Goal: Transaction & Acquisition: Purchase product/service

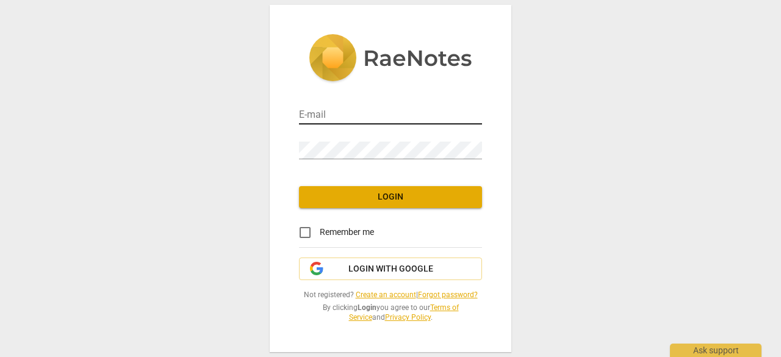
click at [324, 114] on input "email" at bounding box center [390, 116] width 183 height 18
type input "liberty@awakeningcreatives.com"
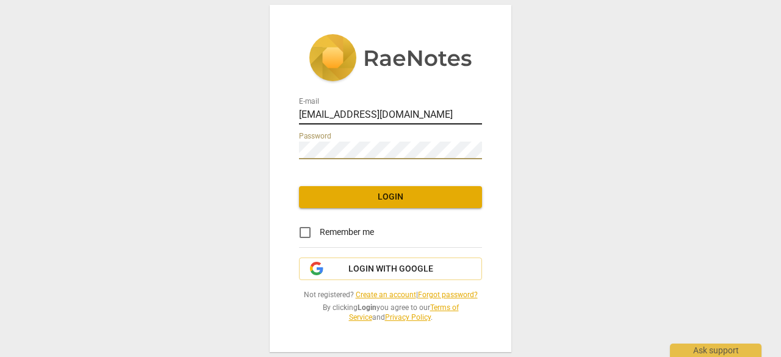
click at [482, 107] on div at bounding box center [482, 107] width 0 height 0
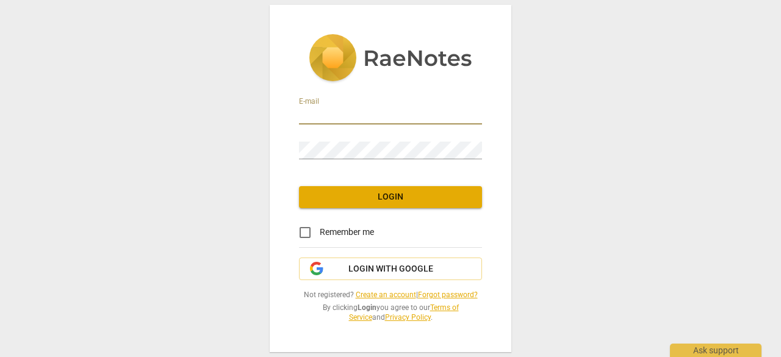
click at [345, 116] on input "email" at bounding box center [390, 116] width 183 height 18
type input "liberty@awakeningcreatives.com"
click at [482, 141] on div at bounding box center [482, 141] width 0 height 0
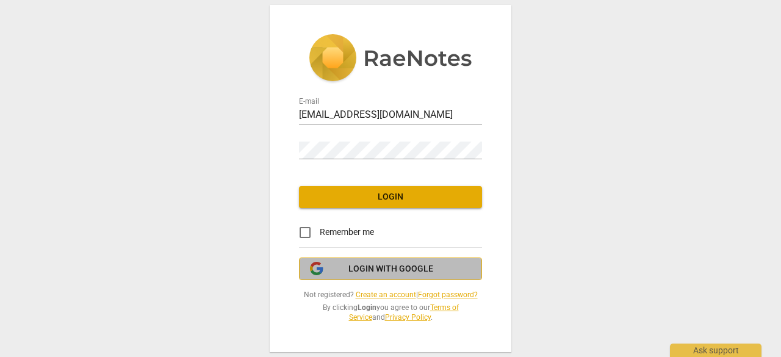
click at [362, 268] on span "Login with Google" at bounding box center [390, 269] width 85 height 12
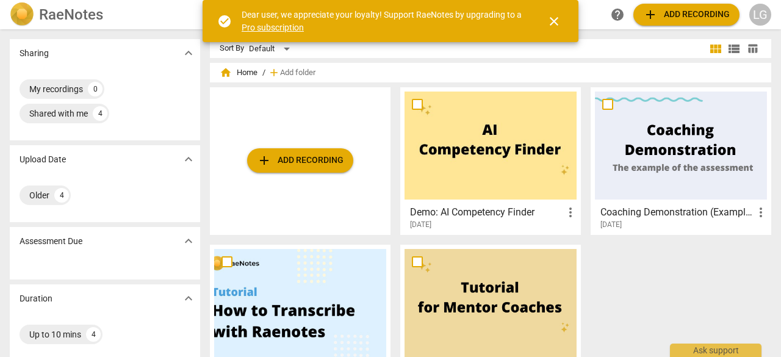
click at [281, 154] on span "add Add recording" at bounding box center [300, 160] width 87 height 15
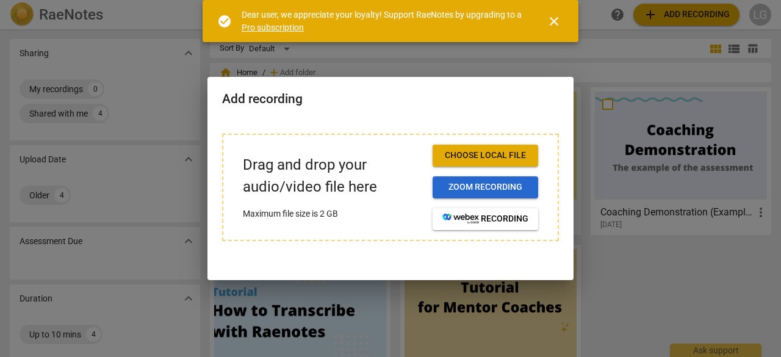
click at [494, 187] on span "Zoom recording" at bounding box center [485, 187] width 86 height 12
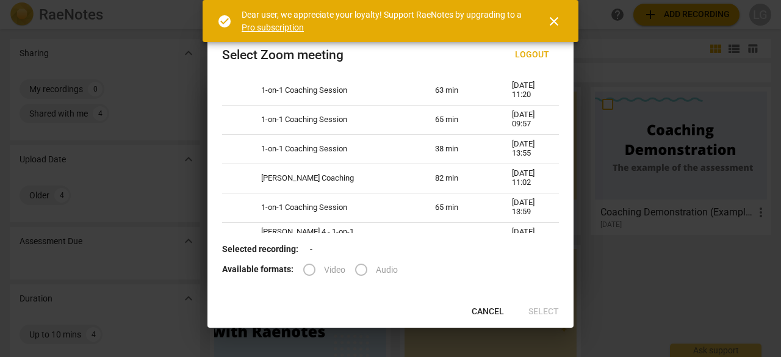
scroll to position [244, 0]
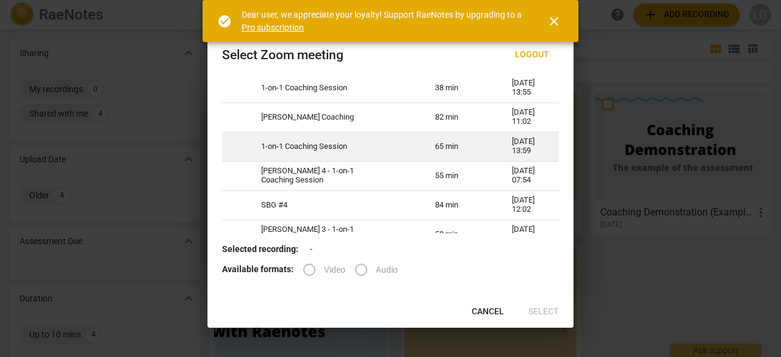
click at [326, 161] on td "1-on-1 Coaching Session" at bounding box center [333, 146] width 174 height 29
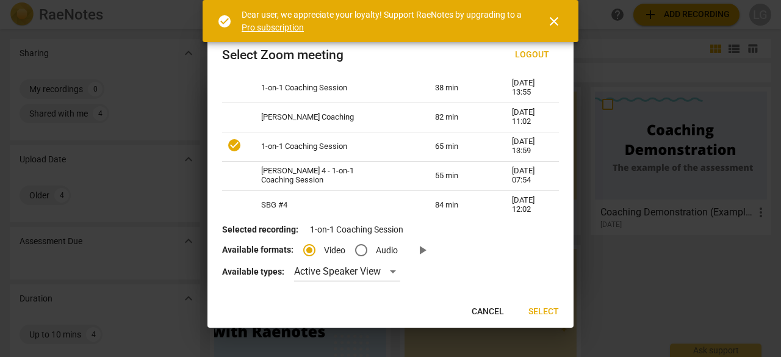
click at [555, 20] on span "close" at bounding box center [553, 21] width 15 height 15
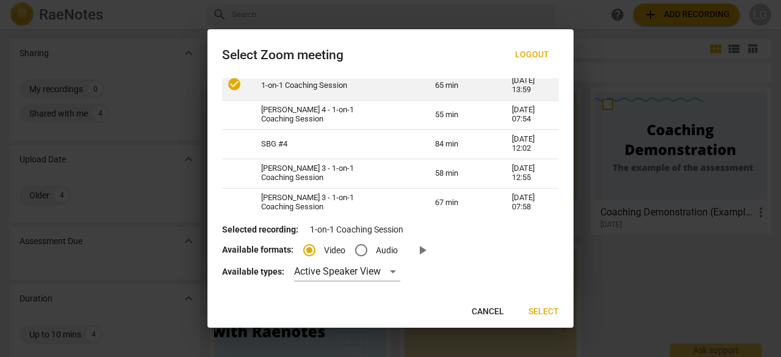
scroll to position [366, 0]
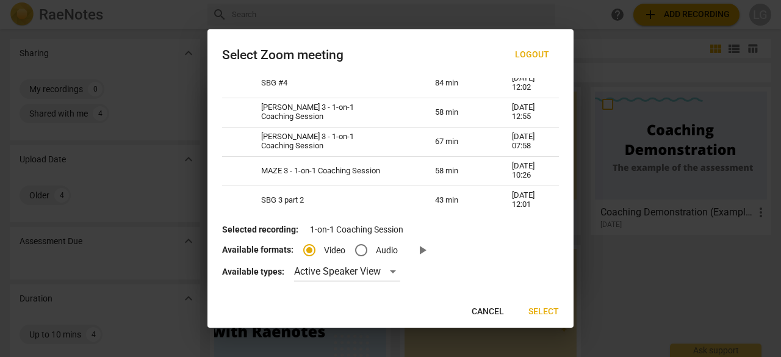
click at [298, 68] on td "Anna 4 - 1-on-1 Coaching Session" at bounding box center [333, 53] width 174 height 29
radio input "false"
radio input "true"
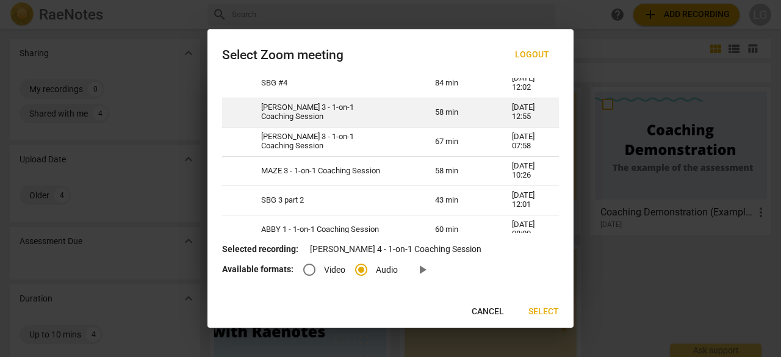
click at [293, 127] on td "[PERSON_NAME] 3 - 1-on-1 Coaching Session" at bounding box center [333, 112] width 174 height 29
radio input "true"
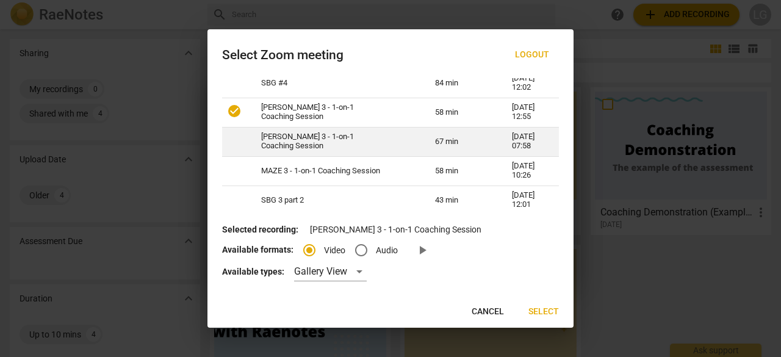
click at [292, 156] on td "[PERSON_NAME] 3 - 1-on-1 Coaching Session" at bounding box center [333, 141] width 174 height 29
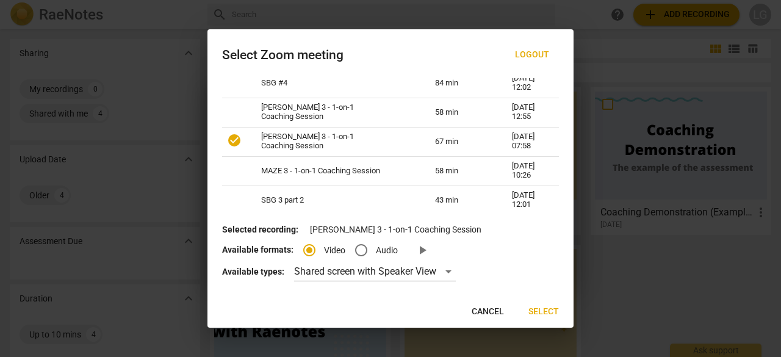
click at [537, 308] on span "Select" at bounding box center [543, 312] width 30 height 12
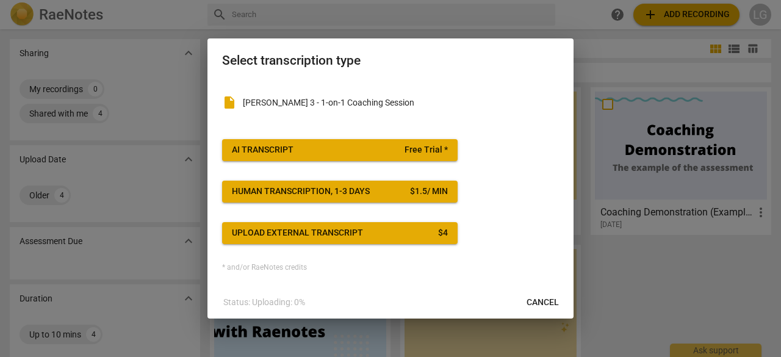
click at [348, 149] on span "AI Transcript Free Trial *" at bounding box center [340, 150] width 216 height 12
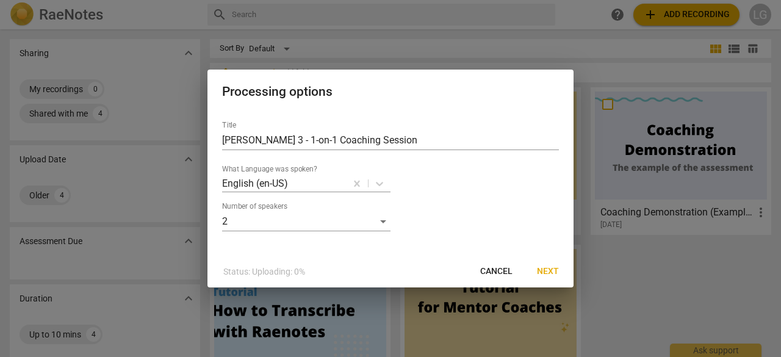
click at [551, 271] on span "Next" at bounding box center [548, 271] width 22 height 12
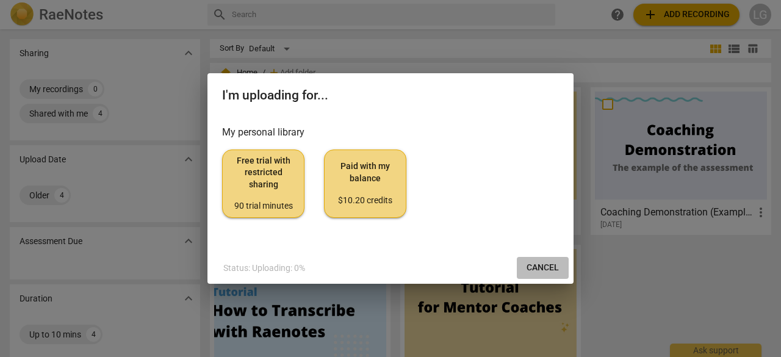
click at [544, 263] on span "Cancel" at bounding box center [542, 268] width 32 height 12
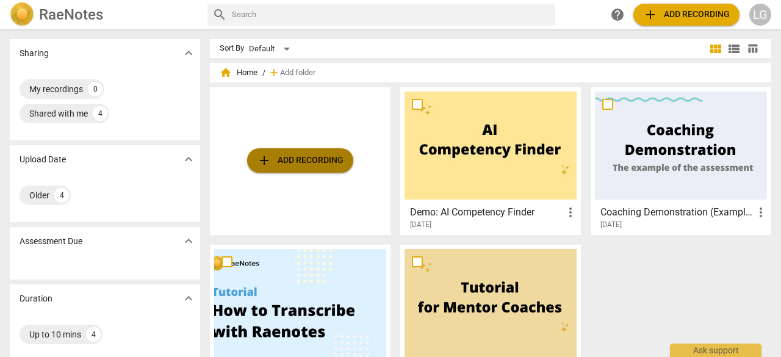
click at [304, 157] on span "add Add recording" at bounding box center [300, 160] width 87 height 15
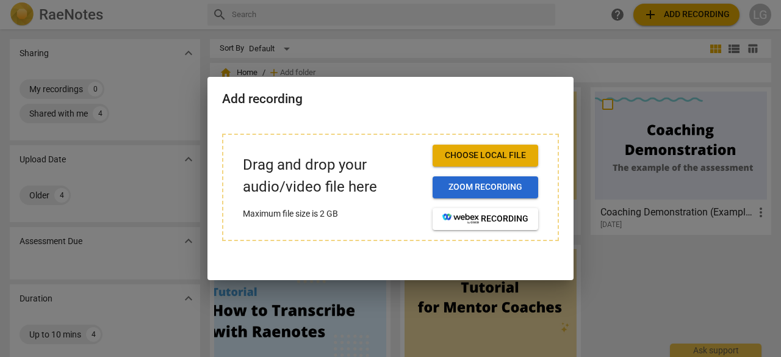
click at [478, 187] on span "Zoom recording" at bounding box center [485, 187] width 86 height 12
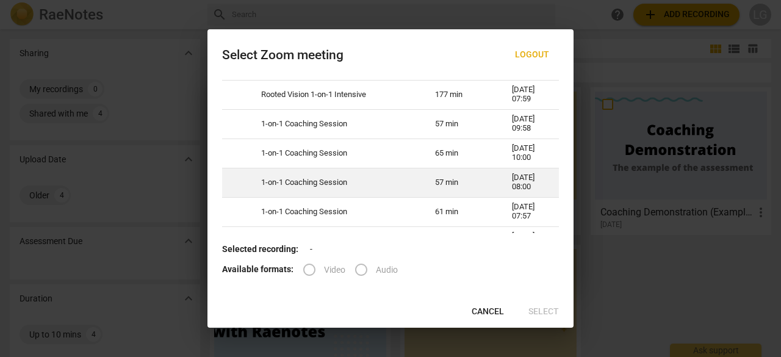
scroll to position [15, 0]
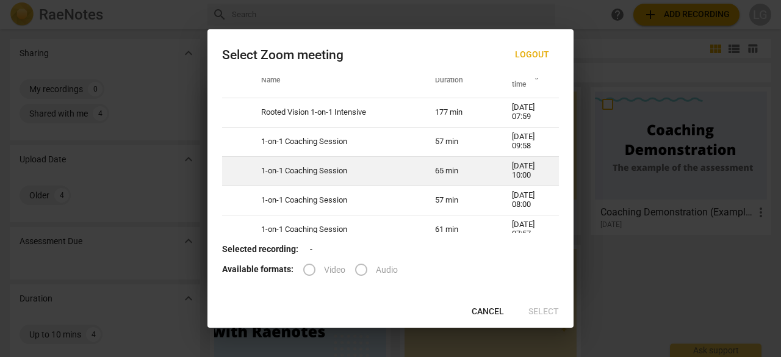
click at [456, 183] on td "65 min" at bounding box center [458, 170] width 77 height 29
radio input "true"
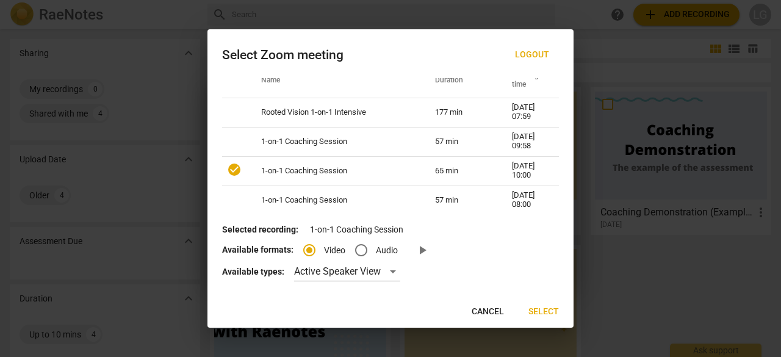
click at [534, 317] on span "Select" at bounding box center [543, 312] width 30 height 12
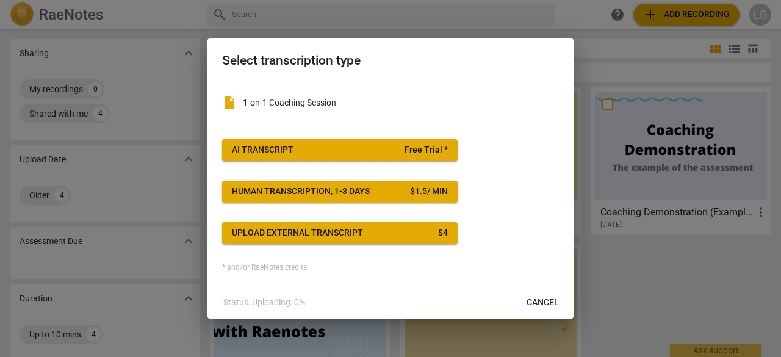
click at [424, 148] on span "Free Trial *" at bounding box center [425, 150] width 43 height 12
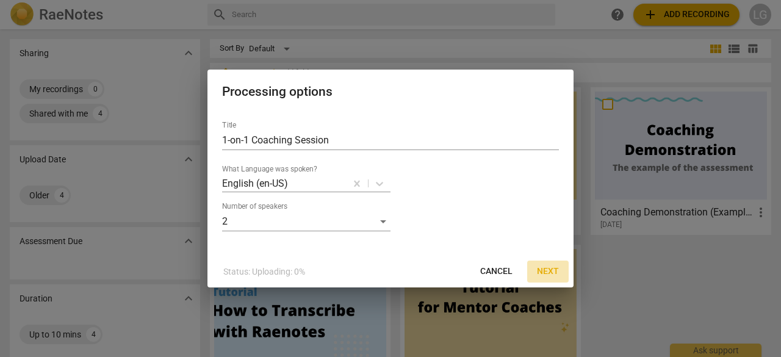
click at [543, 270] on span "Next" at bounding box center [548, 271] width 22 height 12
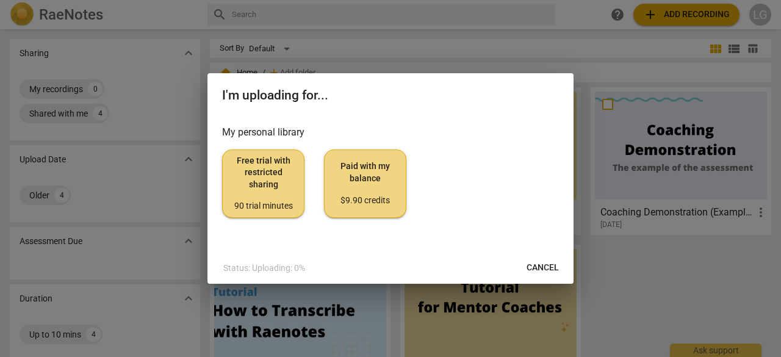
click at [249, 196] on span "Free trial with restricted sharing 90 trial minutes" at bounding box center [263, 183] width 62 height 57
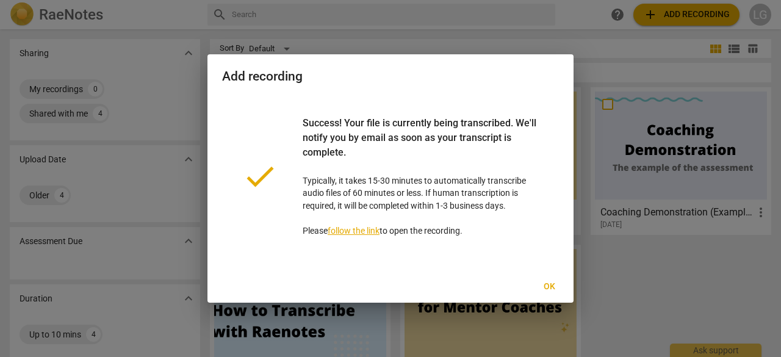
click at [554, 286] on span "Ok" at bounding box center [549, 287] width 20 height 12
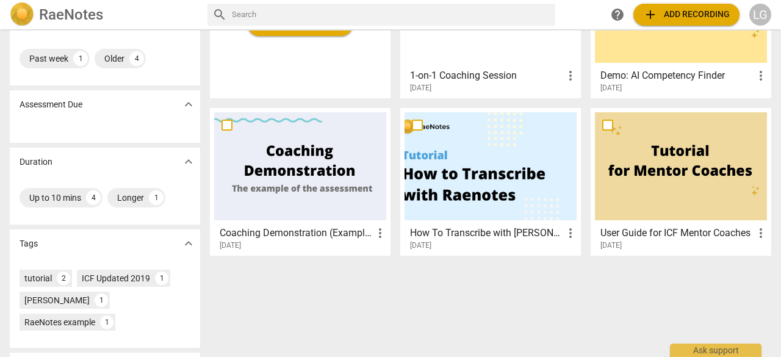
scroll to position [0, 0]
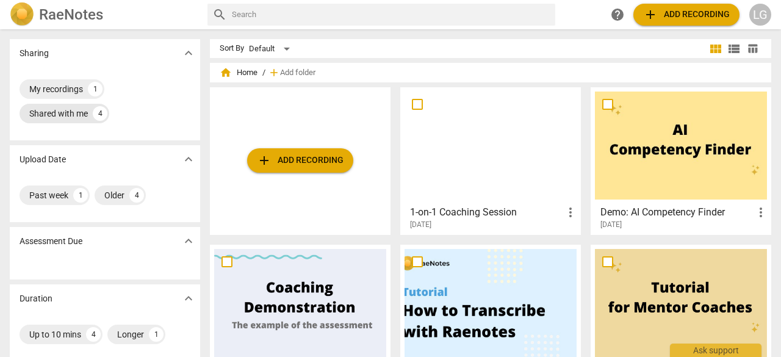
click at [94, 115] on div "4" at bounding box center [100, 113] width 15 height 15
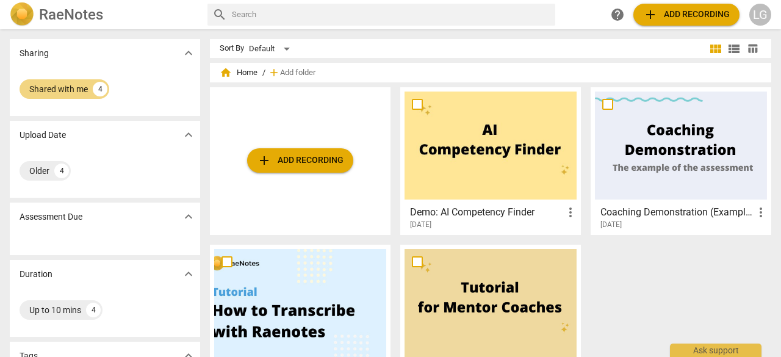
click at [617, 16] on span "help" at bounding box center [617, 14] width 15 height 15
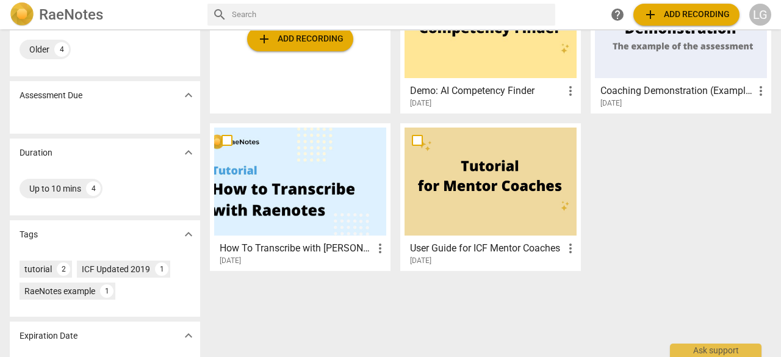
scroll to position [122, 0]
click at [54, 188] on div "Up to 10 mins" at bounding box center [55, 188] width 52 height 12
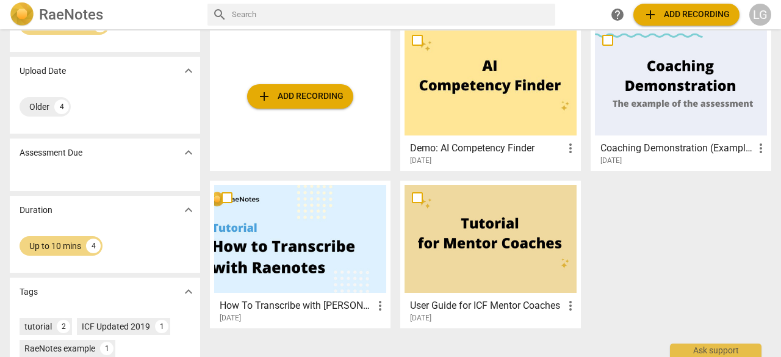
scroll to position [167, 0]
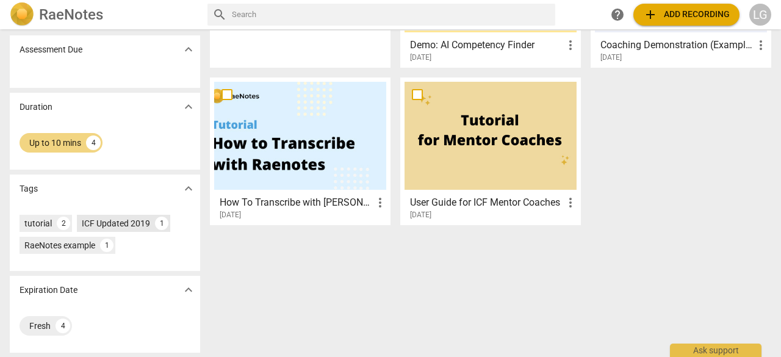
click at [115, 218] on div "ICF Updated 2019" at bounding box center [116, 223] width 68 height 12
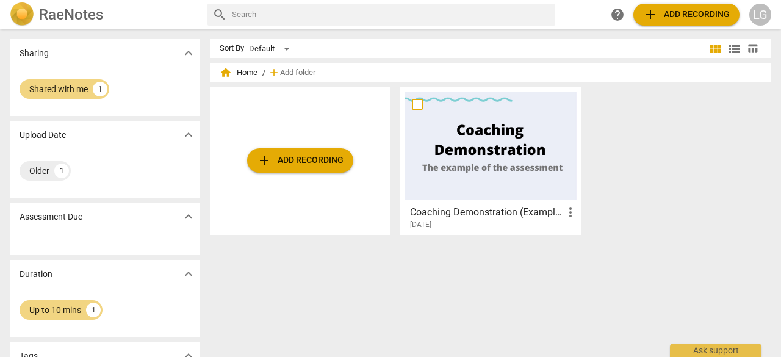
click at [485, 229] on div "[DATE]" at bounding box center [494, 225] width 168 height 10
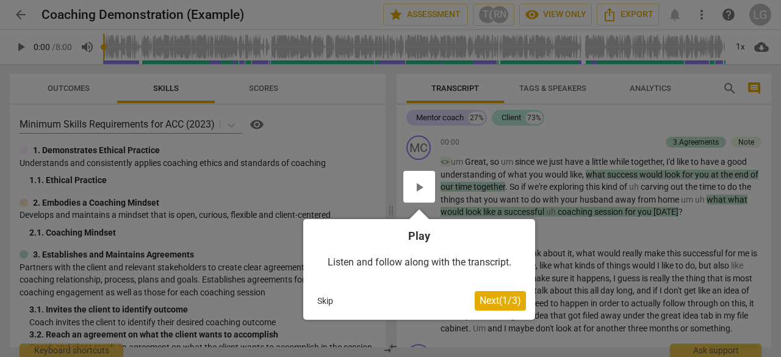
click at [503, 307] on button "Next ( 1 / 3 )" at bounding box center [499, 301] width 51 height 20
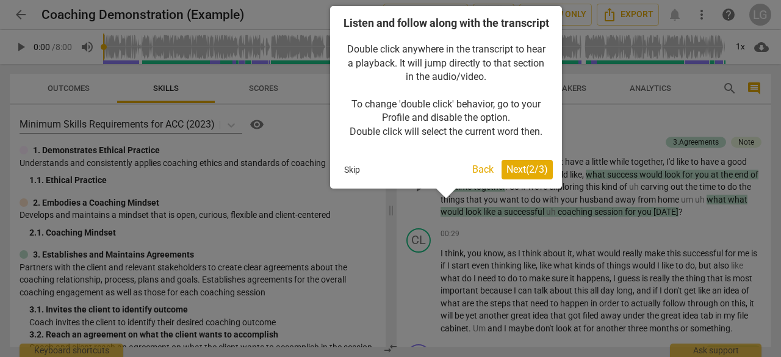
click at [506, 175] on span "Next ( 2 / 3 )" at bounding box center [526, 169] width 41 height 12
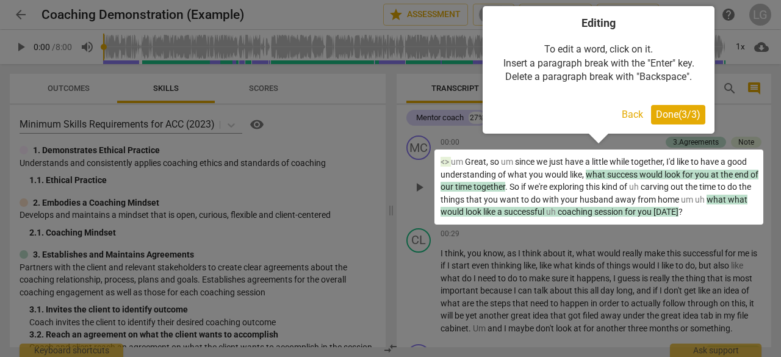
click at [681, 114] on span "Done ( 3 / 3 )" at bounding box center [678, 115] width 45 height 12
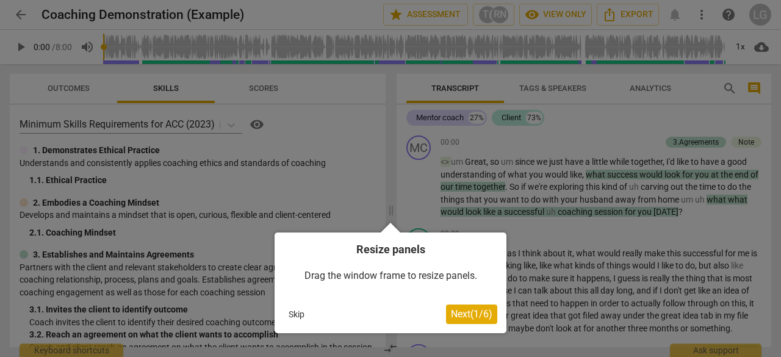
click at [472, 309] on span "Next ( 1 / 6 )" at bounding box center [471, 314] width 41 height 12
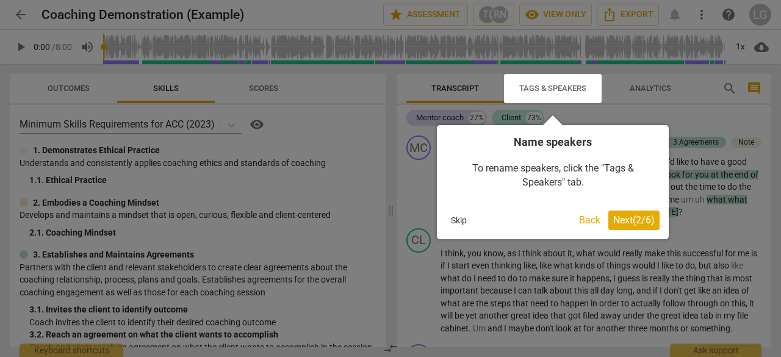
click at [635, 221] on span "Next ( 2 / 6 )" at bounding box center [633, 220] width 41 height 12
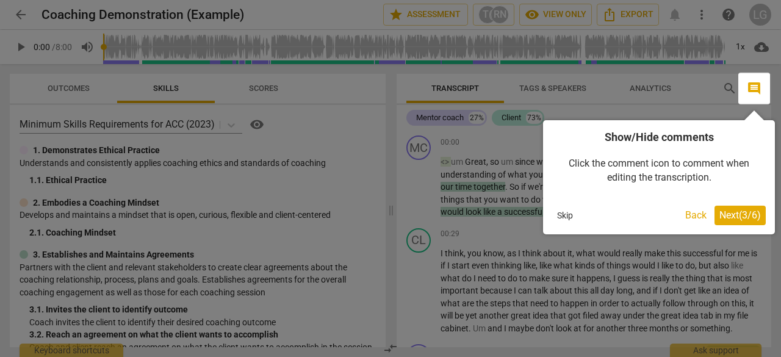
click at [737, 209] on span "Next ( 3 / 6 )" at bounding box center [739, 215] width 41 height 12
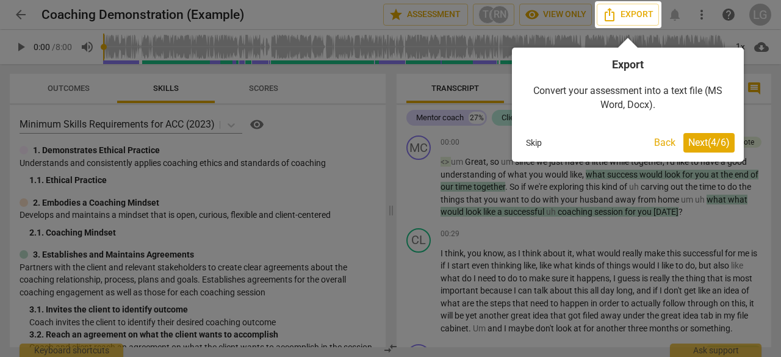
click at [712, 140] on span "Next ( 4 / 6 )" at bounding box center [708, 143] width 41 height 12
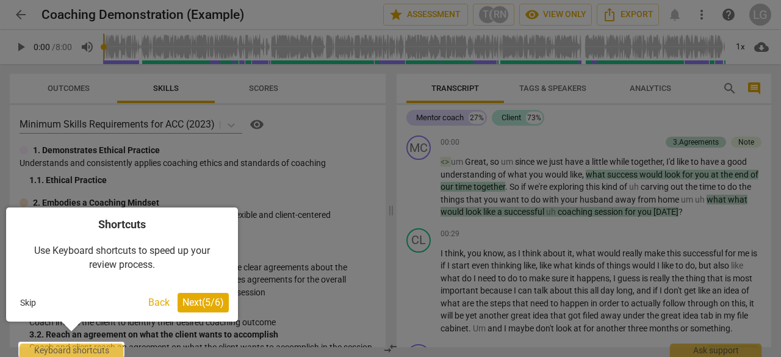
click at [182, 303] on span "Next ( 5 / 6 )" at bounding box center [202, 302] width 41 height 12
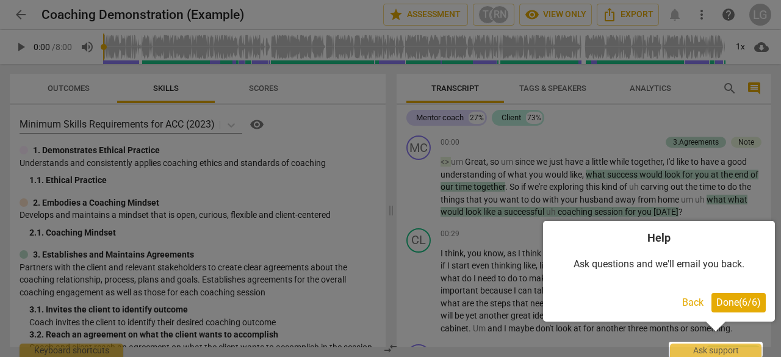
click at [720, 306] on span "Done ( 6 / 6 )" at bounding box center [738, 302] width 45 height 12
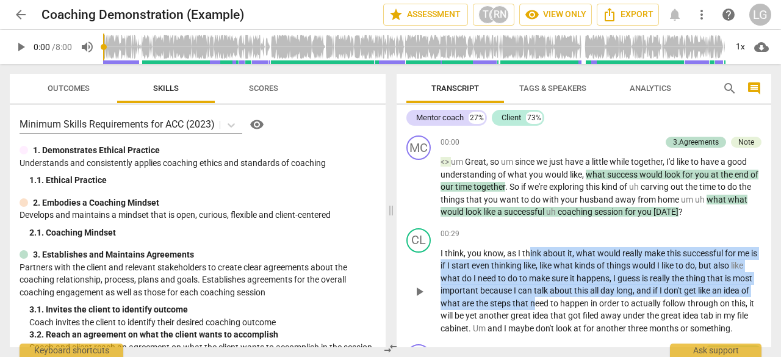
drag, startPoint x: 529, startPoint y: 254, endPoint x: 535, endPoint y: 304, distance: 50.4
click at [535, 304] on p "I think , you know , as I think about it , what would really make this successf…" at bounding box center [600, 291] width 321 height 88
click at [535, 304] on span "need" at bounding box center [540, 303] width 20 height 10
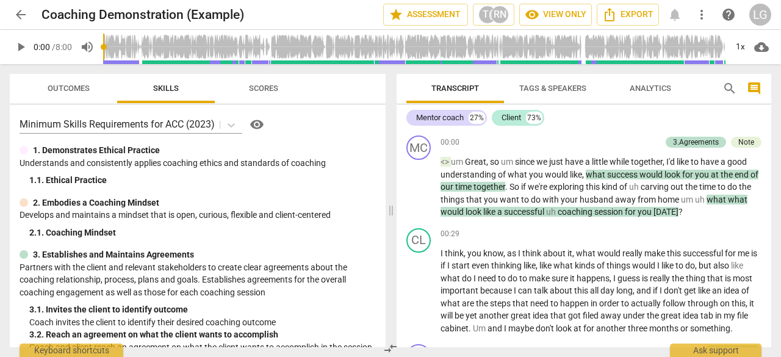
click at [12, 14] on span "arrow_back" at bounding box center [21, 14] width 22 height 15
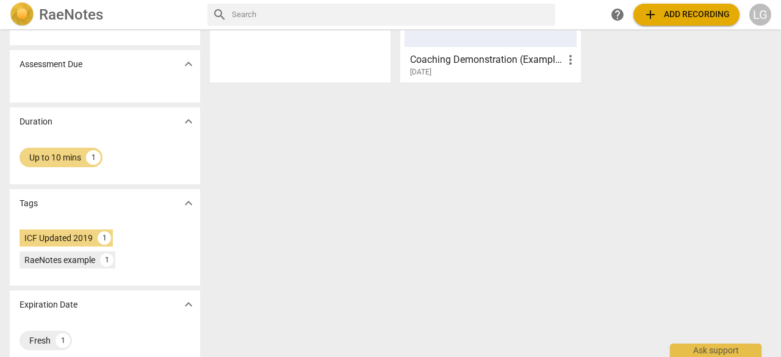
scroll to position [167, 0]
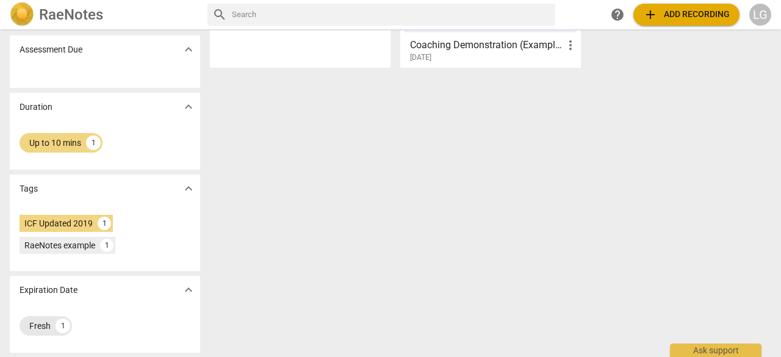
click at [40, 329] on div "Fresh" at bounding box center [39, 326] width 21 height 12
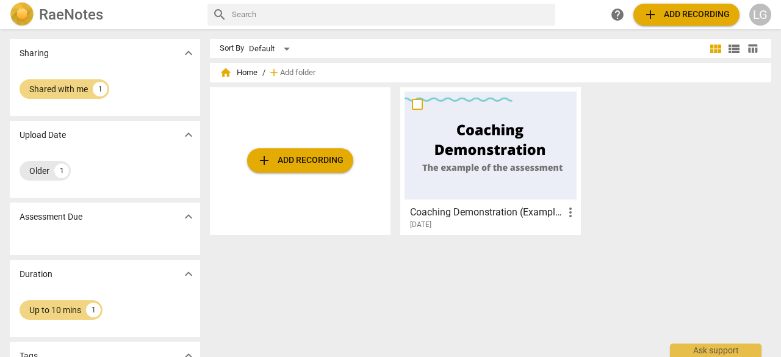
click at [41, 170] on div "Older" at bounding box center [39, 171] width 20 height 12
click at [184, 54] on span "expand_more" at bounding box center [188, 53] width 15 height 15
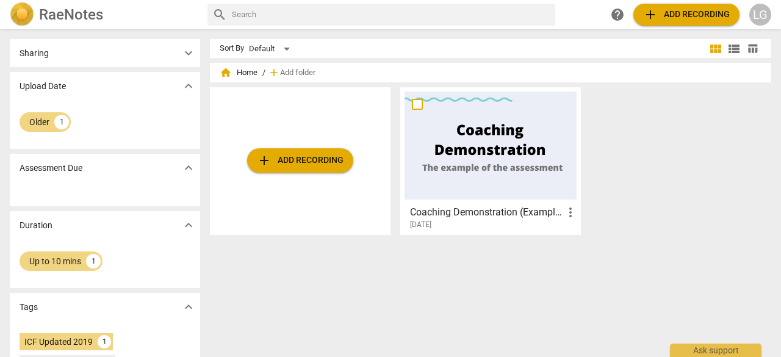
click at [184, 85] on span "expand_more" at bounding box center [188, 86] width 15 height 15
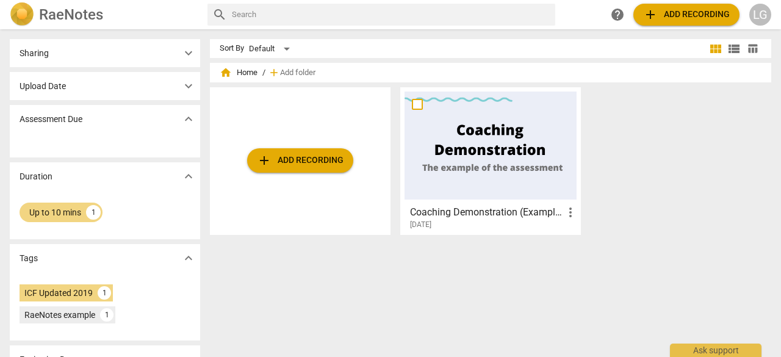
click at [181, 55] on span "expand_more" at bounding box center [188, 53] width 15 height 15
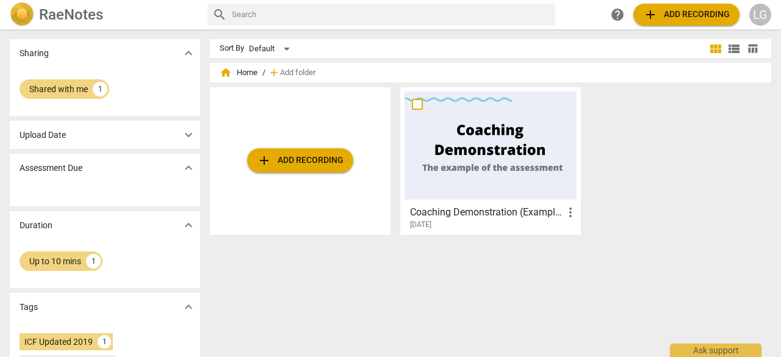
click at [181, 74] on div "Shared with me 1" at bounding box center [105, 91] width 190 height 49
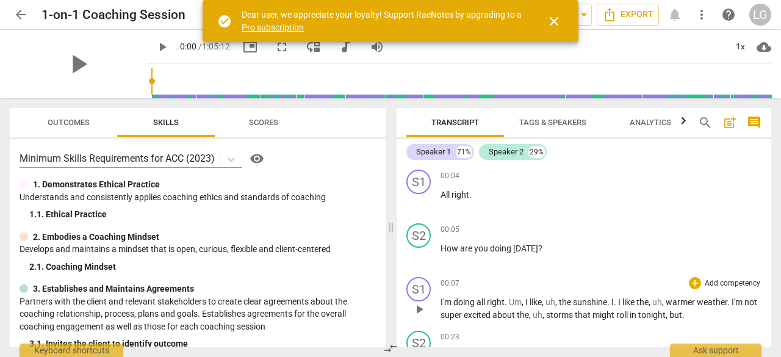
scroll to position [122, 0]
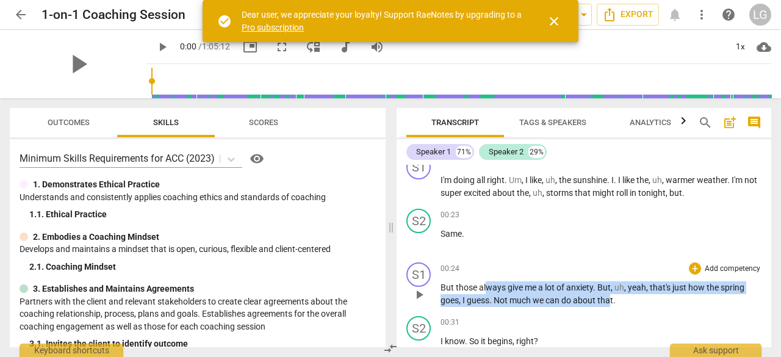
drag, startPoint x: 521, startPoint y: 288, endPoint x: 610, endPoint y: 294, distance: 89.2
click at [610, 294] on p "But those always give me a lot of anxiety . But , uh , yeah , that's just how t…" at bounding box center [600, 293] width 321 height 25
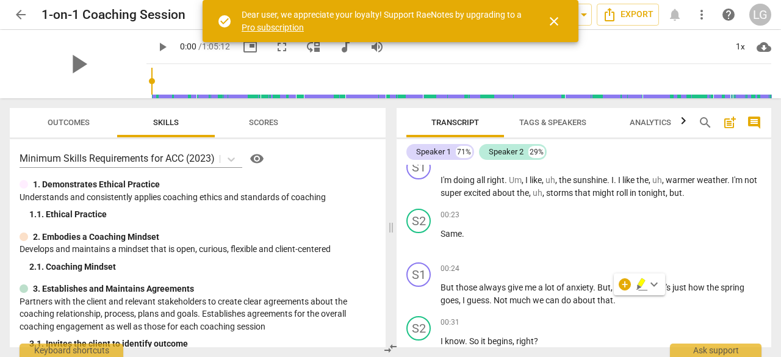
click at [618, 294] on div "+ keyboard_arrow_down" at bounding box center [639, 284] width 51 height 22
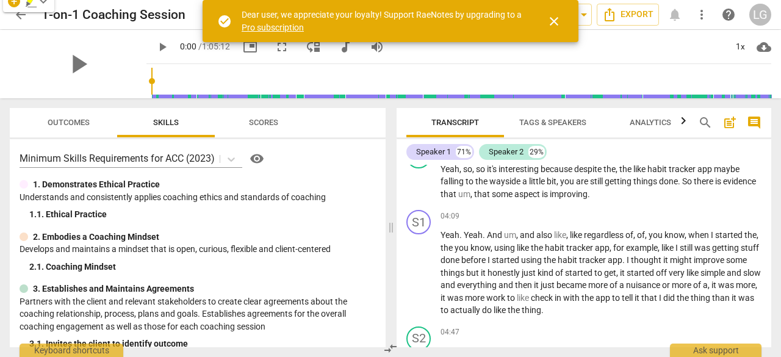
scroll to position [1037, 0]
click at [64, 123] on span "Outcomes" at bounding box center [69, 122] width 42 height 9
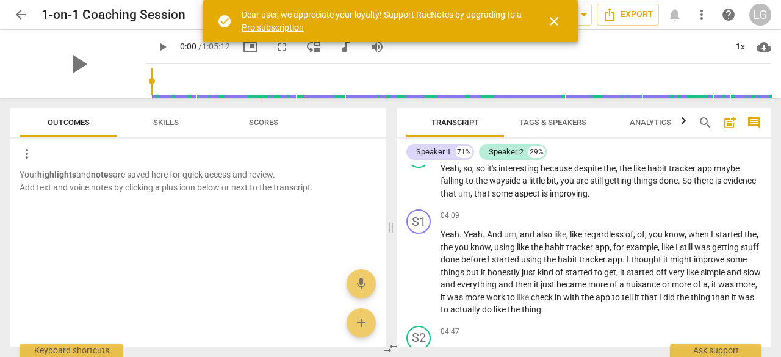
click at [30, 153] on span "more_vert" at bounding box center [27, 153] width 15 height 15
click at [205, 162] on div at bounding box center [390, 178] width 781 height 357
click at [263, 123] on span "Scores" at bounding box center [263, 122] width 29 height 9
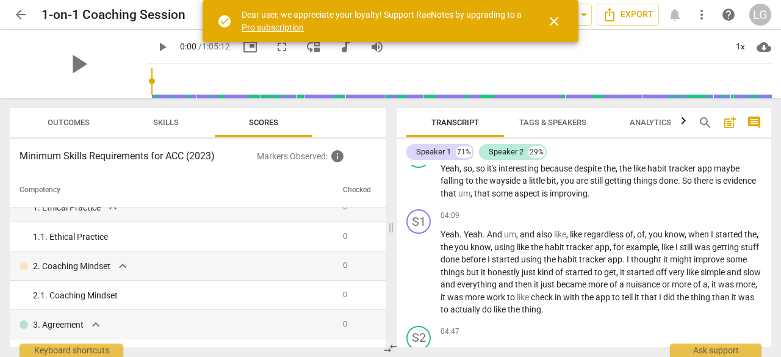
scroll to position [0, 0]
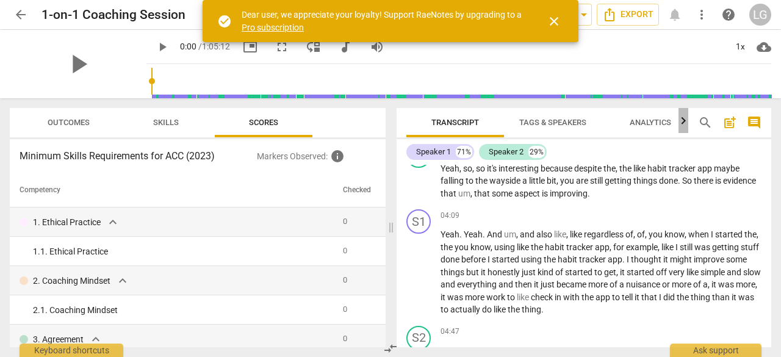
click at [682, 120] on icon "button" at bounding box center [683, 119] width 4 height 7
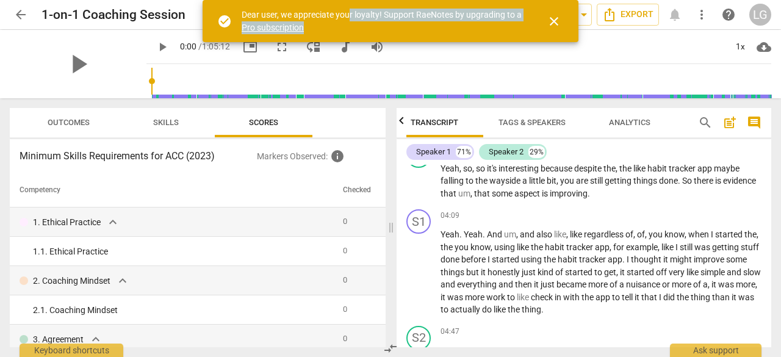
drag, startPoint x: 349, startPoint y: 16, endPoint x: 363, endPoint y: 23, distance: 15.3
click at [363, 23] on div "Dear user, we appreciate your loyalty! Support RaeNotes by upgrading to a Pro s…" at bounding box center [382, 21] width 283 height 25
click at [556, 23] on span "close" at bounding box center [553, 21] width 15 height 15
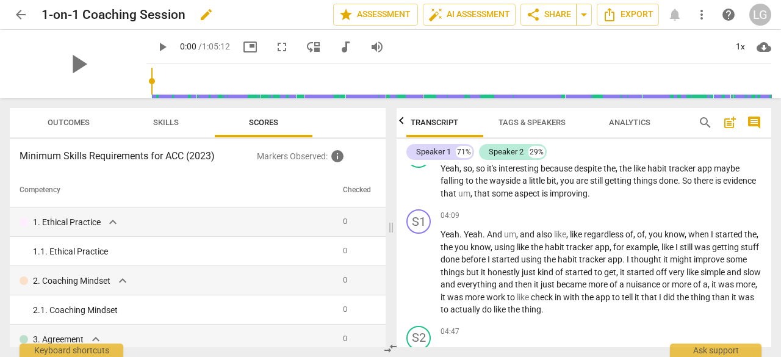
click at [200, 17] on span "edit" at bounding box center [206, 14] width 15 height 15
drag, startPoint x: 47, startPoint y: 13, endPoint x: 69, endPoint y: 29, distance: 26.7
click at [47, 15] on input "1-on-1 Coaching Session" at bounding box center [160, 14] width 238 height 23
type input "Abby 1-on-1 Coaching Session"
click at [289, 14] on span "done" at bounding box center [290, 14] width 15 height 15
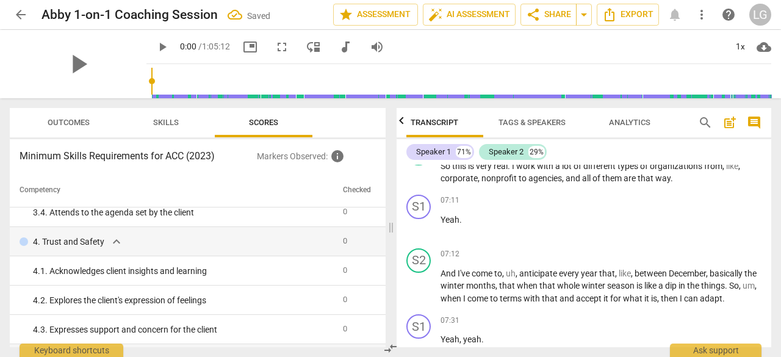
scroll to position [1830, 0]
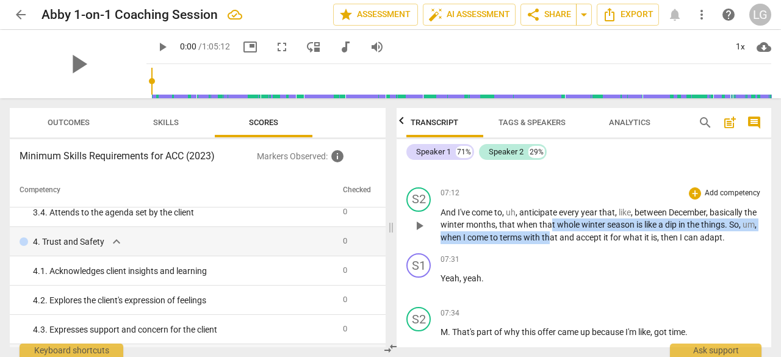
drag, startPoint x: 565, startPoint y: 224, endPoint x: 565, endPoint y: 234, distance: 9.8
click at [565, 234] on p "And I've come to , uh , anticipate every year that , like , between December , …" at bounding box center [600, 225] width 321 height 38
click at [559, 234] on span "that" at bounding box center [551, 237] width 18 height 10
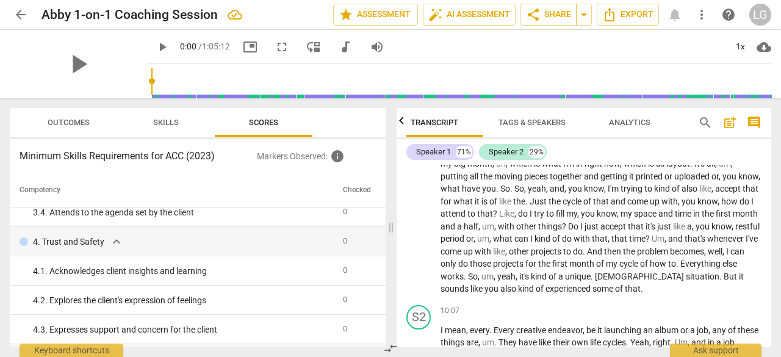
scroll to position [2378, 0]
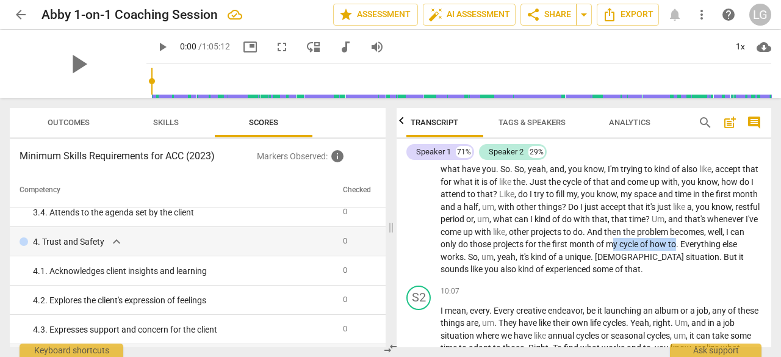
drag, startPoint x: 482, startPoint y: 257, endPoint x: 548, endPoint y: 253, distance: 66.0
click at [548, 253] on p "Now they're picking up . And , um , now , uh , yeah , they just did start to ki…" at bounding box center [600, 126] width 321 height 300
click at [676, 249] on span "." at bounding box center [678, 244] width 4 height 10
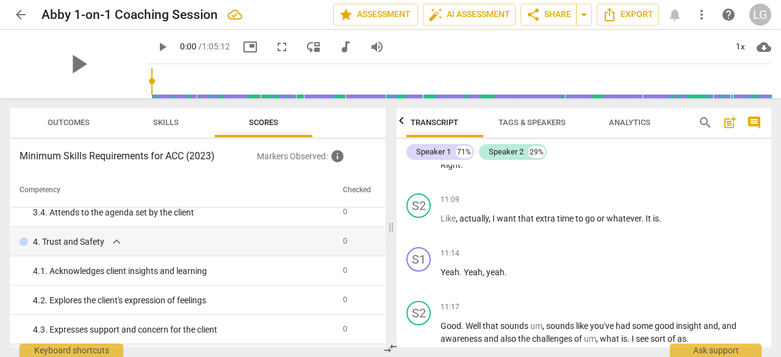
scroll to position [2683, 0]
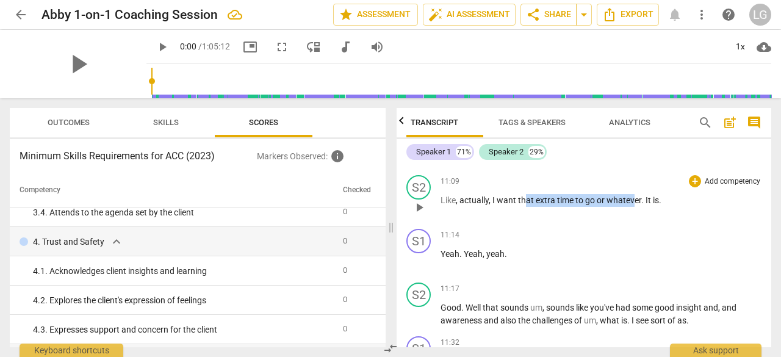
drag, startPoint x: 543, startPoint y: 202, endPoint x: 634, endPoint y: 202, distance: 90.3
click at [634, 202] on p "Like , actually , I want that extra time to go or whatever . It is ." at bounding box center [600, 200] width 321 height 13
click at [634, 202] on span "whatever" at bounding box center [623, 200] width 35 height 10
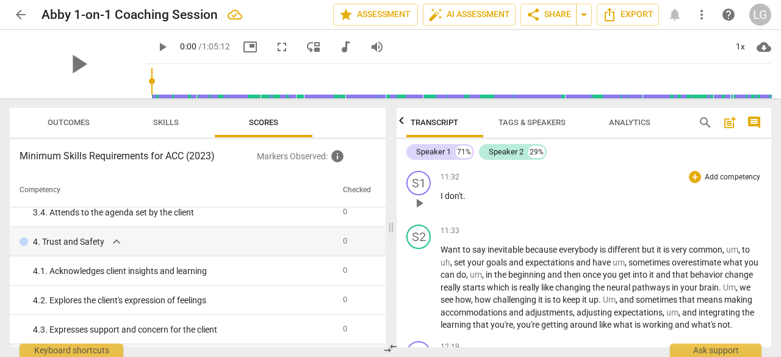
scroll to position [2866, 0]
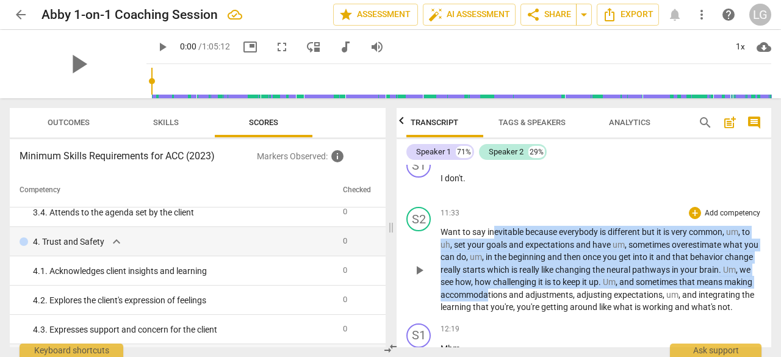
drag, startPoint x: 495, startPoint y: 234, endPoint x: 518, endPoint y: 298, distance: 68.1
click at [518, 298] on p "Want to say inevitable because everybody is different but it is very common , u…" at bounding box center [600, 270] width 321 height 88
click at [541, 303] on span "you're" at bounding box center [529, 307] width 24 height 10
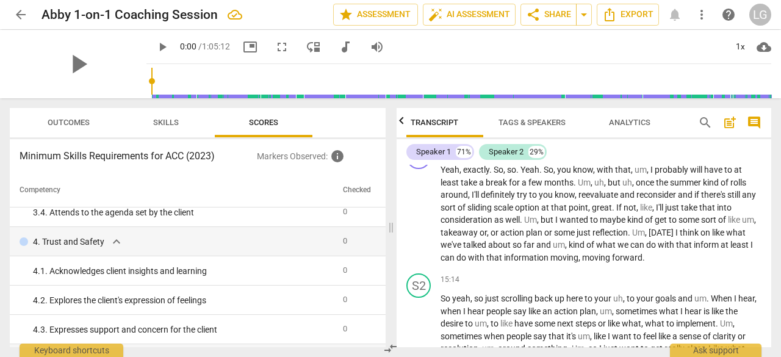
scroll to position [4025, 0]
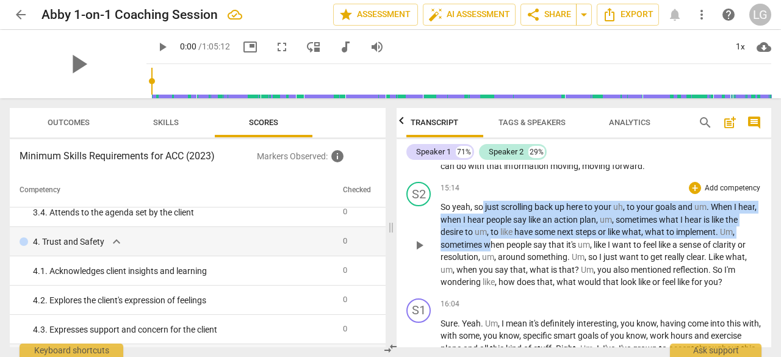
drag, startPoint x: 482, startPoint y: 225, endPoint x: 491, endPoint y: 258, distance: 34.0
click at [491, 258] on p "So yeah , so just scrolling back up here to your uh , to your goals and um . Wh…" at bounding box center [600, 245] width 321 height 88
click at [474, 237] on span "to" at bounding box center [470, 232] width 10 height 10
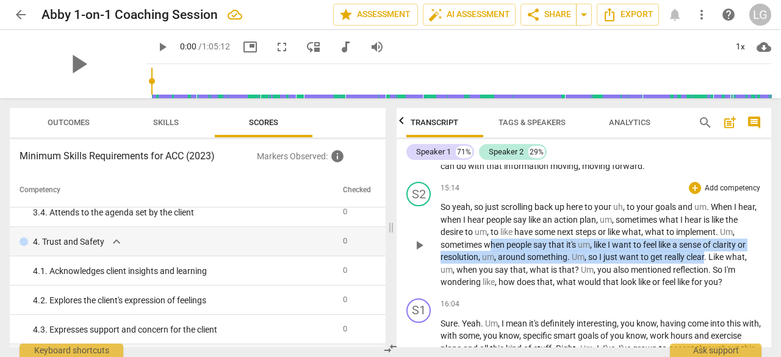
drag, startPoint x: 492, startPoint y: 259, endPoint x: 704, endPoint y: 269, distance: 212.4
click at [704, 269] on p "So yeah , so just scrolling back up here to your uh , to your goals and um . Wh…" at bounding box center [600, 245] width 321 height 88
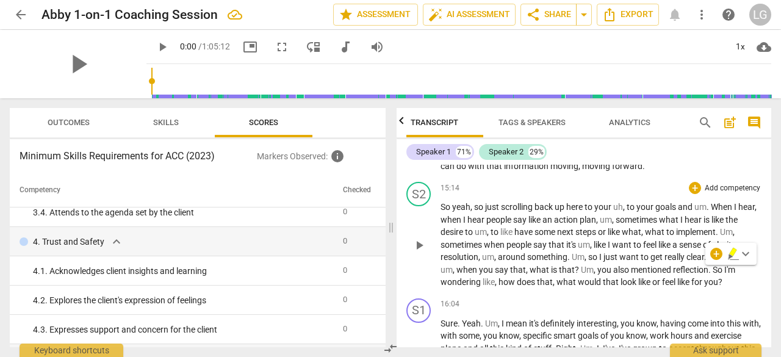
click at [665, 287] on p "So yeah , so just scrolling back up here to your uh , to your goals and um . Wh…" at bounding box center [600, 245] width 321 height 88
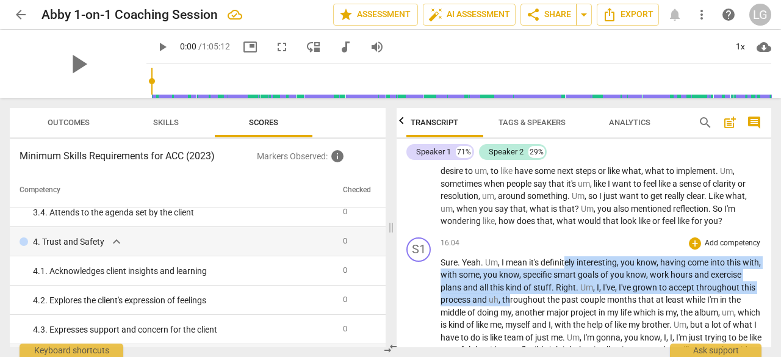
drag, startPoint x: 565, startPoint y: 277, endPoint x: 571, endPoint y: 307, distance: 29.8
click at [523, 292] on span "kind" at bounding box center [515, 287] width 18 height 10
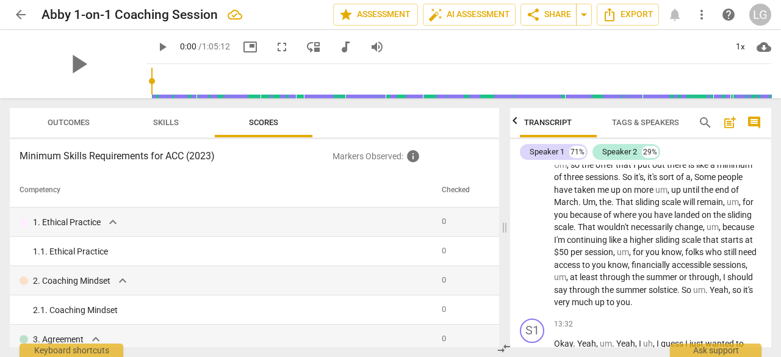
scroll to position [5186, 0]
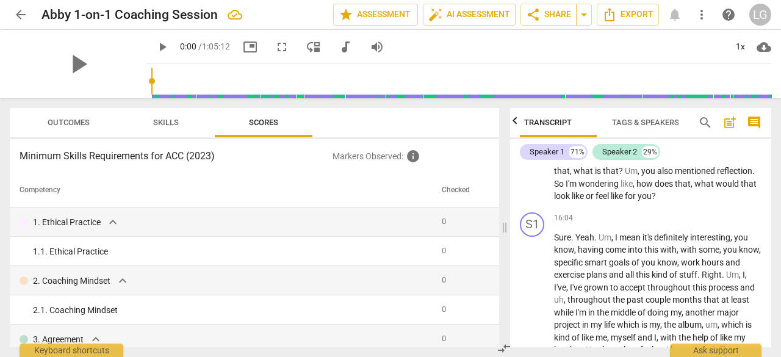
drag, startPoint x: 390, startPoint y: 232, endPoint x: 478, endPoint y: 219, distance: 88.7
click at [501, 229] on span at bounding box center [504, 227] width 7 height 259
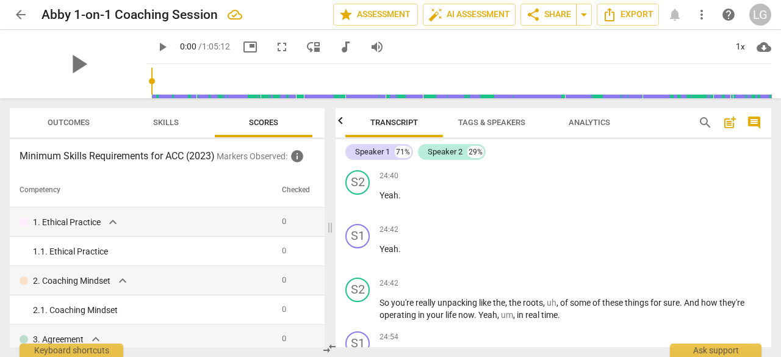
scroll to position [3842, 0]
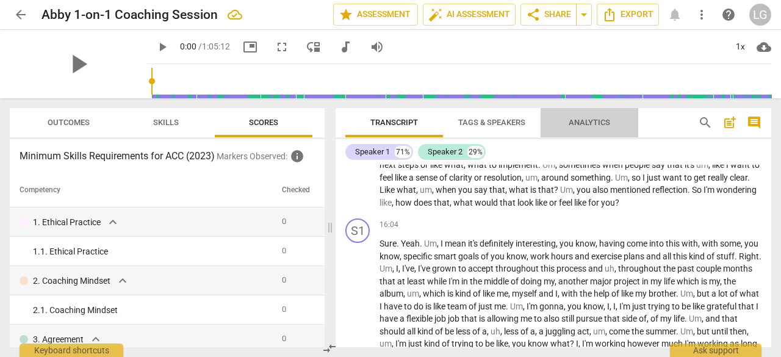
click at [590, 126] on span "Analytics" at bounding box center [588, 122] width 41 height 9
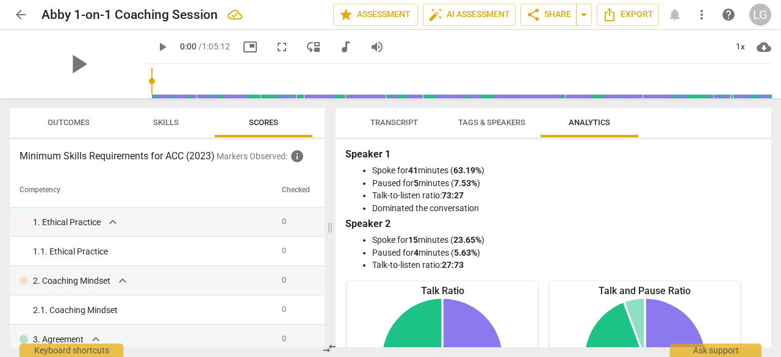
scroll to position [0, 0]
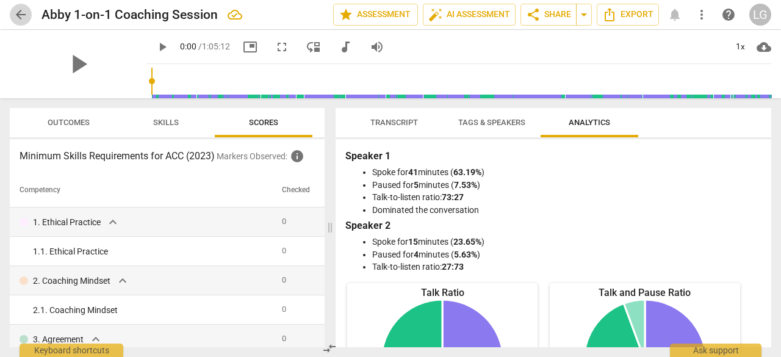
click at [23, 13] on span "arrow_back" at bounding box center [20, 14] width 15 height 15
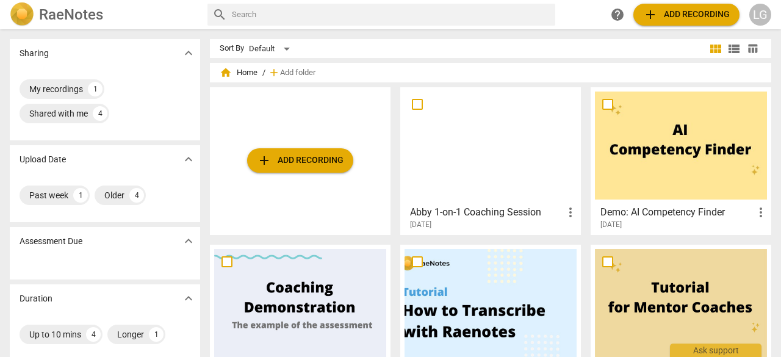
click at [450, 223] on div "2025-09-09" at bounding box center [494, 225] width 168 height 10
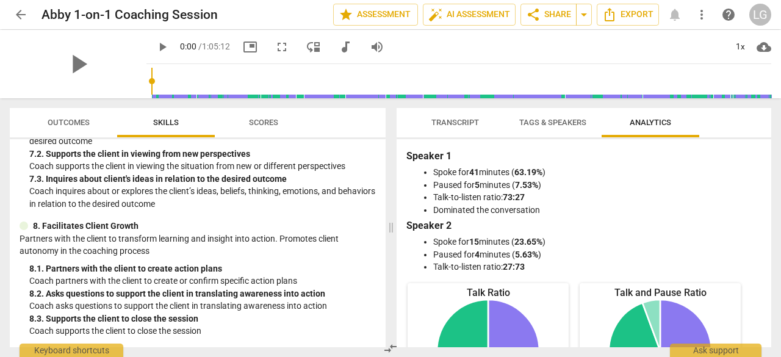
scroll to position [835, 0]
click at [268, 126] on span "Scores" at bounding box center [263, 122] width 29 height 9
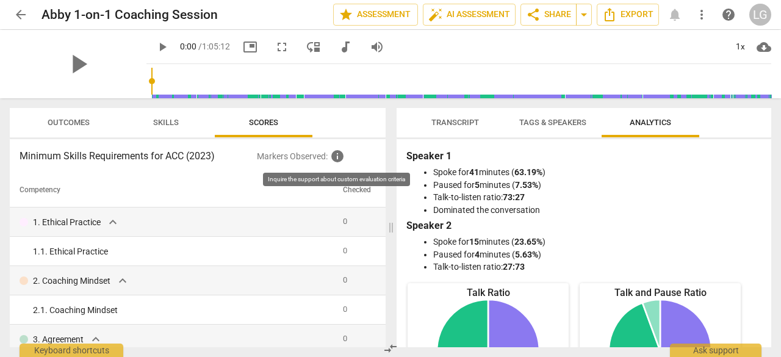
click at [334, 152] on span "info" at bounding box center [337, 156] width 15 height 15
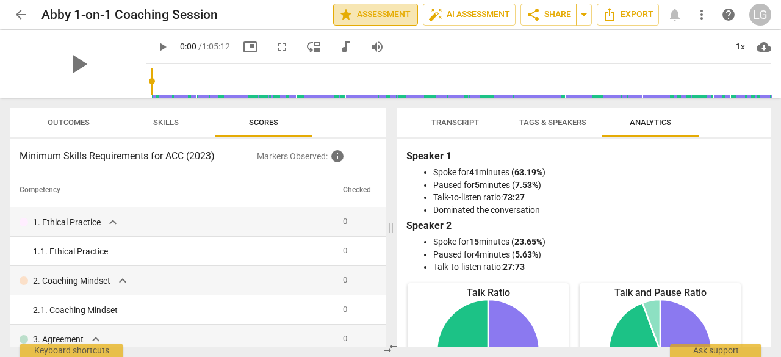
click at [385, 23] on button "star Assessment" at bounding box center [375, 15] width 85 height 22
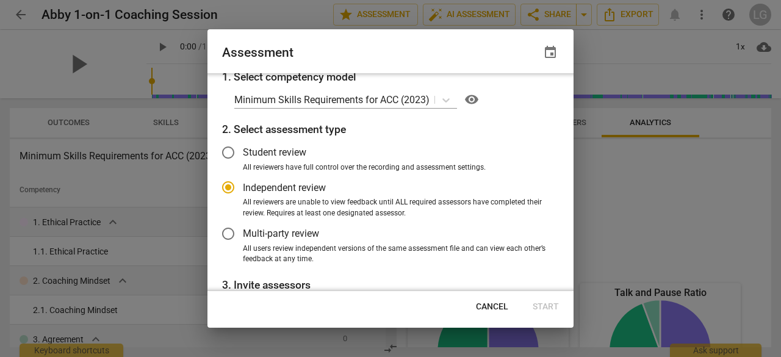
scroll to position [0, 0]
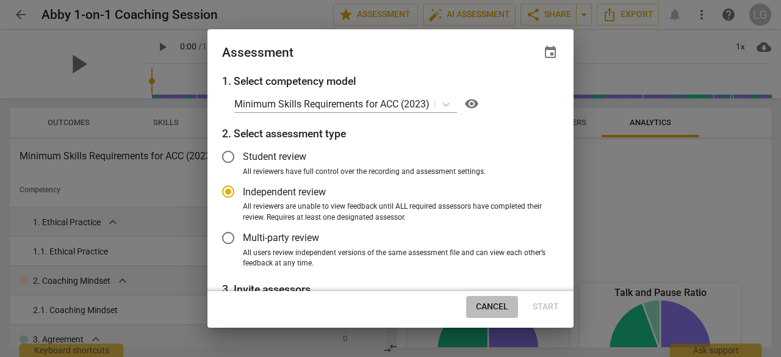
click at [493, 309] on span "Cancel" at bounding box center [492, 307] width 32 height 12
radio input "false"
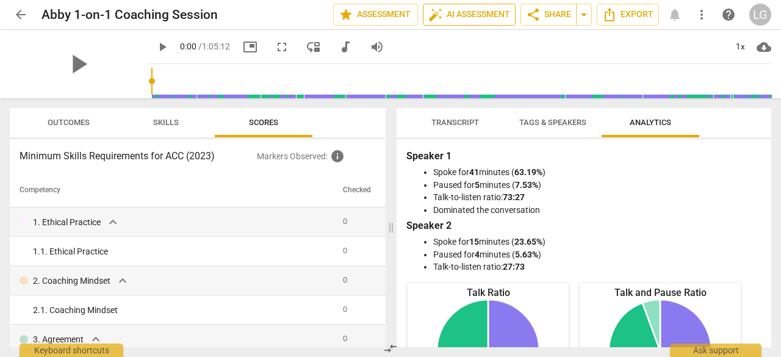
click at [460, 14] on span "auto_fix_high AI Assessment" at bounding box center [469, 14] width 82 height 15
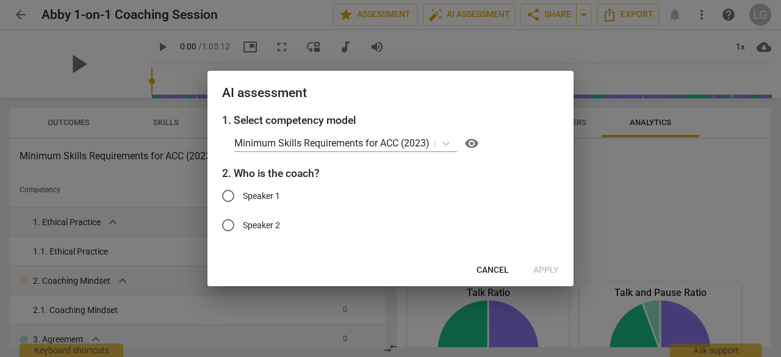
click at [503, 268] on span "Cancel" at bounding box center [492, 270] width 32 height 12
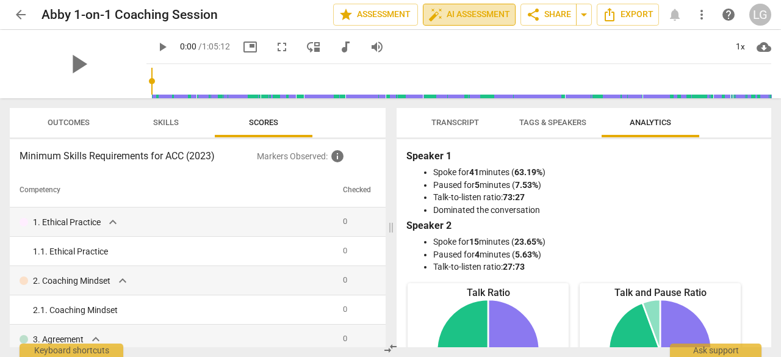
click at [472, 14] on span "auto_fix_high AI Assessment" at bounding box center [469, 14] width 82 height 15
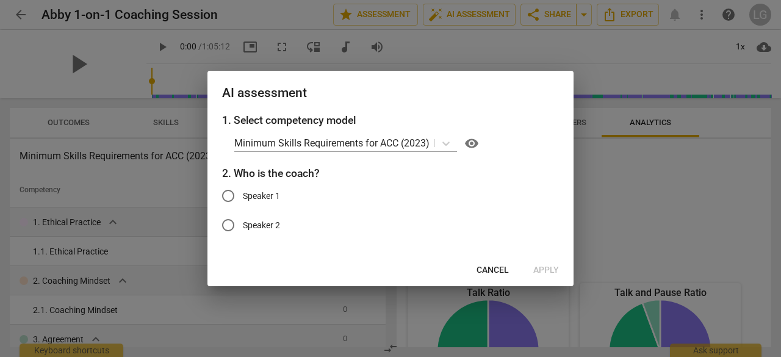
click at [265, 219] on span "Speaker 2" at bounding box center [261, 225] width 37 height 13
click at [243, 219] on input "Speaker 2" at bounding box center [227, 224] width 29 height 29
radio input "true"
click at [552, 265] on span "Apply" at bounding box center [546, 270] width 26 height 12
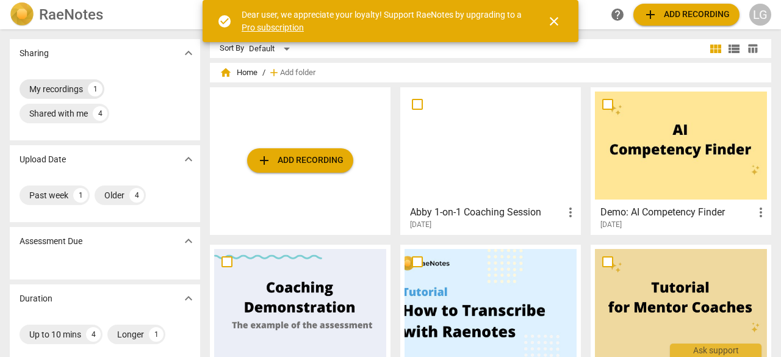
click at [80, 95] on div "My recordings 1" at bounding box center [62, 89] width 85 height 20
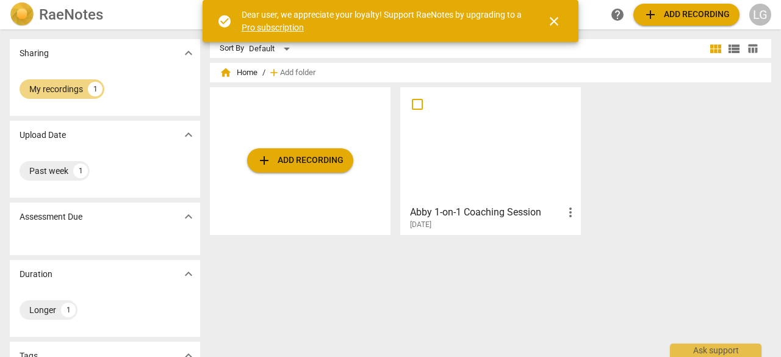
click at [481, 210] on h3 "Abby 1-on-1 Coaching Session" at bounding box center [486, 212] width 153 height 15
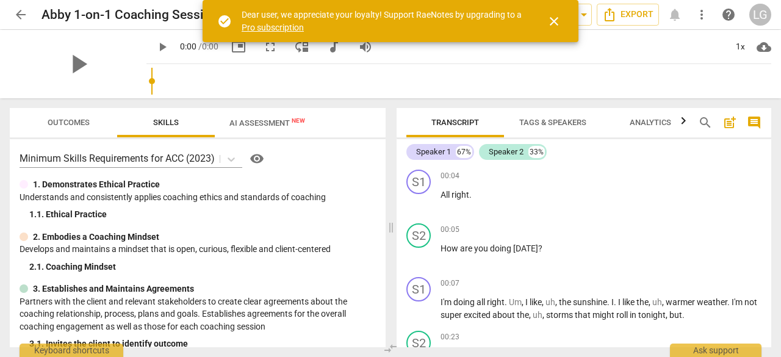
click at [281, 122] on span "AI Assessment New" at bounding box center [267, 122] width 76 height 9
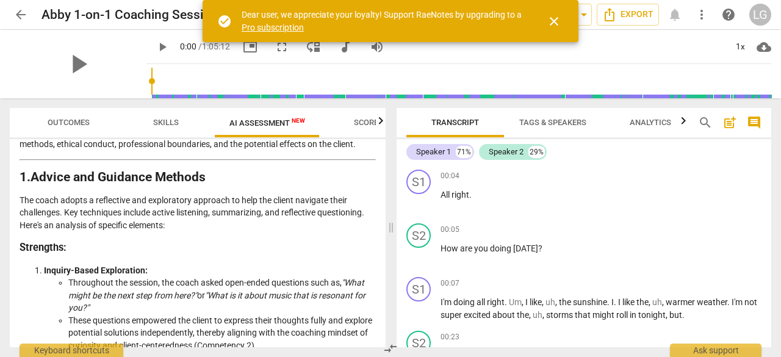
scroll to position [244, 0]
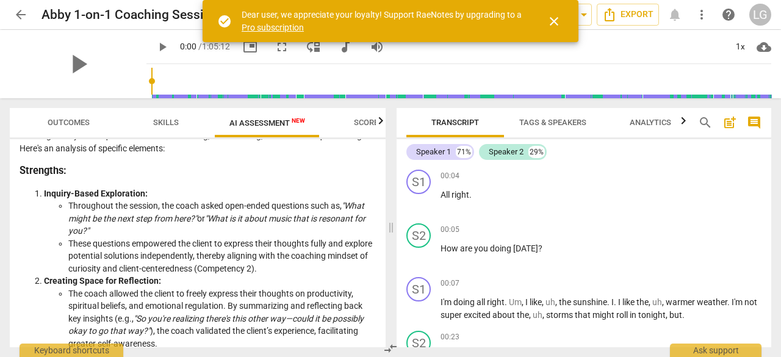
click at [382, 125] on icon "button" at bounding box center [380, 120] width 15 height 15
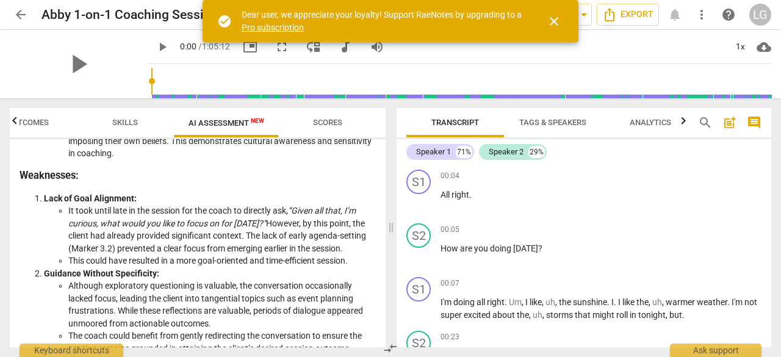
scroll to position [610, 0]
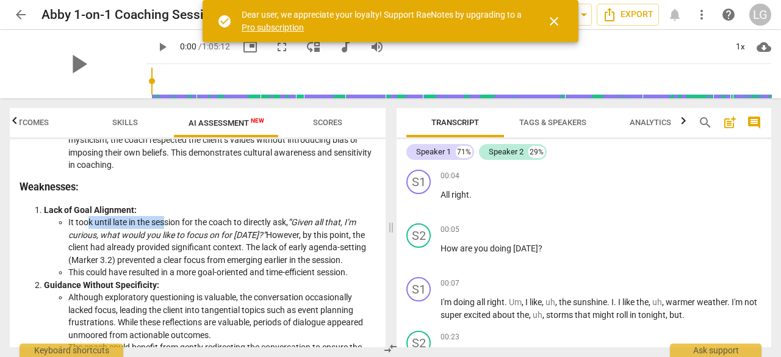
drag, startPoint x: 86, startPoint y: 221, endPoint x: 166, endPoint y: 220, distance: 79.9
click at [166, 220] on li "It took until late in the session for the coach to directly ask, “Given all tha…" at bounding box center [221, 241] width 307 height 50
click at [214, 220] on li "It took until late in the session for the coach to directly ask, “Given all tha…" at bounding box center [221, 241] width 307 height 50
drag, startPoint x: 139, startPoint y: 234, endPoint x: 216, endPoint y: 235, distance: 76.9
click at [216, 235] on em "“Given all that, I’m curious, what would you like to focus on for today?”" at bounding box center [211, 228] width 287 height 23
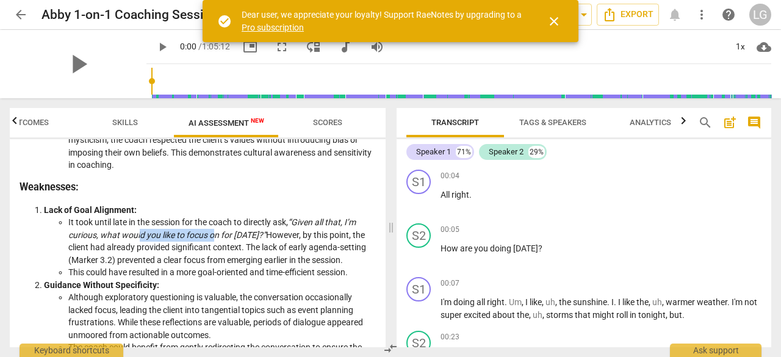
click at [216, 235] on em "“Given all that, I’m curious, what would you like to focus on for [DATE]?”" at bounding box center [211, 228] width 287 height 23
drag, startPoint x: 127, startPoint y: 247, endPoint x: 251, endPoint y: 245, distance: 124.4
click at [251, 245] on li "It took until late in the session for the coach to directly ask, “Given all tha…" at bounding box center [221, 241] width 307 height 50
click at [267, 245] on li "It took until late in the session for the coach to directly ask, “Given all tha…" at bounding box center [221, 241] width 307 height 50
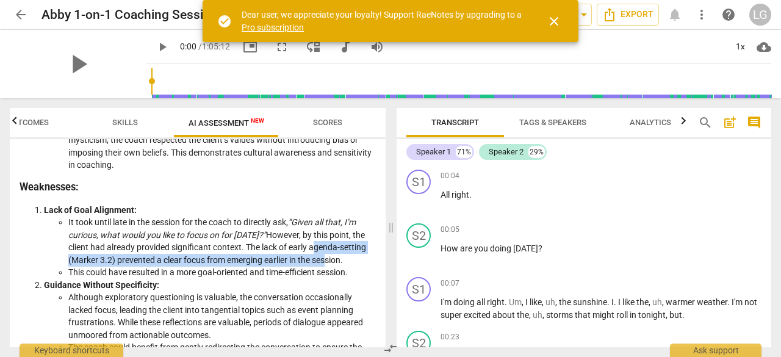
drag, startPoint x: 312, startPoint y: 245, endPoint x: 323, endPoint y: 258, distance: 16.9
click at [323, 258] on li "It took until late in the session for the coach to directly ask, “Given all tha…" at bounding box center [221, 241] width 307 height 50
click at [317, 126] on span "Scores" at bounding box center [327, 122] width 29 height 9
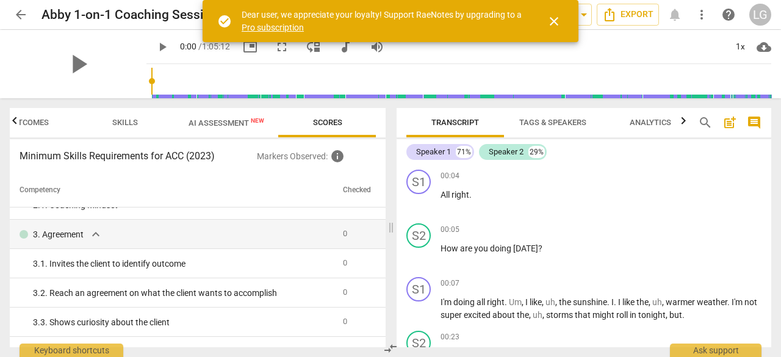
scroll to position [0, 0]
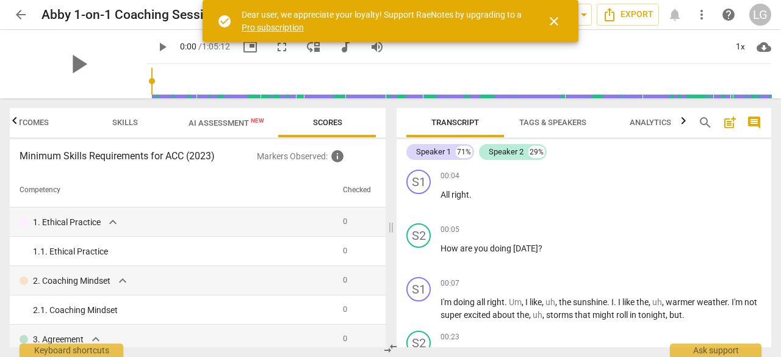
click at [227, 122] on span "AI Assessment New" at bounding box center [226, 122] width 76 height 9
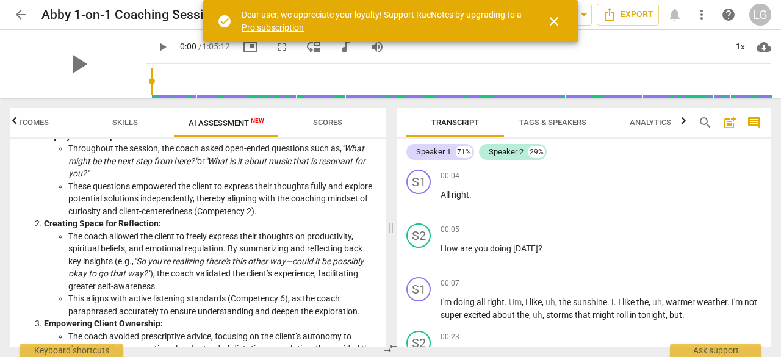
scroll to position [305, 0]
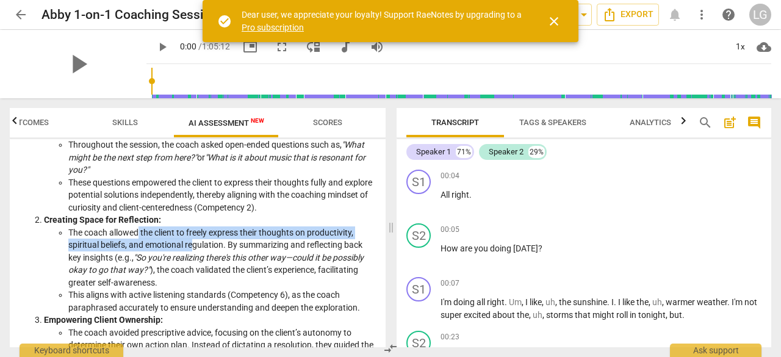
drag, startPoint x: 147, startPoint y: 236, endPoint x: 199, endPoint y: 239, distance: 51.9
click at [198, 238] on li "The coach allowed the client to freely express their thoughts on productivity, …" at bounding box center [221, 257] width 307 height 63
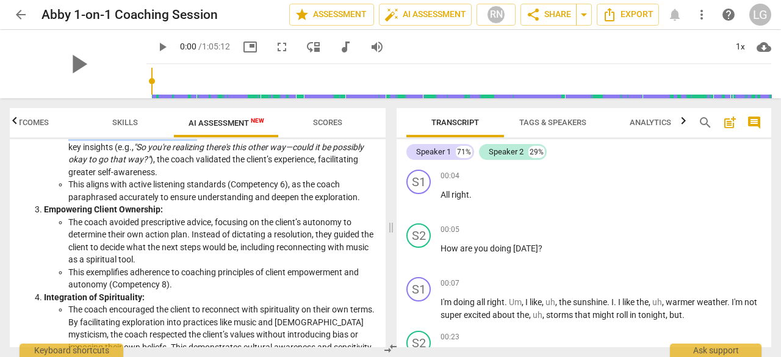
scroll to position [427, 0]
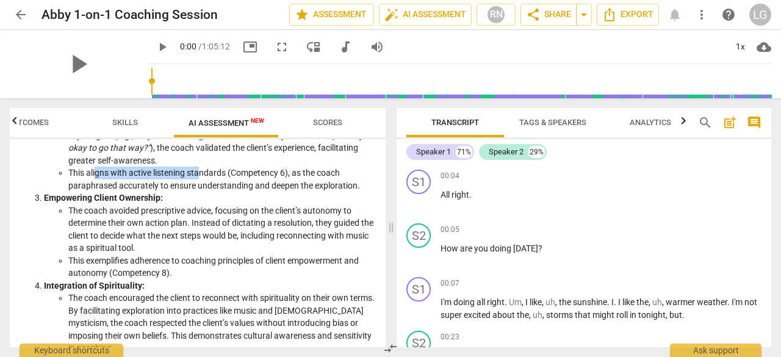
drag, startPoint x: 97, startPoint y: 174, endPoint x: 199, endPoint y: 178, distance: 101.9
click at [199, 178] on li "This aligns with active listening standards (Competency 6), as the coach paraph…" at bounding box center [221, 178] width 307 height 25
click at [224, 182] on li "This aligns with active listening standards (Competency 6), as the coach paraph…" at bounding box center [221, 178] width 307 height 25
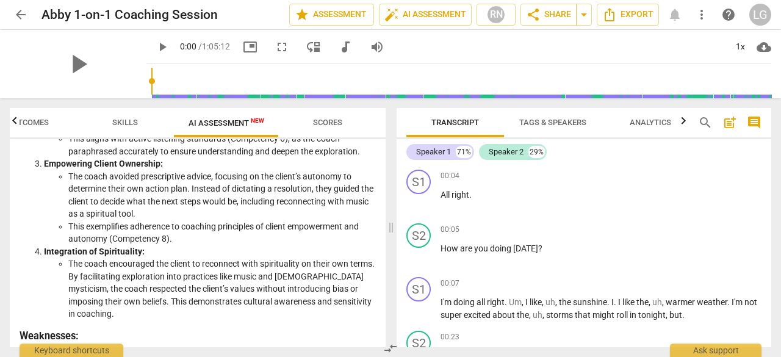
scroll to position [488, 0]
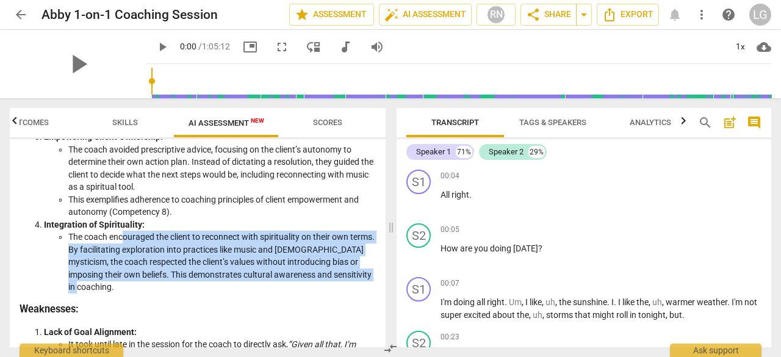
drag, startPoint x: 123, startPoint y: 237, endPoint x: 174, endPoint y: 286, distance: 70.7
click at [174, 286] on li "The coach encouraged the client to reconnect with spirituality on their own ter…" at bounding box center [221, 262] width 307 height 63
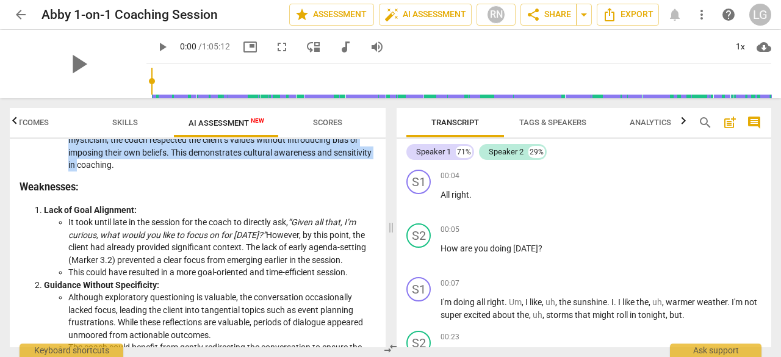
scroll to position [671, 0]
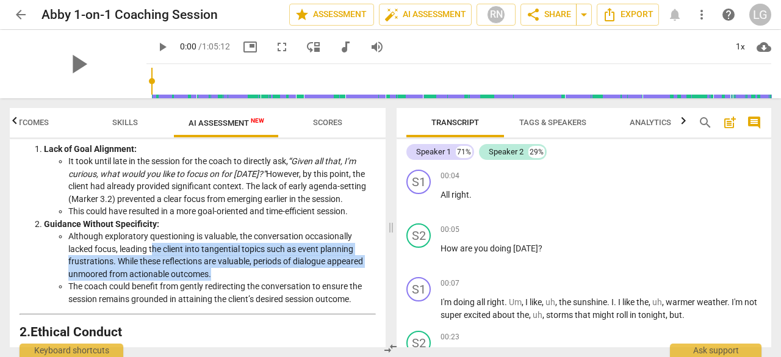
drag, startPoint x: 173, startPoint y: 251, endPoint x: 233, endPoint y: 276, distance: 64.8
click at [233, 276] on li "Although exploratory questioning is valuable, the conversation occasionally lac…" at bounding box center [221, 255] width 307 height 50
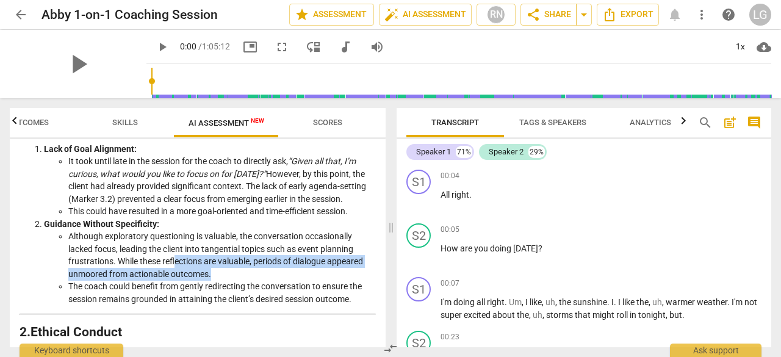
drag, startPoint x: 176, startPoint y: 262, endPoint x: 230, endPoint y: 268, distance: 54.6
click at [230, 268] on li "Although exploratory questioning is valuable, the conversation occasionally lac…" at bounding box center [221, 255] width 307 height 50
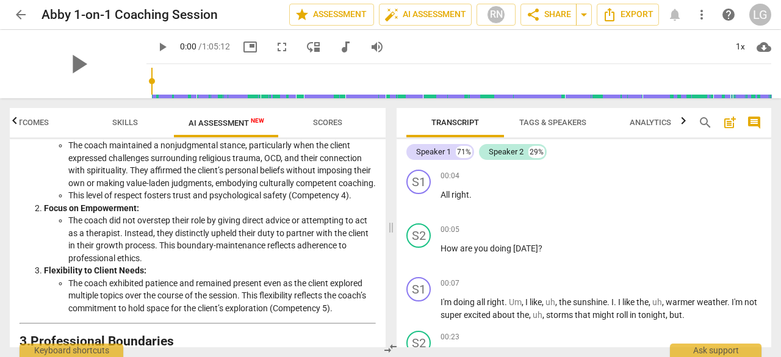
scroll to position [976, 0]
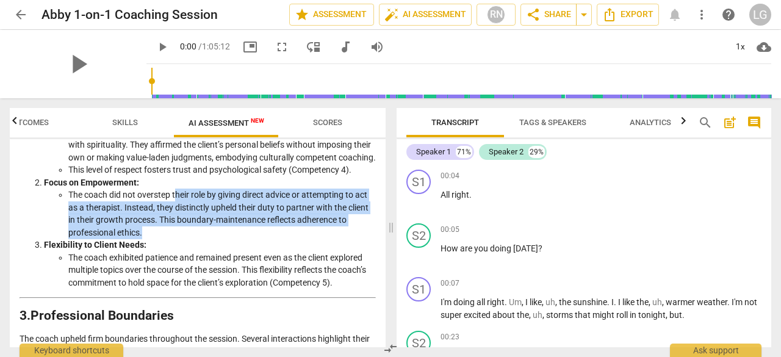
drag, startPoint x: 177, startPoint y: 207, endPoint x: 196, endPoint y: 241, distance: 39.3
click at [196, 238] on li "The coach did not overstep their role by giving direct advice or attempting to …" at bounding box center [221, 213] width 307 height 50
click at [173, 238] on li "The coach did not overstep their role by giving direct advice or attempting to …" at bounding box center [221, 213] width 307 height 50
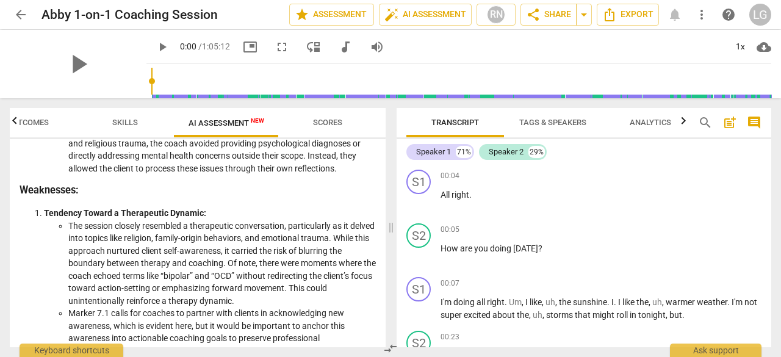
scroll to position [1342, 0]
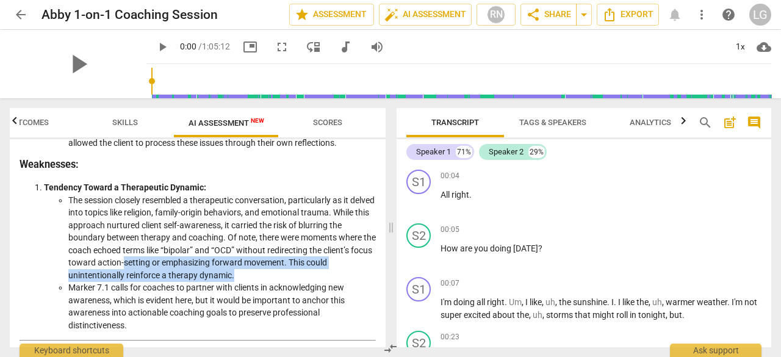
drag, startPoint x: 198, startPoint y: 271, endPoint x: 256, endPoint y: 285, distance: 59.5
click at [256, 282] on li "The session closely resembled a therapeutic conversation, particularly as it de…" at bounding box center [221, 238] width 307 height 88
click at [290, 282] on li "The session closely resembled a therapeutic conversation, particularly as it de…" at bounding box center [221, 238] width 307 height 88
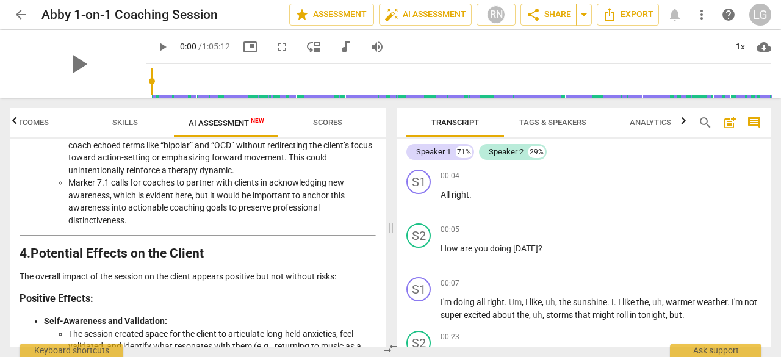
scroll to position [1464, 0]
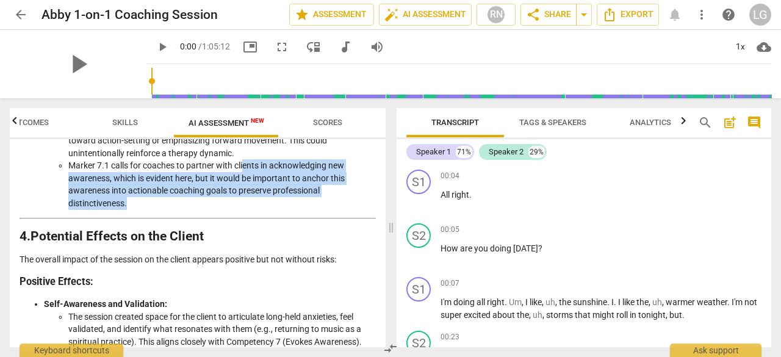
drag, startPoint x: 245, startPoint y: 176, endPoint x: 261, endPoint y: 211, distance: 38.8
click at [261, 209] on li "Marker 7.1 calls for coaches to partner with clients in acknowledging new aware…" at bounding box center [221, 184] width 307 height 50
click at [279, 209] on li "Marker 7.1 calls for coaches to partner with clients in acknowledging new aware…" at bounding box center [221, 184] width 307 height 50
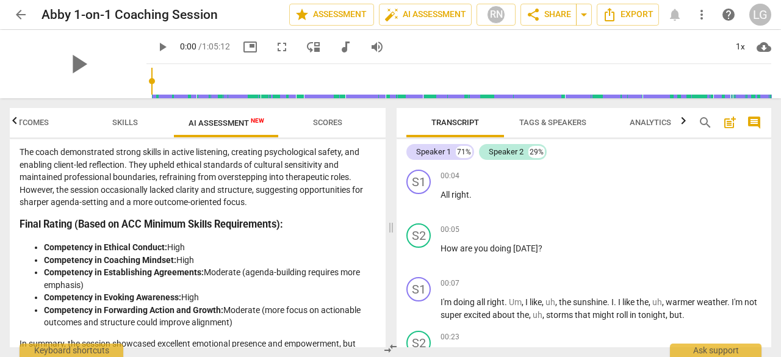
scroll to position [2134, 0]
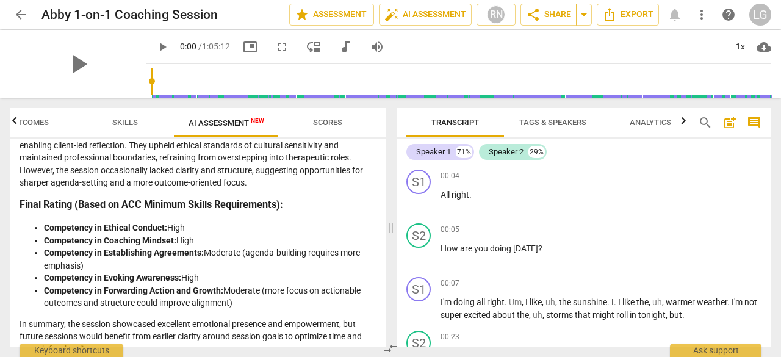
drag, startPoint x: 229, startPoint y: 300, endPoint x: 272, endPoint y: 308, distance: 44.0
click at [269, 307] on li "Competency in Forwarding Action and Growth: Moderate (more focus on actionable …" at bounding box center [210, 296] width 332 height 25
click at [272, 308] on li "Competency in Forwarding Action and Growth: Moderate (more focus on actionable …" at bounding box center [210, 296] width 332 height 25
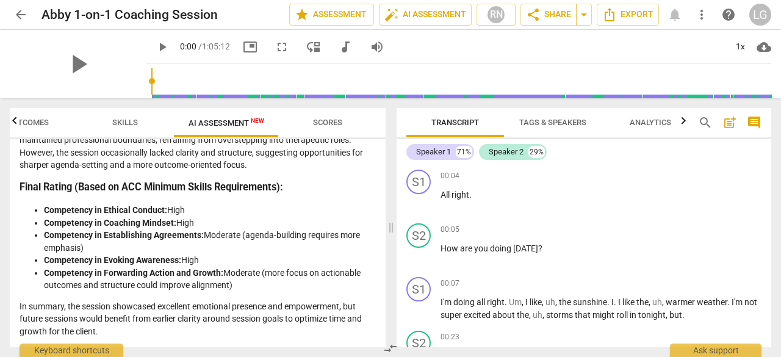
click at [318, 121] on span "Scores" at bounding box center [327, 122] width 29 height 9
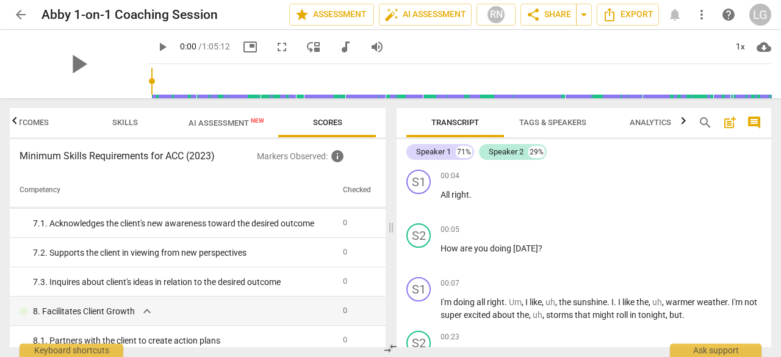
scroll to position [715, 0]
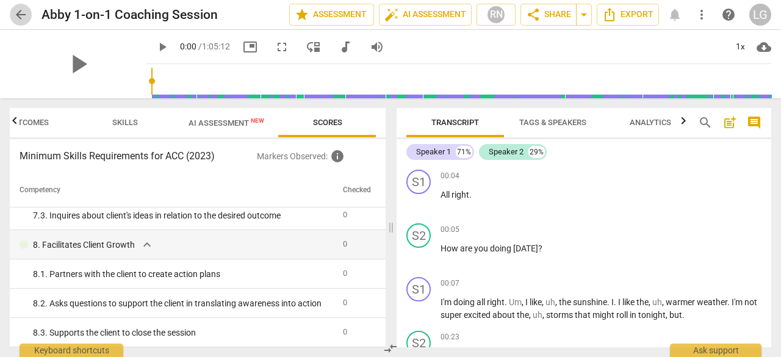
click at [24, 15] on span "arrow_back" at bounding box center [20, 14] width 15 height 15
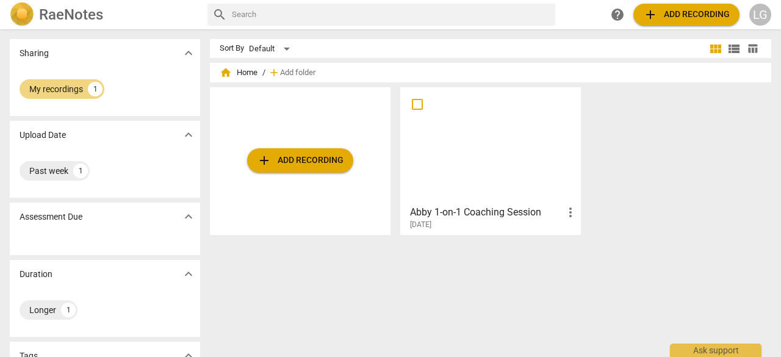
click at [279, 155] on span "add Add recording" at bounding box center [300, 160] width 87 height 15
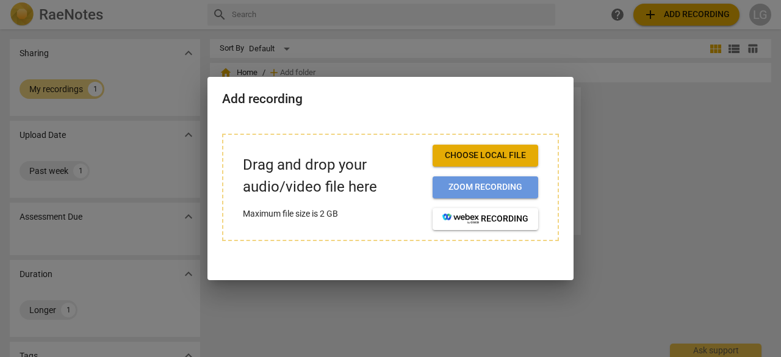
click at [481, 176] on button "Zoom recording" at bounding box center [485, 187] width 106 height 22
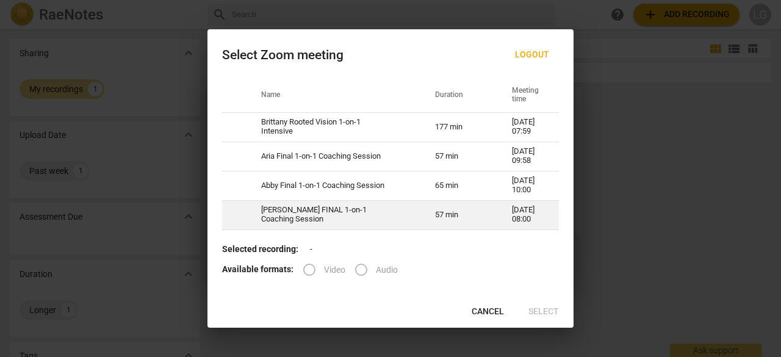
click at [307, 219] on td "ANNA FINAL 1-on-1 Coaching Session" at bounding box center [333, 214] width 174 height 29
radio input "true"
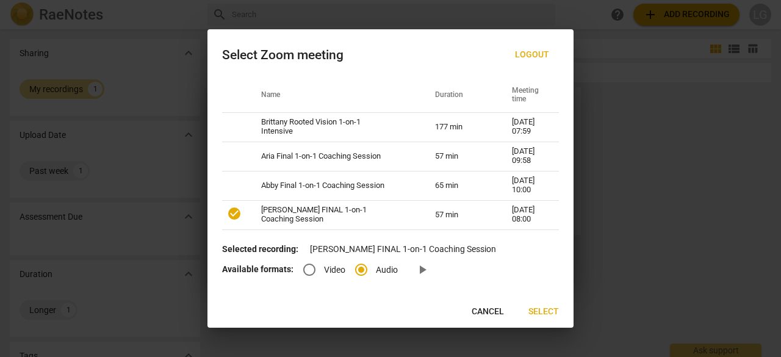
click at [340, 270] on span "Video" at bounding box center [334, 269] width 21 height 13
click at [324, 270] on input "Video" at bounding box center [309, 269] width 29 height 29
radio input "true"
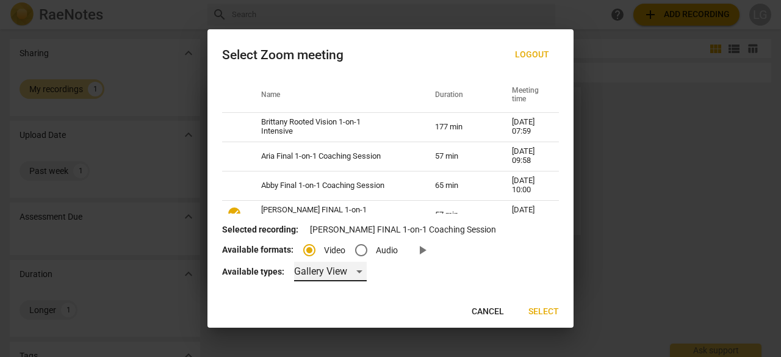
click at [346, 273] on div "Gallery View" at bounding box center [330, 272] width 73 height 20
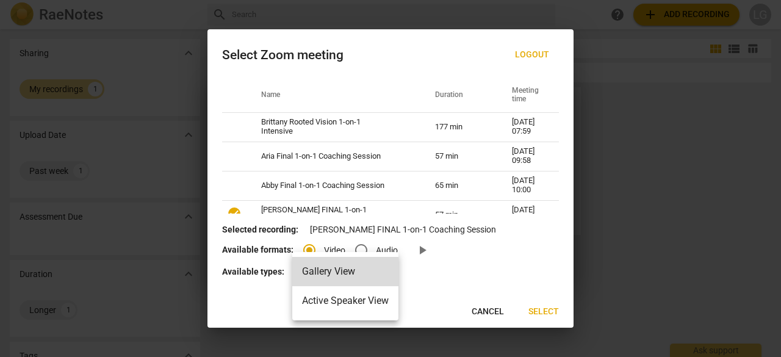
click at [431, 272] on div at bounding box center [390, 178] width 781 height 357
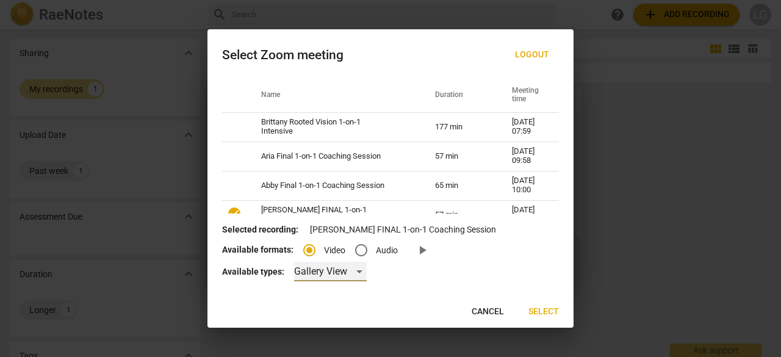
click at [320, 273] on div "Gallery View" at bounding box center [330, 272] width 73 height 20
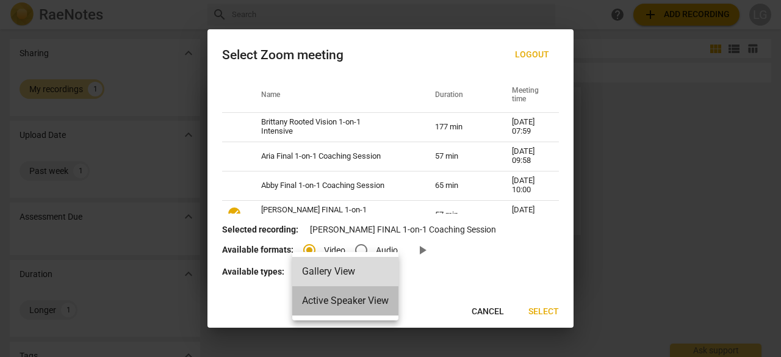
click at [334, 298] on li "Active Speaker View" at bounding box center [345, 300] width 106 height 29
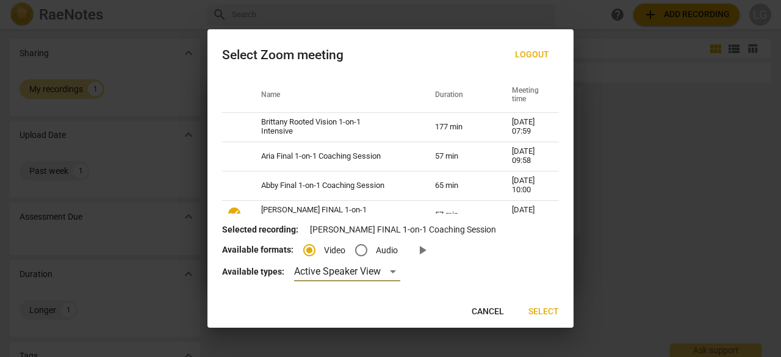
click at [407, 271] on div "Available types: Active Speaker View" at bounding box center [390, 272] width 337 height 20
click at [545, 307] on span "Select" at bounding box center [543, 312] width 30 height 12
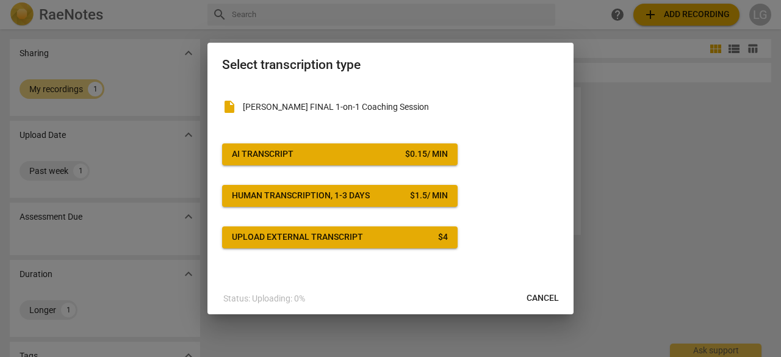
click at [332, 162] on button "AI Transcript $ 0.15 / min" at bounding box center [339, 154] width 235 height 22
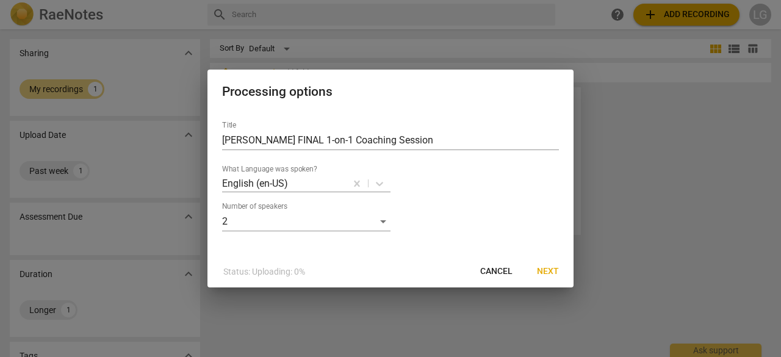
click at [482, 267] on span "Cancel" at bounding box center [496, 271] width 32 height 12
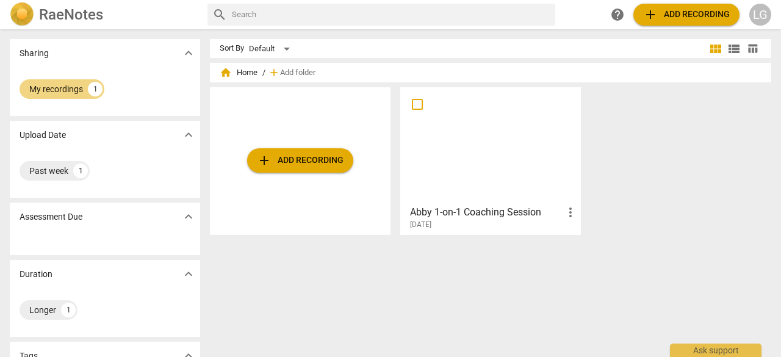
click at [313, 152] on button "add Add recording" at bounding box center [300, 160] width 106 height 24
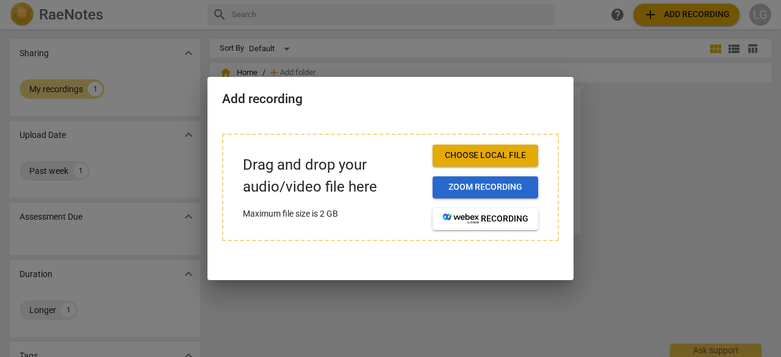
click at [477, 188] on span "Zoom recording" at bounding box center [485, 187] width 86 height 12
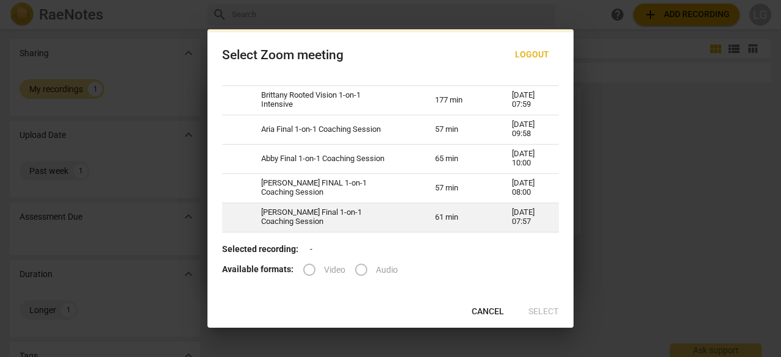
scroll to position [61, 0]
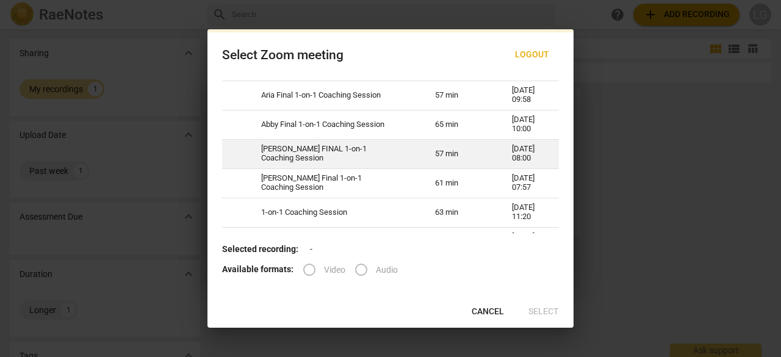
click at [348, 168] on td "ANNA FINAL 1-on-1 Coaching Session" at bounding box center [333, 153] width 174 height 29
radio input "true"
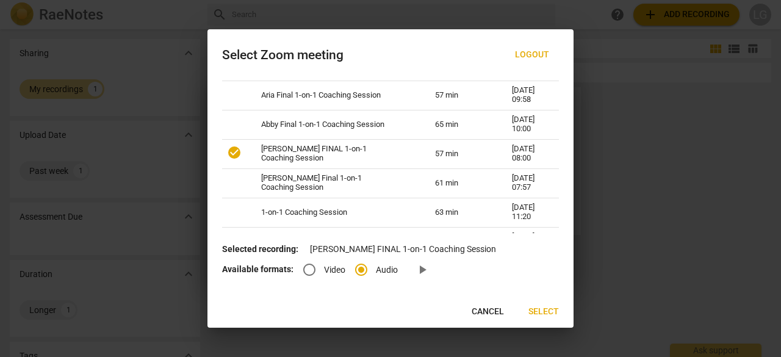
click at [324, 270] on span "Video" at bounding box center [334, 269] width 21 height 13
click at [324, 270] on input "Video" at bounding box center [309, 269] width 29 height 29
radio input "true"
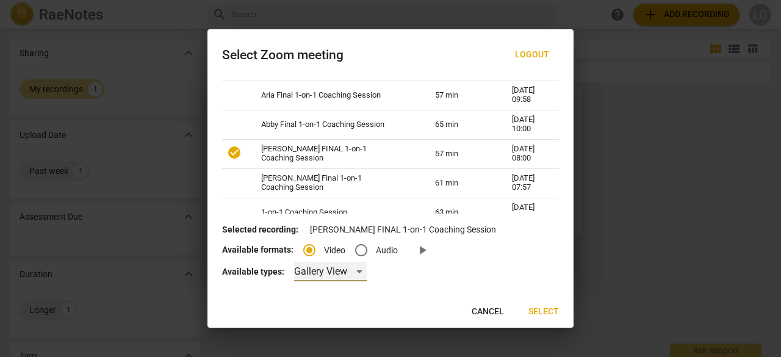
click at [335, 275] on div "Gallery View" at bounding box center [330, 272] width 73 height 20
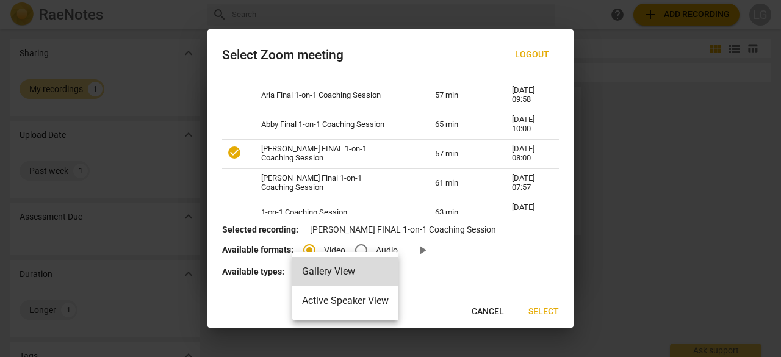
click at [371, 295] on li "Active Speaker View" at bounding box center [345, 300] width 106 height 29
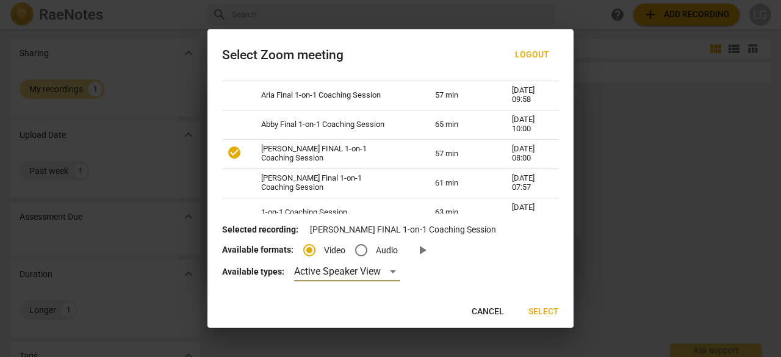
click at [542, 315] on span "Select" at bounding box center [543, 312] width 30 height 12
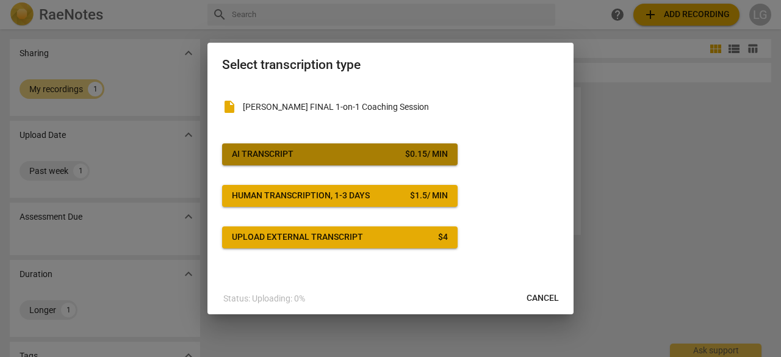
click at [401, 157] on span "AI Transcript $ 0.15 / min" at bounding box center [340, 154] width 216 height 12
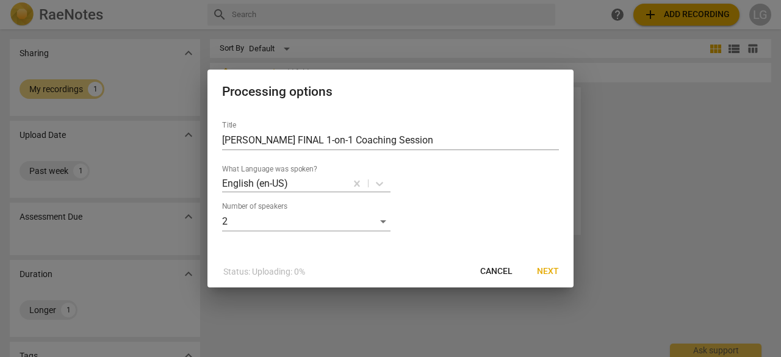
click at [551, 274] on span "Next" at bounding box center [548, 271] width 22 height 12
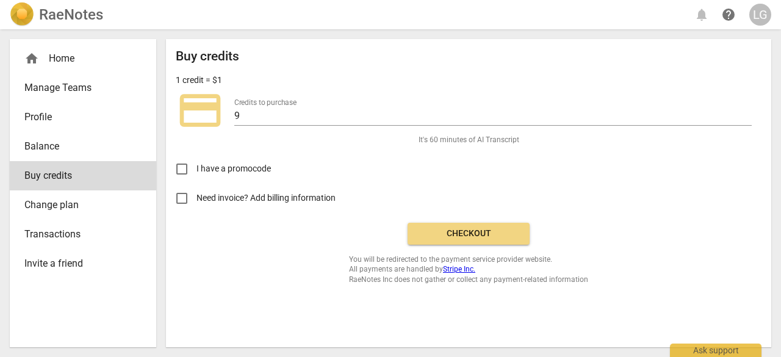
click at [215, 200] on span "Need invoice? Add billing information" at bounding box center [266, 197] width 141 height 13
click at [196, 200] on input "Need invoice? Add billing information" at bounding box center [181, 198] width 29 height 29
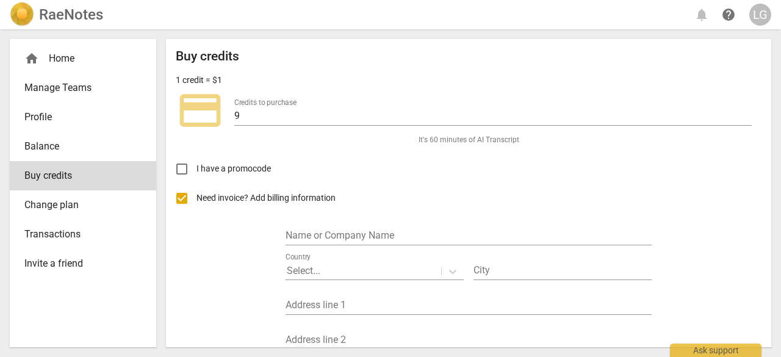
click at [215, 199] on span "Need invoice? Add billing information" at bounding box center [266, 197] width 141 height 13
click at [196, 199] on input "Need invoice? Add billing information" at bounding box center [181, 198] width 29 height 29
checkbox input "false"
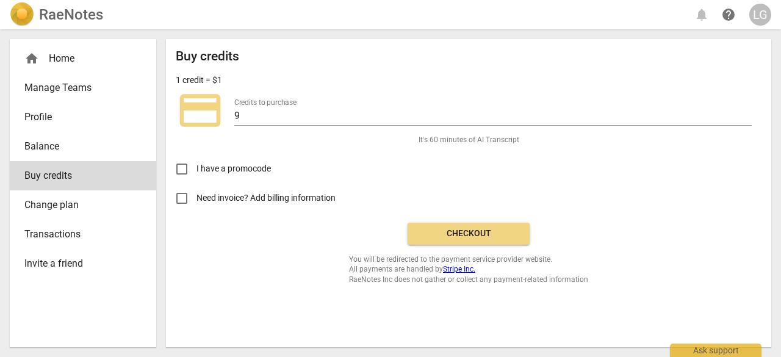
click at [440, 235] on span "Checkout" at bounding box center [468, 233] width 102 height 12
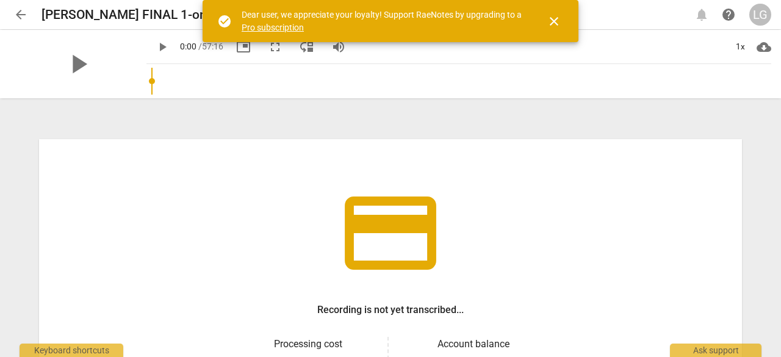
click at [558, 23] on span "close" at bounding box center [553, 21] width 15 height 15
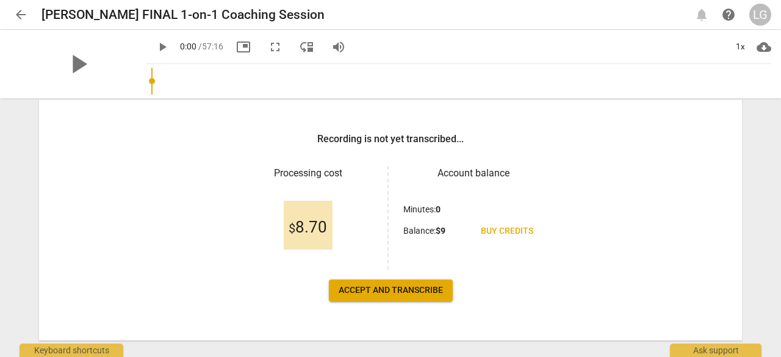
scroll to position [183, 0]
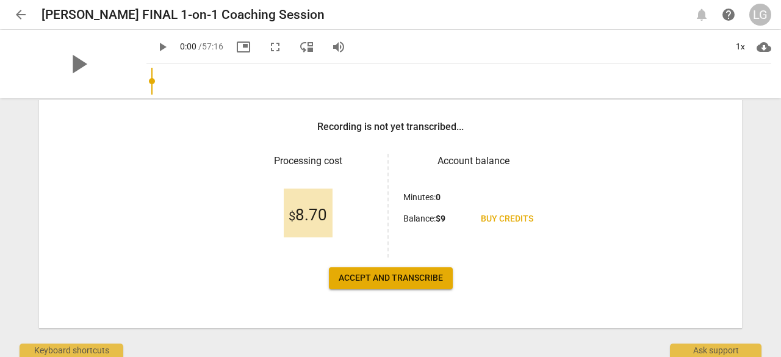
click at [424, 279] on span "Accept and transcribe" at bounding box center [390, 278] width 104 height 12
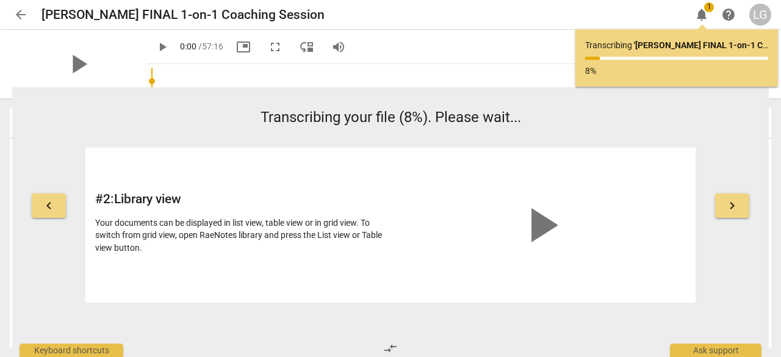
click at [726, 214] on button "keyboard_arrow_right" at bounding box center [732, 205] width 34 height 24
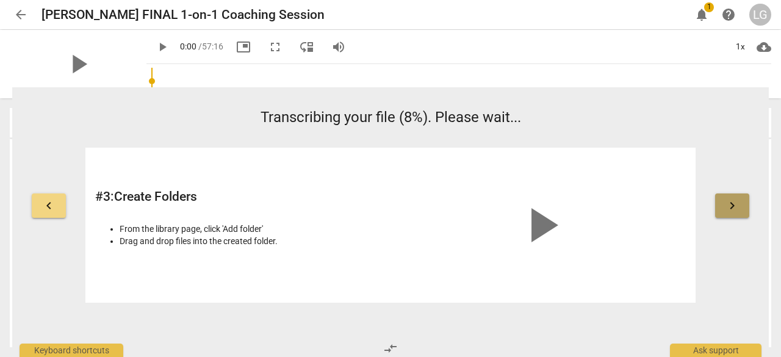
click at [726, 214] on button "keyboard_arrow_right" at bounding box center [732, 205] width 34 height 24
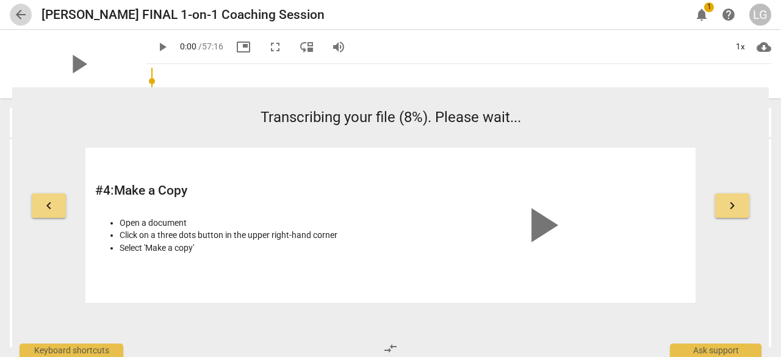
click at [18, 16] on span "arrow_back" at bounding box center [20, 14] width 15 height 15
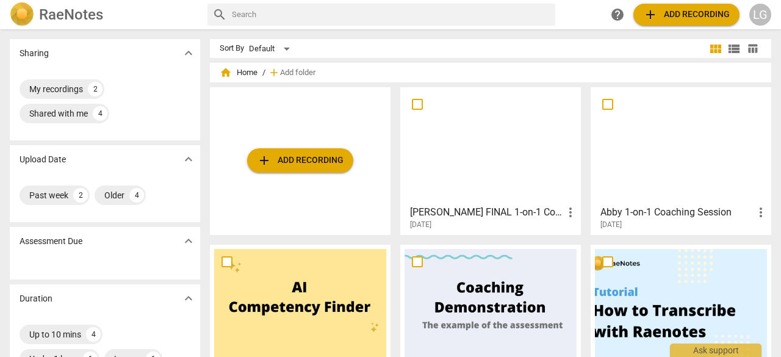
click at [659, 212] on h3 "Abby 1-on-1 Coaching Session" at bounding box center [676, 212] width 153 height 15
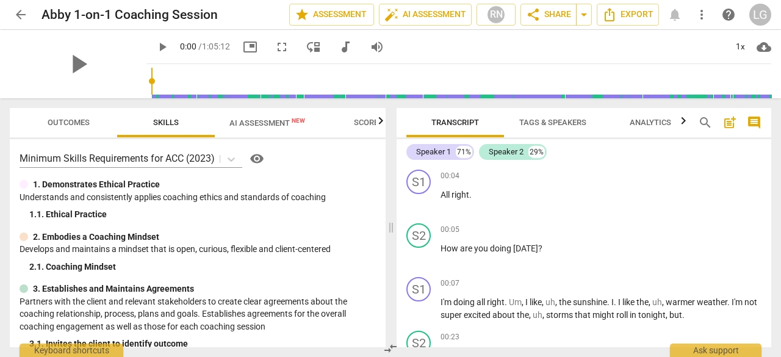
click at [268, 132] on button "AI Assessment New" at bounding box center [267, 122] width 105 height 29
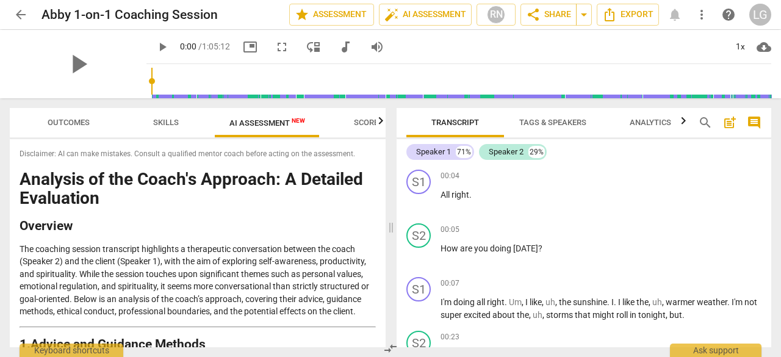
click at [361, 122] on span "Scores" at bounding box center [368, 122] width 29 height 9
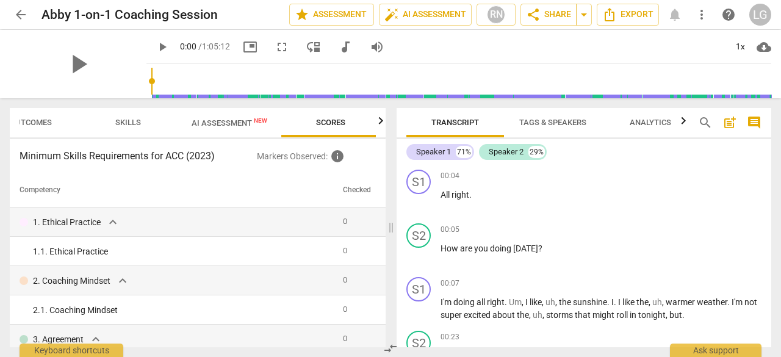
scroll to position [0, 41]
click at [47, 119] on span "Outcomes" at bounding box center [28, 122] width 42 height 9
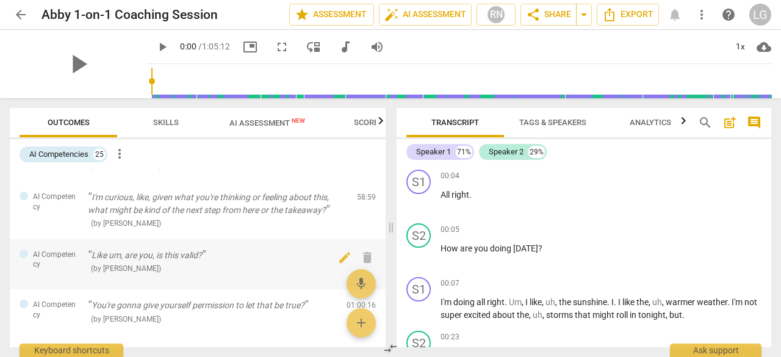
scroll to position [1114, 0]
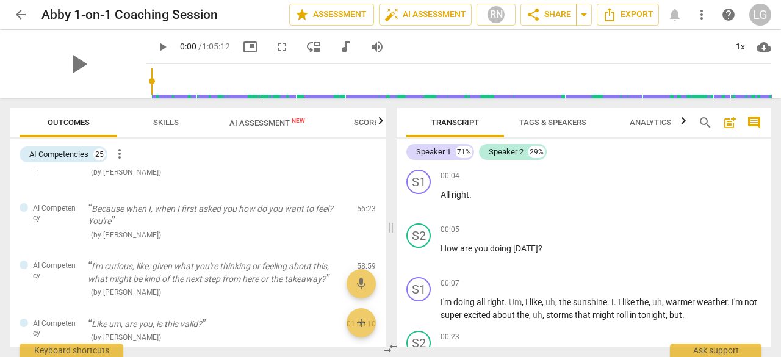
click at [116, 154] on span "more_vert" at bounding box center [119, 153] width 15 height 15
click at [323, 176] on div at bounding box center [390, 178] width 781 height 357
click at [29, 209] on div "AI Competency" at bounding box center [49, 213] width 59 height 20
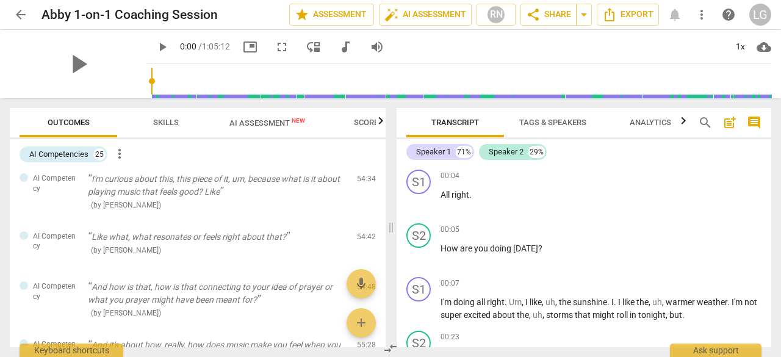
click at [153, 118] on span "Skills" at bounding box center [166, 122] width 26 height 9
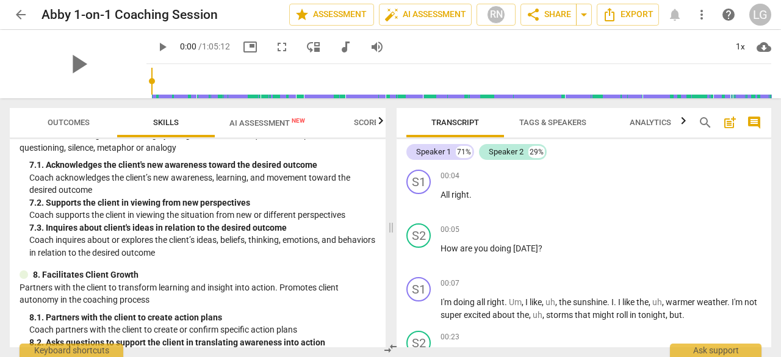
scroll to position [835, 0]
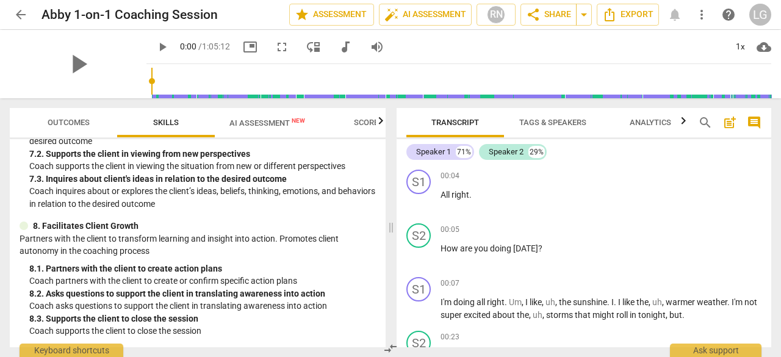
click at [279, 124] on span "AI Assessment New" at bounding box center [267, 122] width 76 height 9
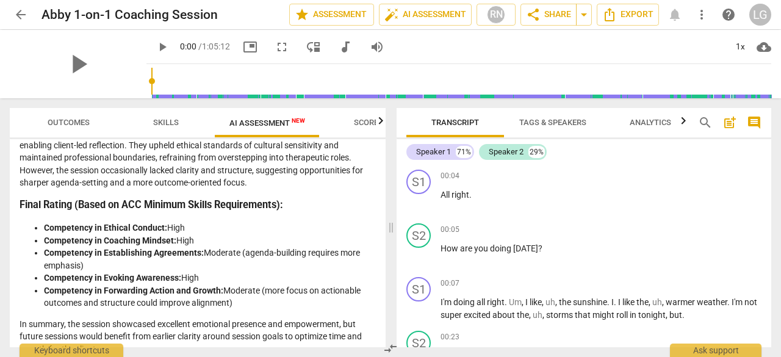
scroll to position [2162, 0]
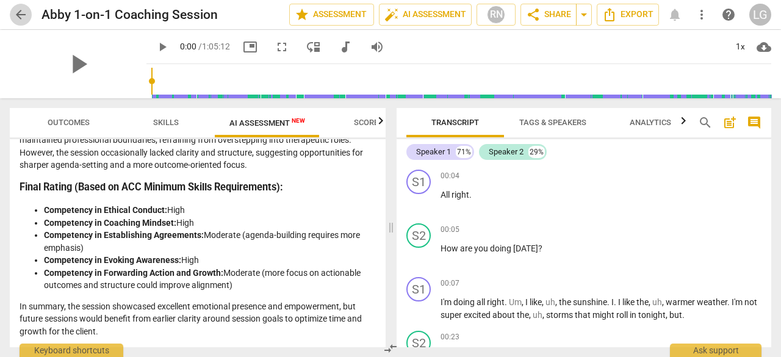
click at [15, 11] on span "arrow_back" at bounding box center [20, 14] width 15 height 15
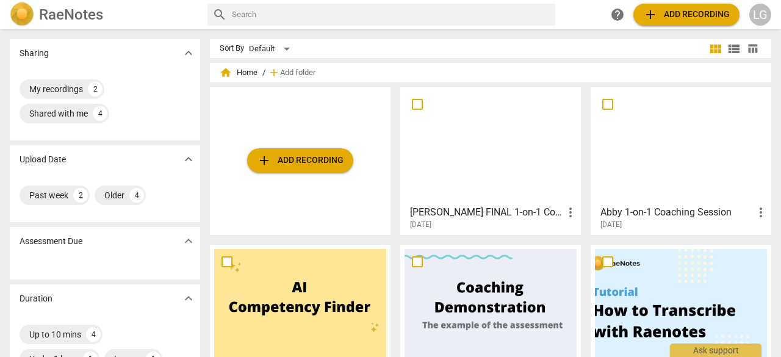
click at [462, 165] on div at bounding box center [490, 145] width 172 height 108
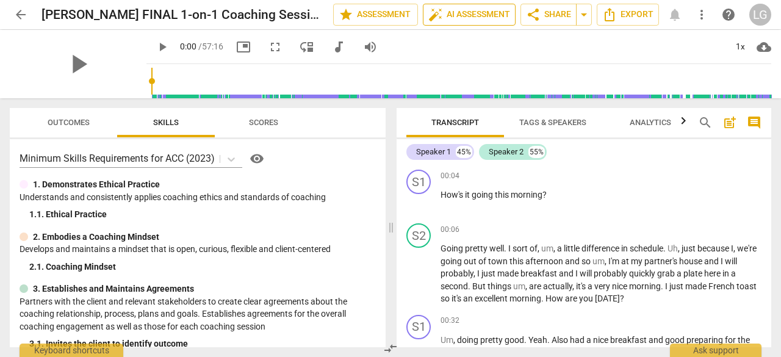
click at [440, 10] on span "auto_fix_high" at bounding box center [435, 14] width 15 height 15
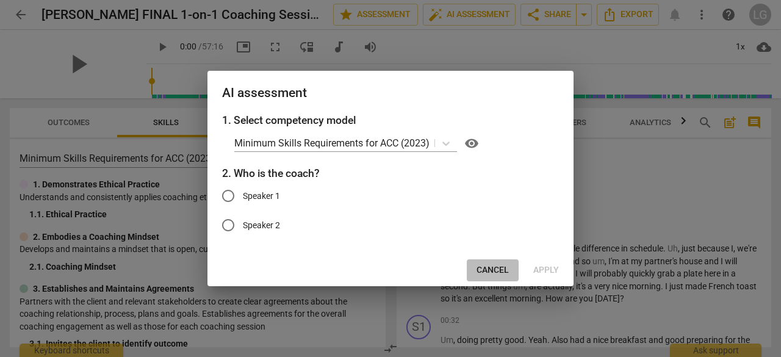
click at [499, 269] on span "Cancel" at bounding box center [492, 270] width 32 height 12
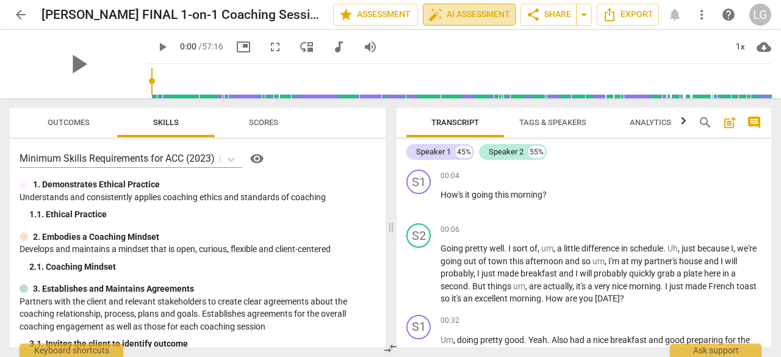
click at [450, 16] on span "auto_fix_high AI Assessment" at bounding box center [469, 14] width 82 height 15
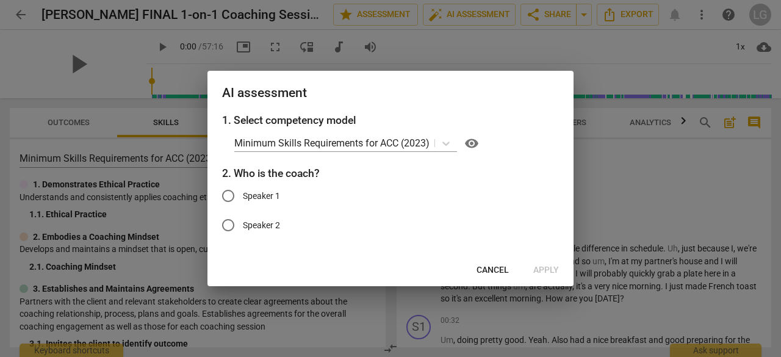
click at [279, 191] on span "Speaker 1" at bounding box center [261, 196] width 37 height 13
click at [243, 191] on input "Speaker 1" at bounding box center [227, 195] width 29 height 29
radio input "true"
click at [554, 271] on span "Apply" at bounding box center [546, 270] width 26 height 12
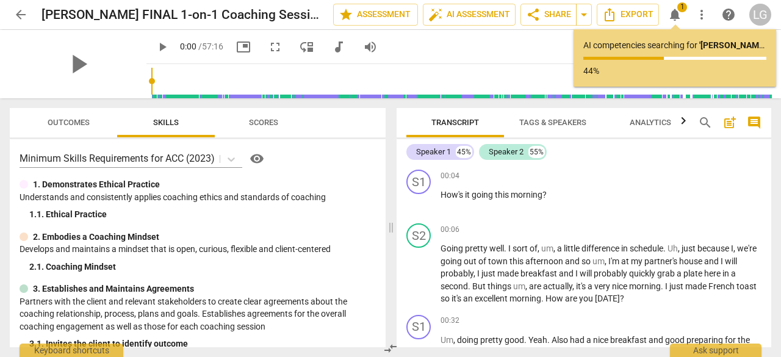
click at [249, 125] on span "Scores" at bounding box center [263, 122] width 29 height 9
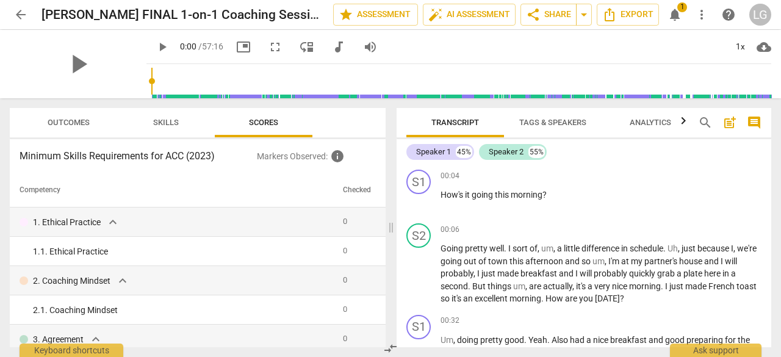
click at [185, 116] on span "Skills" at bounding box center [165, 123] width 55 height 16
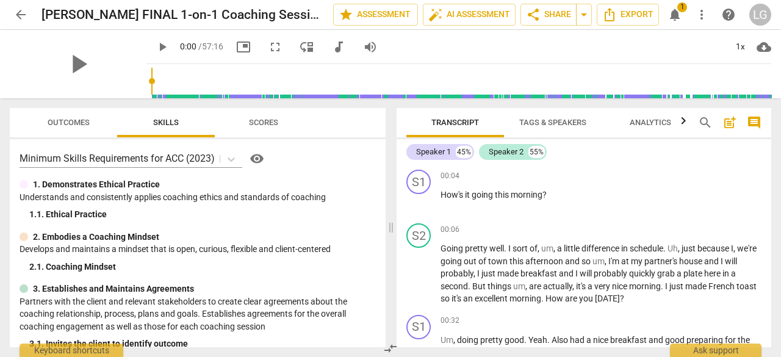
click at [70, 128] on span "Outcomes" at bounding box center [68, 123] width 71 height 16
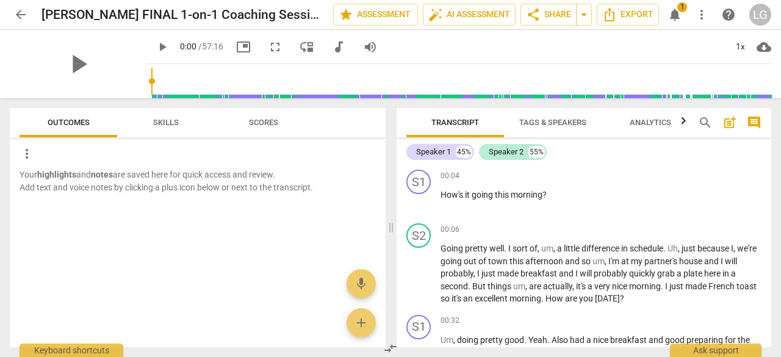
click at [268, 120] on span "Scores" at bounding box center [263, 122] width 29 height 9
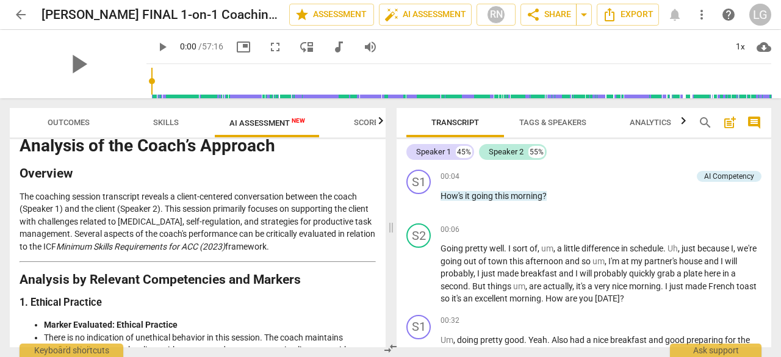
scroll to position [61, 0]
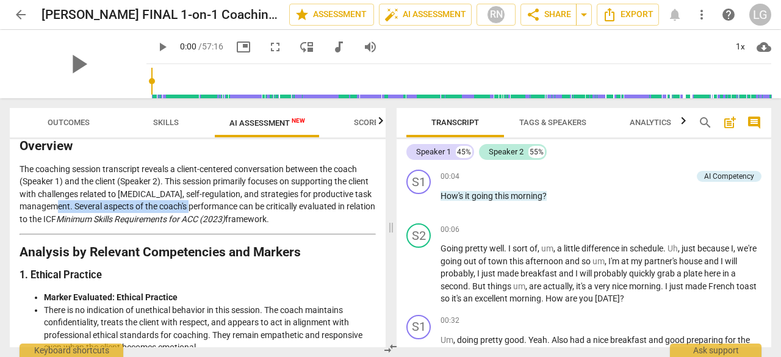
drag, startPoint x: 121, startPoint y: 204, endPoint x: 233, endPoint y: 204, distance: 112.2
click at [233, 204] on p "The coaching session transcript reveals a client-centered conversation between …" at bounding box center [198, 194] width 356 height 63
click at [298, 204] on p "The coaching session transcript reveals a client-centered conversation between …" at bounding box center [198, 194] width 356 height 63
drag, startPoint x: 116, startPoint y: 215, endPoint x: 156, endPoint y: 215, distance: 39.6
click at [156, 215] on em "Minimum Skills Requirements for ACC (2023)" at bounding box center [140, 219] width 169 height 10
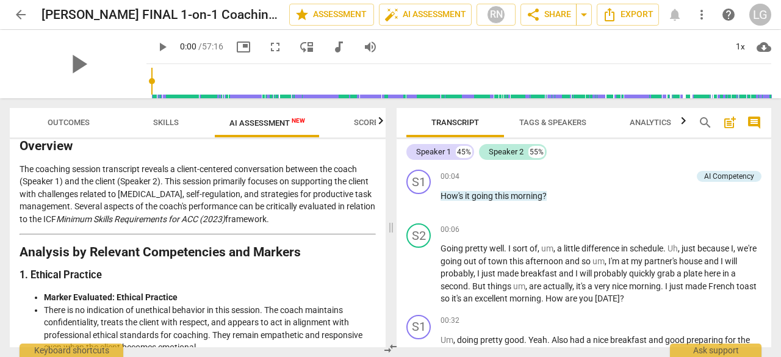
click at [187, 207] on p "The coaching session transcript reveals a client-centered conversation between …" at bounding box center [198, 194] width 356 height 63
click at [352, 118] on span "Scores" at bounding box center [368, 123] width 59 height 16
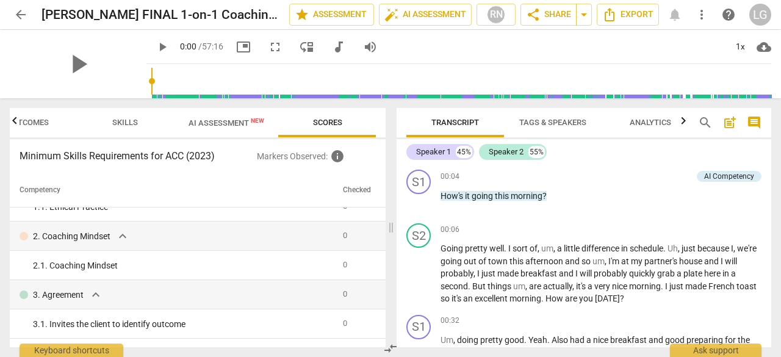
scroll to position [0, 0]
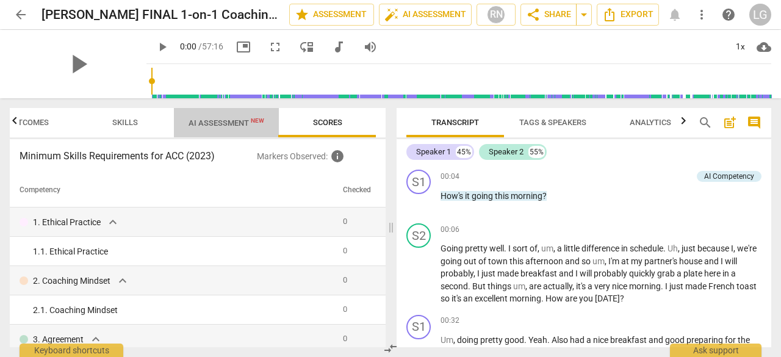
click at [241, 126] on span "AI Assessment New" at bounding box center [226, 122] width 76 height 9
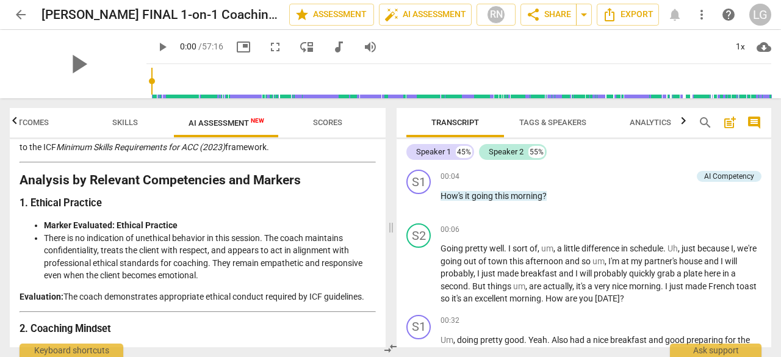
scroll to position [183, 0]
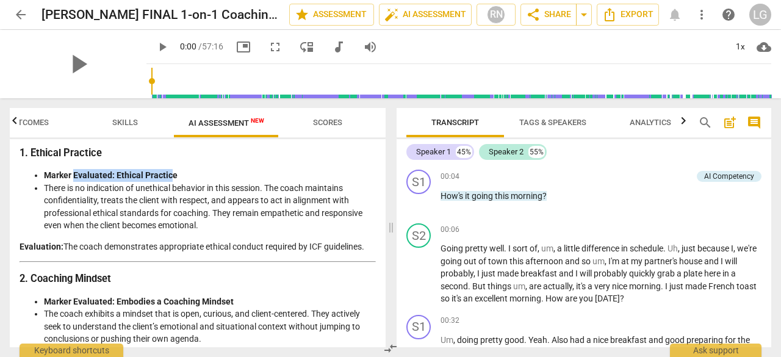
drag, startPoint x: 75, startPoint y: 174, endPoint x: 171, endPoint y: 174, distance: 95.7
click at [171, 174] on strong "Marker Evaluated: Ethical Practice" at bounding box center [111, 175] width 134 height 10
click at [193, 172] on li "Marker Evaluated: Ethical Practice" at bounding box center [210, 175] width 332 height 13
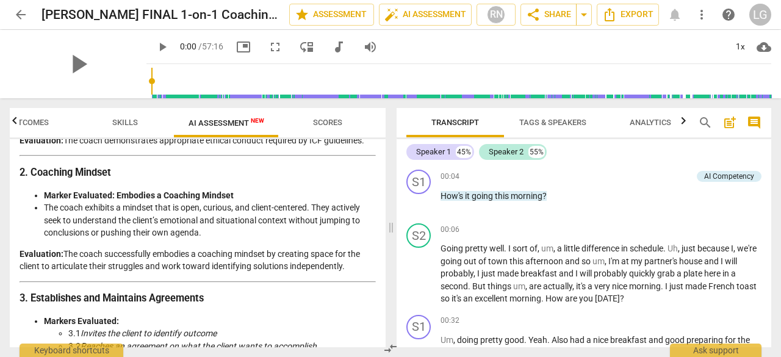
scroll to position [305, 0]
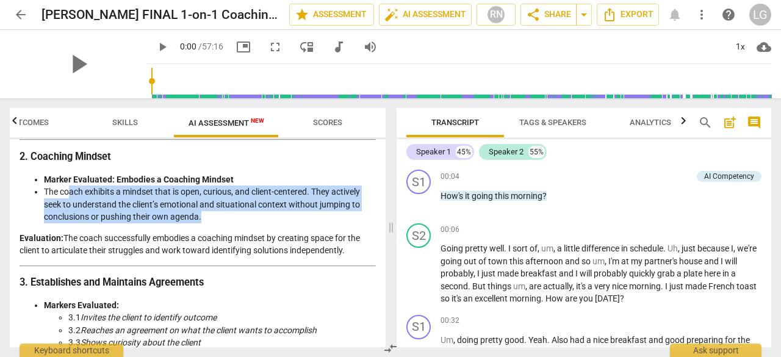
drag, startPoint x: 71, startPoint y: 192, endPoint x: 207, endPoint y: 216, distance: 138.7
click at [207, 216] on li "The coach exhibits a mindset that is open, curious, and client-centered. They a…" at bounding box center [210, 204] width 332 height 38
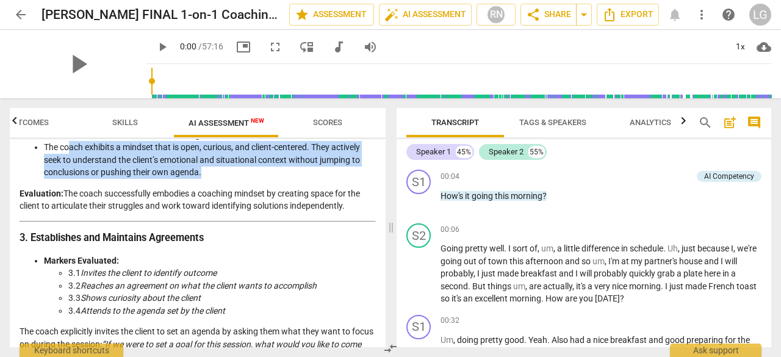
scroll to position [366, 0]
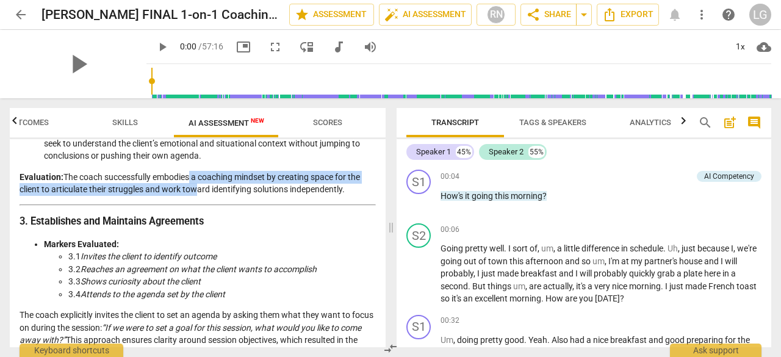
drag, startPoint x: 188, startPoint y: 179, endPoint x: 191, endPoint y: 188, distance: 10.2
click at [191, 188] on p "Evaluation: The coach successfully embodies a coaching mindset by creating spac…" at bounding box center [198, 183] width 356 height 25
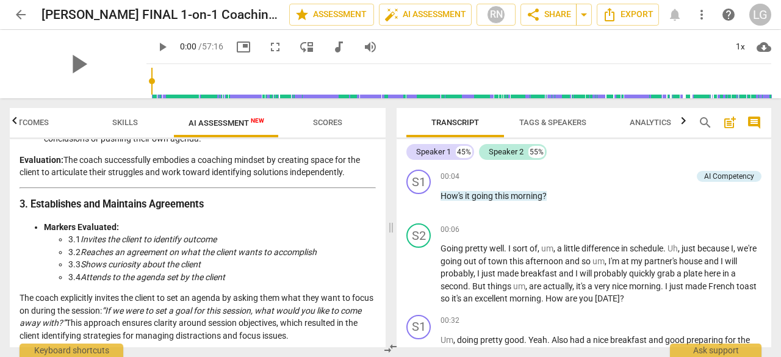
scroll to position [427, 0]
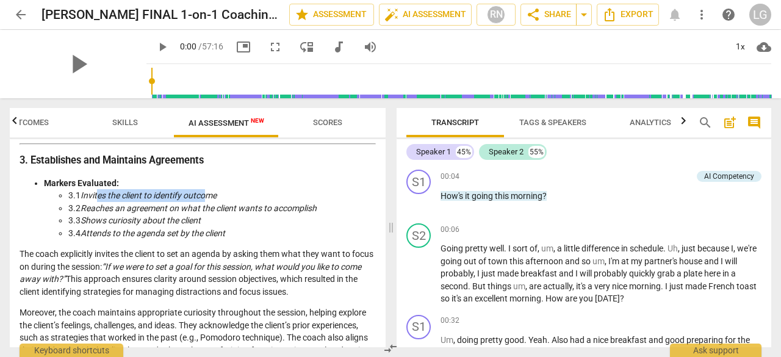
drag, startPoint x: 99, startPoint y: 197, endPoint x: 208, endPoint y: 195, distance: 109.2
click at [208, 195] on em "Invites the client to identify outcome" at bounding box center [148, 195] width 136 height 10
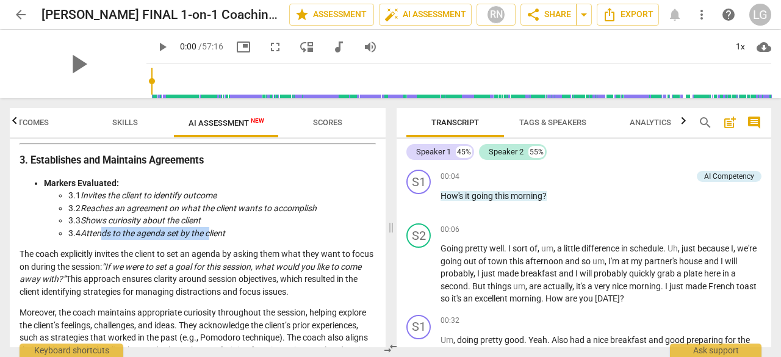
drag, startPoint x: 104, startPoint y: 231, endPoint x: 212, endPoint y: 229, distance: 108.6
click at [212, 229] on em "Attends to the agenda set by the client" at bounding box center [152, 233] width 145 height 10
drag, startPoint x: 107, startPoint y: 218, endPoint x: 182, endPoint y: 218, distance: 74.4
click at [182, 218] on em "Shows curiosity about the client" at bounding box center [140, 220] width 120 height 10
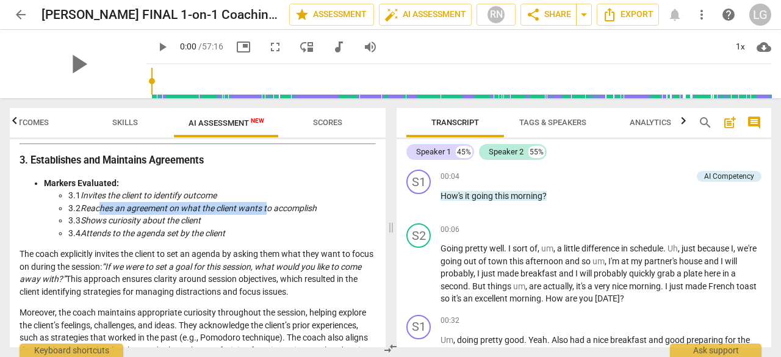
drag, startPoint x: 103, startPoint y: 206, endPoint x: 268, endPoint y: 206, distance: 164.7
click at [268, 206] on em "Reaches an agreement on what the client wants to accomplish" at bounding box center [198, 208] width 236 height 10
click at [302, 206] on em "Reaches an agreement on what the client wants to accomplish" at bounding box center [198, 208] width 236 height 10
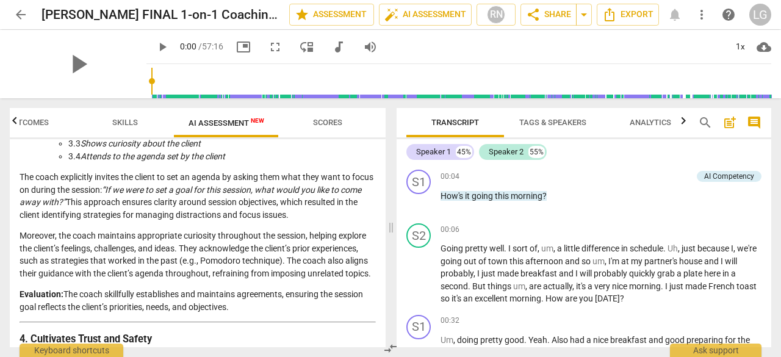
scroll to position [488, 0]
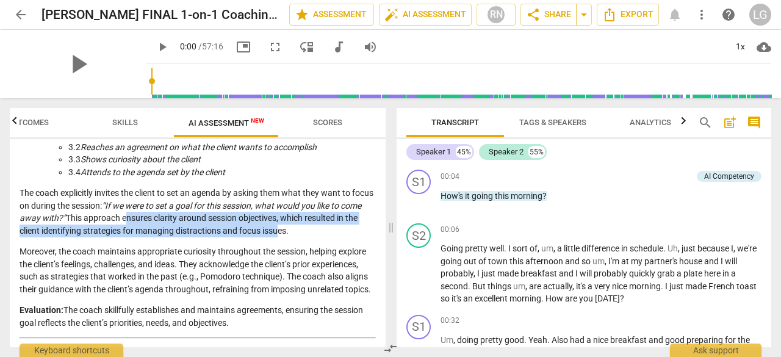
drag, startPoint x: 146, startPoint y: 219, endPoint x: 290, endPoint y: 226, distance: 144.1
click at [290, 226] on p "The coach explicitly invites the client to set an agenda by asking them what th…" at bounding box center [198, 212] width 356 height 50
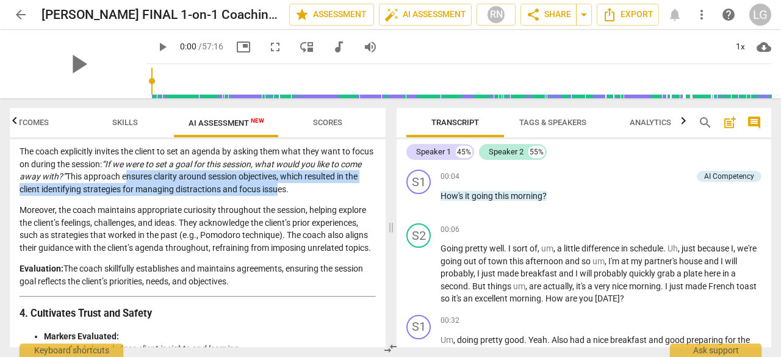
scroll to position [549, 0]
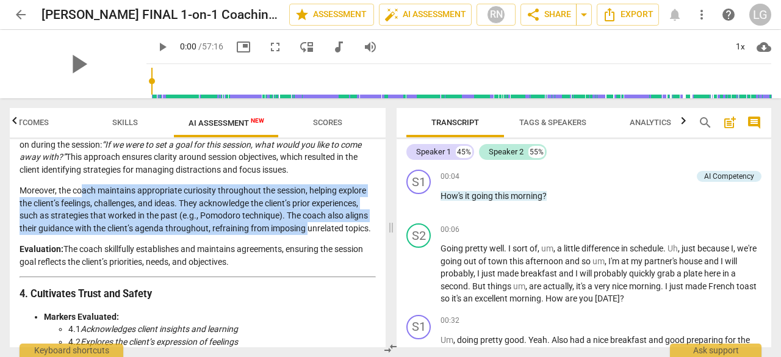
drag, startPoint x: 110, startPoint y: 192, endPoint x: 309, endPoint y: 221, distance: 200.3
click at [309, 221] on p "Moreover, the coach maintains appropriate curiosity throughout the session, hel…" at bounding box center [198, 209] width 356 height 50
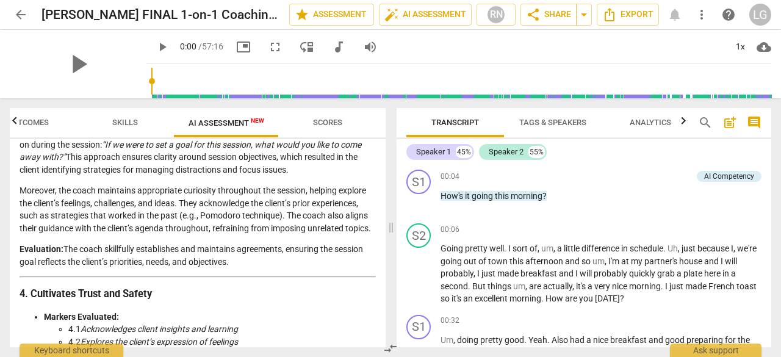
click at [144, 248] on p "Evaluation: The coach skillfully establishes and maintains agreements, ensuring…" at bounding box center [198, 255] width 356 height 25
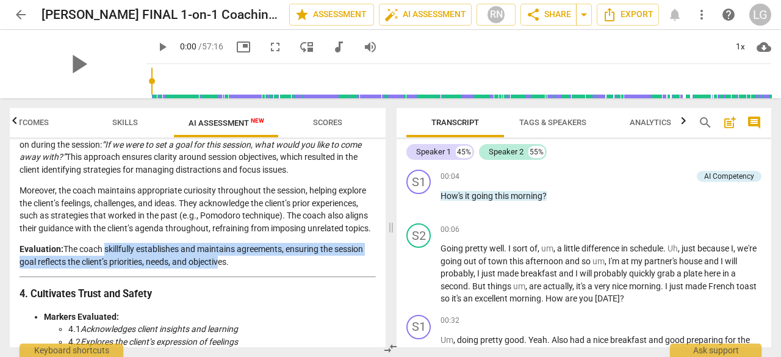
drag, startPoint x: 104, startPoint y: 249, endPoint x: 217, endPoint y: 264, distance: 114.4
click at [217, 264] on p "Evaluation: The coach skillfully establishes and maintains agreements, ensuring…" at bounding box center [198, 255] width 356 height 25
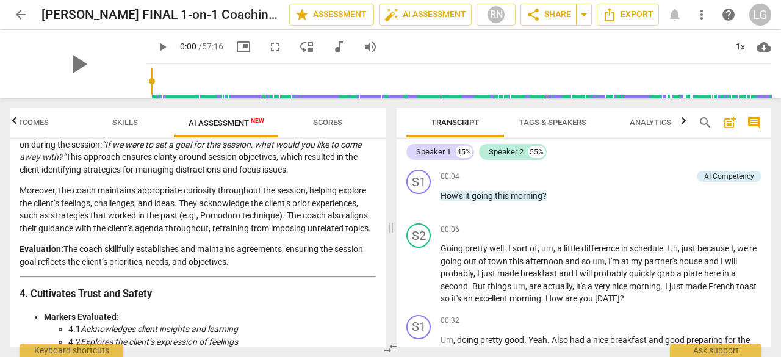
click at [262, 258] on p "Evaluation: The coach skillfully establishes and maintains agreements, ensuring…" at bounding box center [198, 255] width 356 height 25
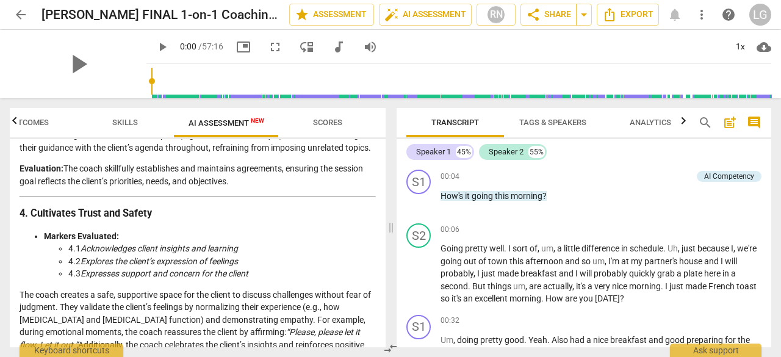
scroll to position [671, 0]
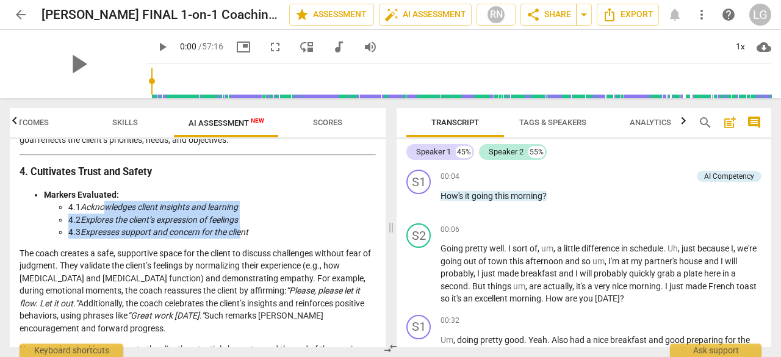
drag, startPoint x: 109, startPoint y: 209, endPoint x: 241, endPoint y: 227, distance: 134.2
click at [241, 227] on ul "4.1 Acknowledges client insights and learning 4.2 Explores the client’s express…" at bounding box center [210, 220] width 332 height 38
click at [228, 234] on em "Expresses support and concern for the client" at bounding box center [164, 232] width 168 height 10
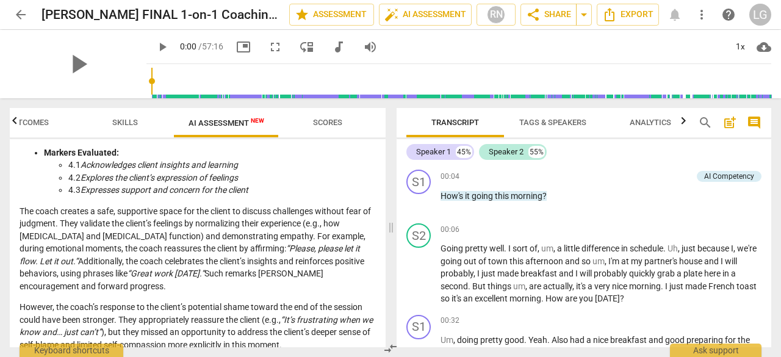
scroll to position [732, 0]
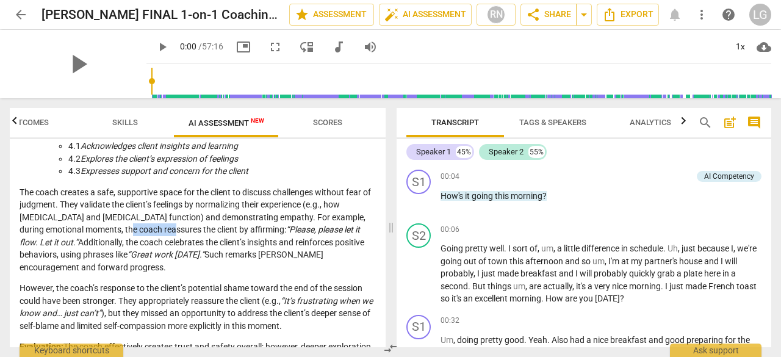
drag, startPoint x: 131, startPoint y: 229, endPoint x: 168, endPoint y: 230, distance: 37.8
click at [168, 230] on p "The coach creates a safe, supportive space for the client to discuss challenges…" at bounding box center [198, 230] width 356 height 88
click at [169, 230] on p "The coach creates a safe, supportive space for the client to discuss challenges…" at bounding box center [198, 230] width 356 height 88
drag, startPoint x: 88, startPoint y: 236, endPoint x: 207, endPoint y: 237, distance: 118.9
click at [207, 237] on p "The coach creates a safe, supportive space for the client to discuss challenges…" at bounding box center [198, 230] width 356 height 88
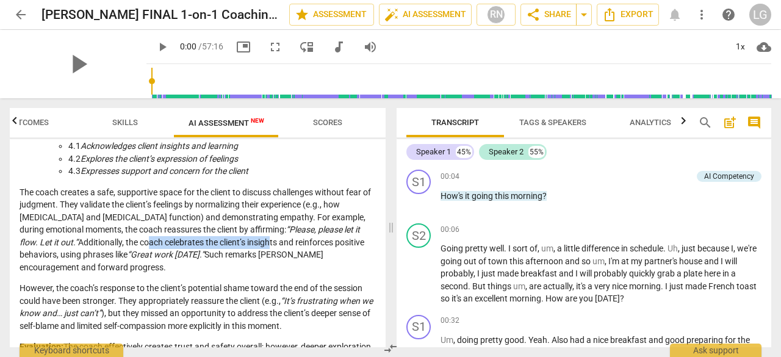
click at [198, 240] on p "The coach creates a safe, supportive space for the client to discuss challenges…" at bounding box center [198, 230] width 356 height 88
click at [132, 240] on p "The coach creates a safe, supportive space for the client to discuss challenges…" at bounding box center [198, 230] width 356 height 88
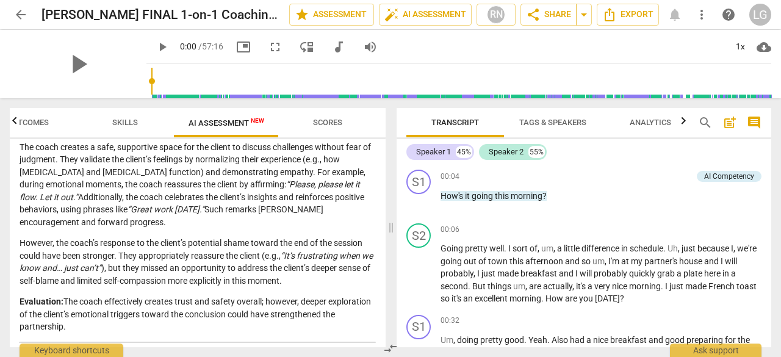
scroll to position [793, 0]
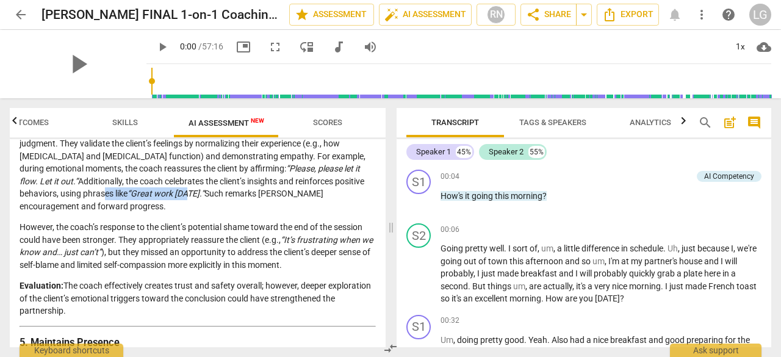
drag, startPoint x: 57, startPoint y: 195, endPoint x: 177, endPoint y: 191, distance: 120.2
click at [152, 191] on p "The coach creates a safe, supportive space for the client to discuss challenges…" at bounding box center [198, 169] width 356 height 88
click at [208, 191] on p "The coach creates a safe, supportive space for the client to discuss challenges…" at bounding box center [198, 169] width 356 height 88
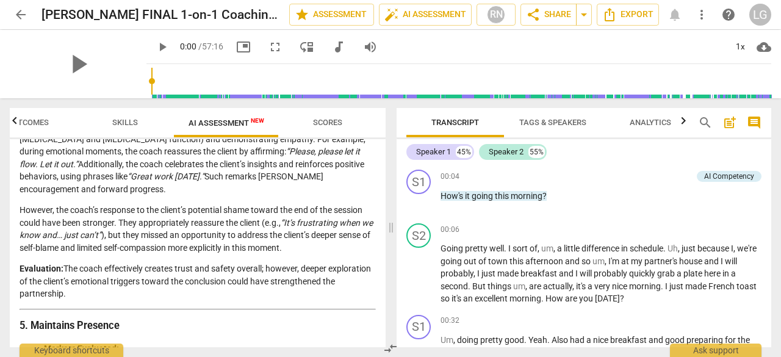
scroll to position [854, 0]
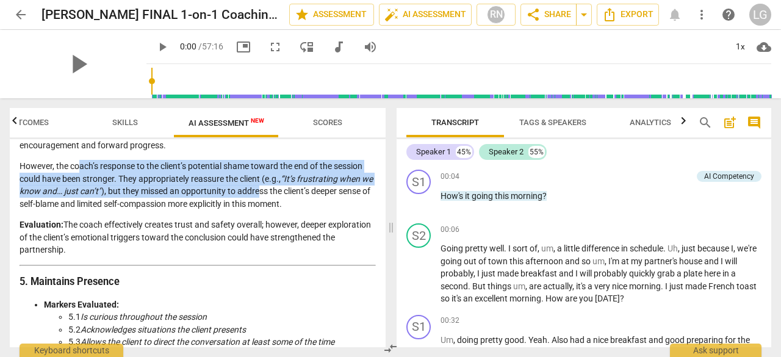
drag, startPoint x: 80, startPoint y: 164, endPoint x: 209, endPoint y: 186, distance: 130.5
click at [272, 196] on p "However, the coach’s response to the client’s potential shame toward the end of…" at bounding box center [198, 185] width 356 height 50
click at [128, 170] on p "However, the coach’s response to the client’s potential shame toward the end of…" at bounding box center [198, 185] width 356 height 50
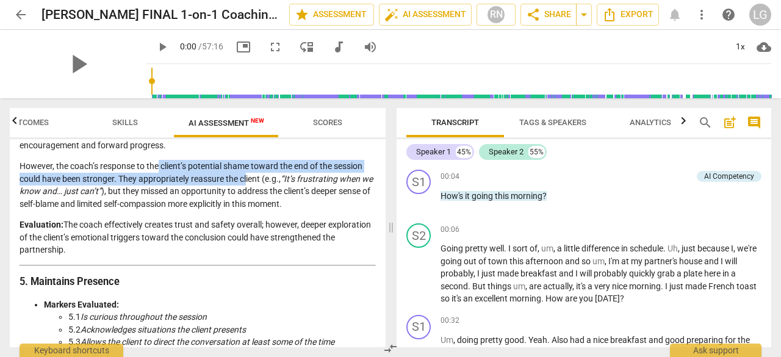
drag, startPoint x: 159, startPoint y: 166, endPoint x: 241, endPoint y: 173, distance: 82.6
click at [246, 173] on p "However, the coach’s response to the client’s potential shame toward the end of…" at bounding box center [198, 185] width 356 height 50
click at [102, 172] on p "However, the coach’s response to the client’s potential shame toward the end of…" at bounding box center [198, 185] width 356 height 50
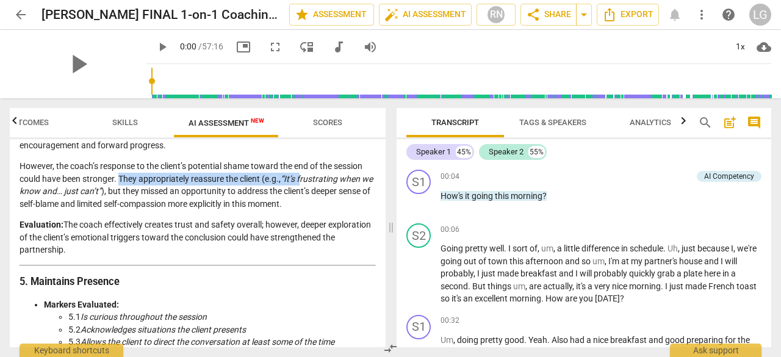
drag, startPoint x: 120, startPoint y: 179, endPoint x: 302, endPoint y: 178, distance: 183.0
click at [302, 178] on p "However, the coach’s response to the client’s potential shame toward the end of…" at bounding box center [198, 185] width 356 height 50
click at [302, 178] on em "“It’s frustrating when we know and… just can’t”" at bounding box center [196, 185] width 353 height 23
drag, startPoint x: 76, startPoint y: 190, endPoint x: 141, endPoint y: 190, distance: 65.9
click at [105, 190] on em "“It’s frustrating when we know and… just can’t”" at bounding box center [196, 185] width 353 height 23
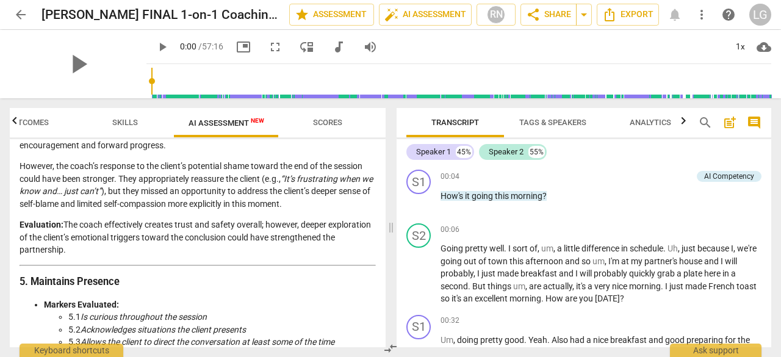
click at [149, 190] on p "However, the coach’s response to the client’s potential shame toward the end of…" at bounding box center [198, 185] width 356 height 50
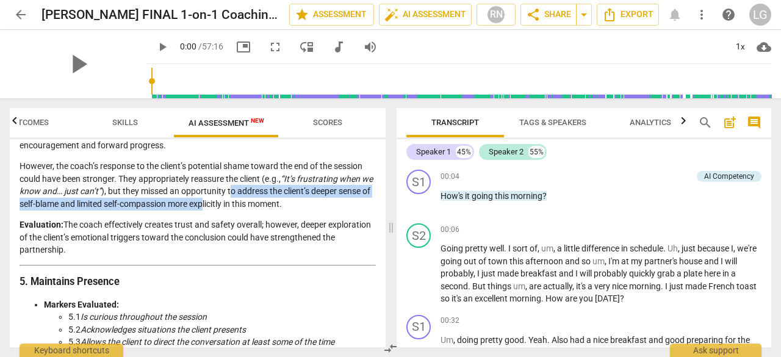
drag, startPoint x: 264, startPoint y: 187, endPoint x: 210, endPoint y: 196, distance: 54.4
click at [234, 199] on p "However, the coach’s response to the client’s potential shame toward the end of…" at bounding box center [198, 185] width 356 height 50
click at [119, 200] on p "However, the coach’s response to the client’s potential shame toward the end of…" at bounding box center [198, 185] width 356 height 50
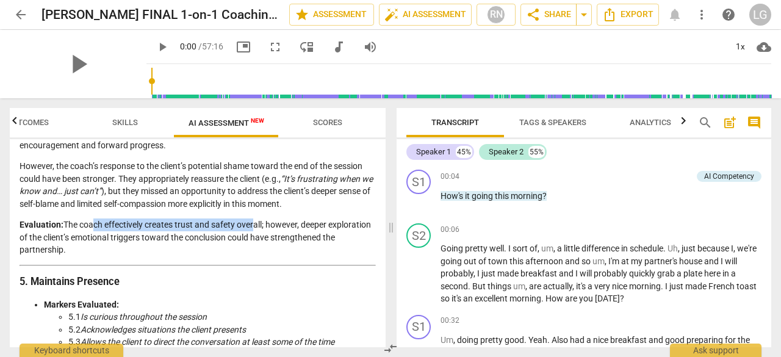
drag, startPoint x: 113, startPoint y: 222, endPoint x: 251, endPoint y: 221, distance: 137.8
click at [251, 221] on p "Evaluation: The coach effectively creates trust and safety overall; however, de…" at bounding box center [198, 237] width 356 height 38
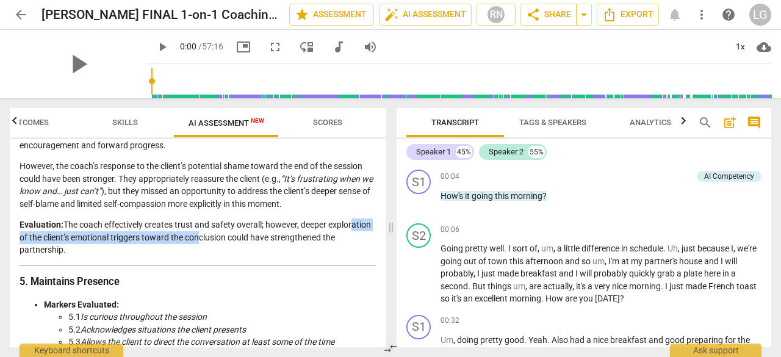
drag, startPoint x: 38, startPoint y: 235, endPoint x: 241, endPoint y: 232, distance: 203.7
click at [241, 232] on p "Evaluation: The coach effectively creates trust and safety overall; however, de…" at bounding box center [198, 237] width 356 height 38
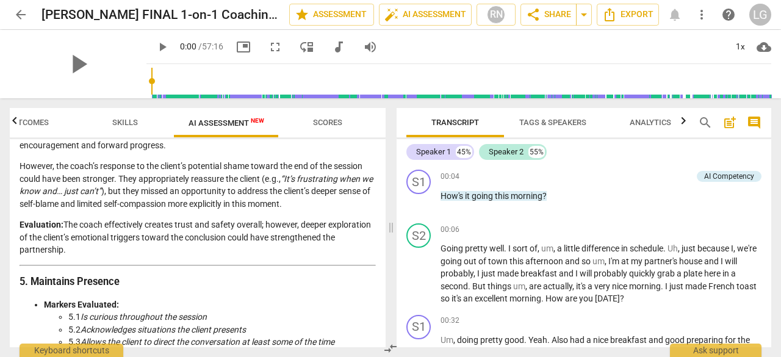
click at [243, 232] on p "Evaluation: The coach effectively creates trust and safety overall; however, de…" at bounding box center [198, 237] width 356 height 38
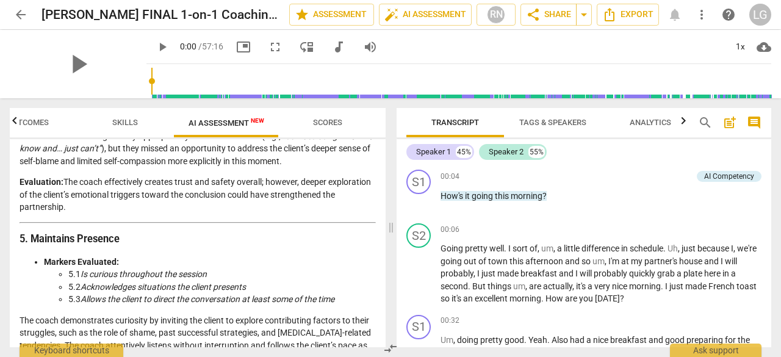
scroll to position [915, 0]
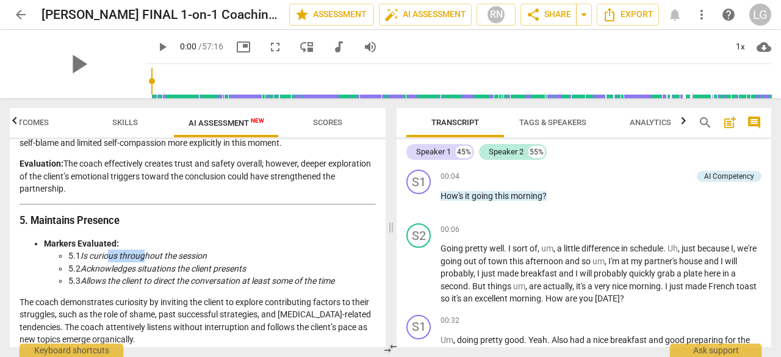
drag, startPoint x: 112, startPoint y: 257, endPoint x: 145, endPoint y: 256, distance: 33.0
click at [145, 256] on em "Is curious throughout the session" at bounding box center [143, 256] width 126 height 10
drag, startPoint x: 114, startPoint y: 270, endPoint x: 207, endPoint y: 265, distance: 93.4
click at [207, 265] on em "Acknowledges situations the client presents" at bounding box center [162, 268] width 165 height 10
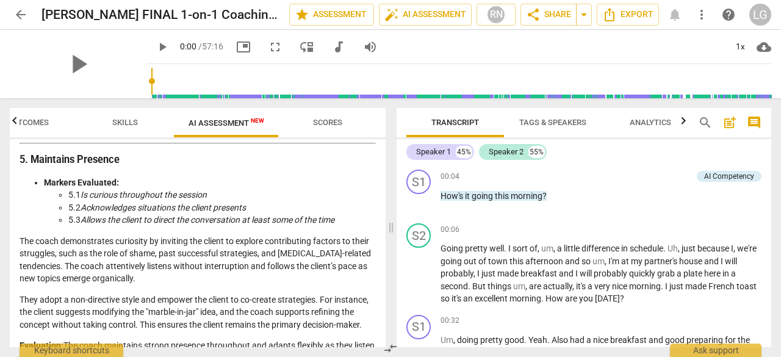
scroll to position [1037, 0]
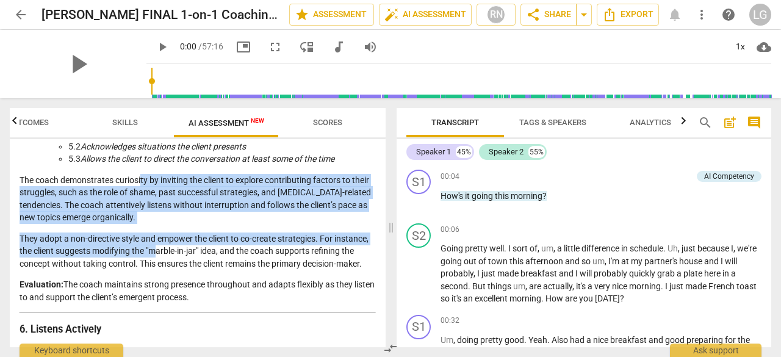
drag, startPoint x: 141, startPoint y: 179, endPoint x: 159, endPoint y: 246, distance: 69.2
click at [159, 213] on p "The coach demonstrates curiosity by inviting the client to explore contributing…" at bounding box center [198, 199] width 356 height 50
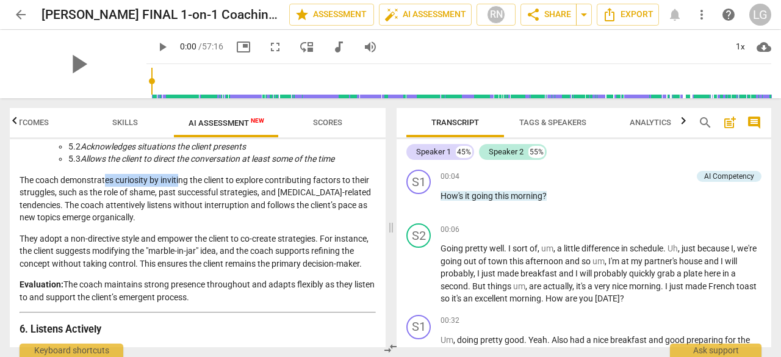
drag, startPoint x: 105, startPoint y: 181, endPoint x: 180, endPoint y: 175, distance: 75.3
click at [180, 175] on p "The coach demonstrates curiosity by inviting the client to explore contributing…" at bounding box center [198, 199] width 356 height 50
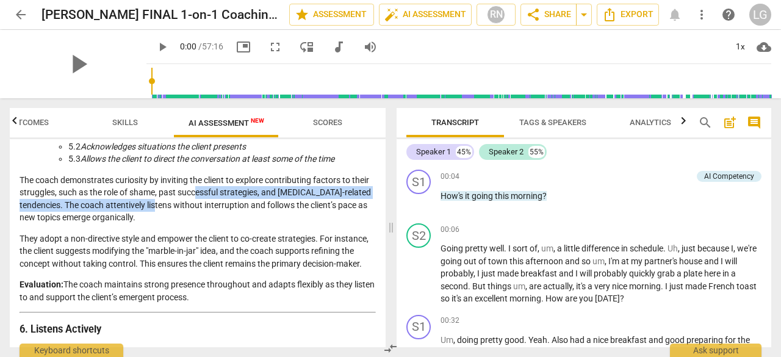
drag, startPoint x: 196, startPoint y: 193, endPoint x: 196, endPoint y: 203, distance: 9.8
click at [196, 203] on p "The coach demonstrates curiosity by inviting the client to explore contributing…" at bounding box center [198, 199] width 356 height 50
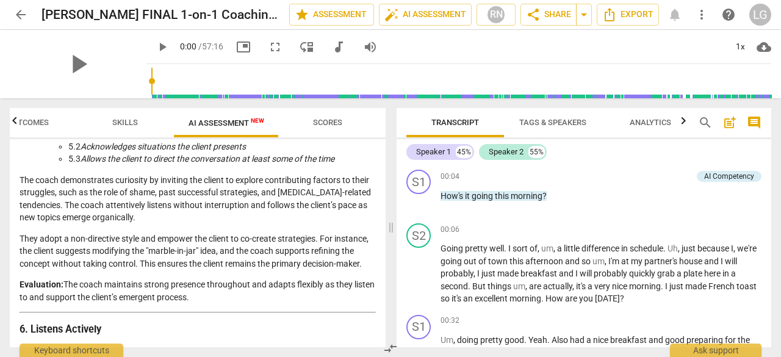
click at [181, 216] on p "The coach demonstrates curiosity by inviting the client to explore contributing…" at bounding box center [198, 199] width 356 height 50
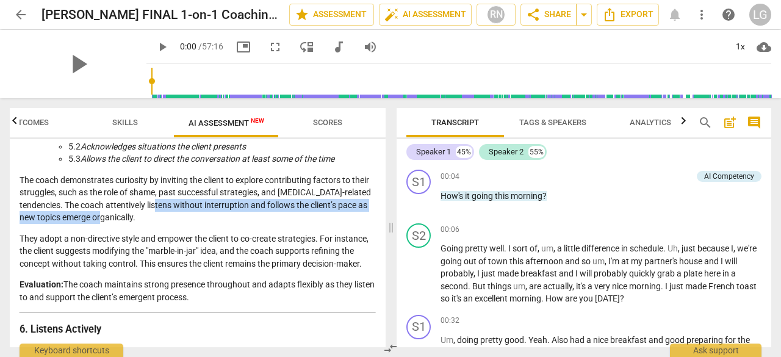
click at [195, 210] on p "The coach demonstrates curiosity by inviting the client to explore contributing…" at bounding box center [198, 199] width 356 height 50
click at [189, 214] on p "The coach demonstrates curiosity by inviting the client to explore contributing…" at bounding box center [198, 199] width 356 height 50
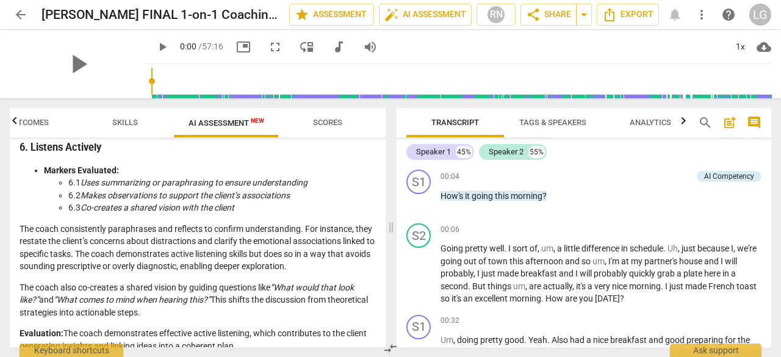
scroll to position [1220, 0]
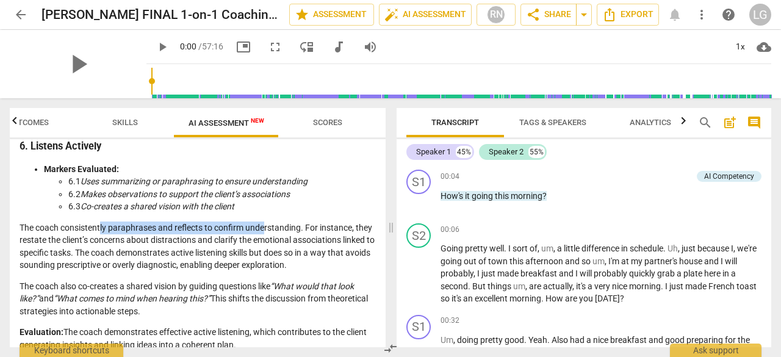
drag, startPoint x: 101, startPoint y: 224, endPoint x: 266, endPoint y: 226, distance: 165.3
click at [266, 226] on p "The coach consistently paraphrases and reflects to confirm understanding. For i…" at bounding box center [198, 246] width 356 height 50
click at [204, 247] on p "The coach consistently paraphrases and reflects to confirm understanding. For i…" at bounding box center [198, 246] width 356 height 50
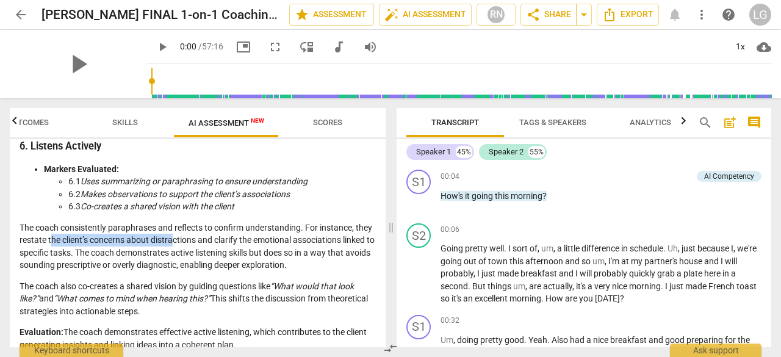
drag, startPoint x: 70, startPoint y: 238, endPoint x: 191, endPoint y: 240, distance: 121.4
click at [191, 240] on p "The coach consistently paraphrases and reflects to confirm understanding. For i…" at bounding box center [198, 246] width 356 height 50
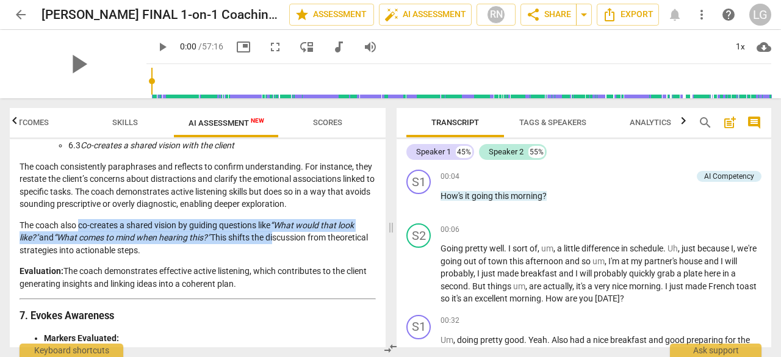
drag, startPoint x: 80, startPoint y: 226, endPoint x: 276, endPoint y: 231, distance: 195.8
click at [276, 231] on p "The coach also co-creates a shared vision by guiding questions like “What would…" at bounding box center [198, 238] width 356 height 38
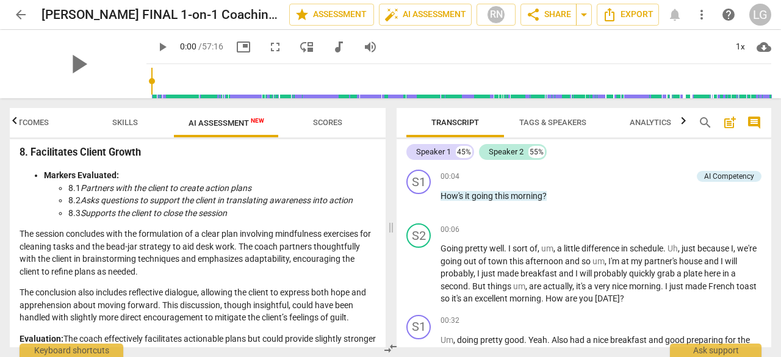
scroll to position [1708, 0]
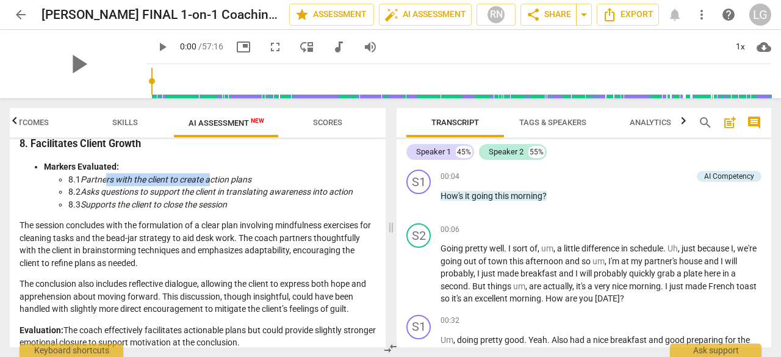
drag, startPoint x: 108, startPoint y: 176, endPoint x: 212, endPoint y: 173, distance: 104.3
click at [212, 174] on em "Partners with the client to create action plans" at bounding box center [165, 179] width 171 height 10
click at [170, 179] on em "Partners with the client to create action plans" at bounding box center [165, 179] width 171 height 10
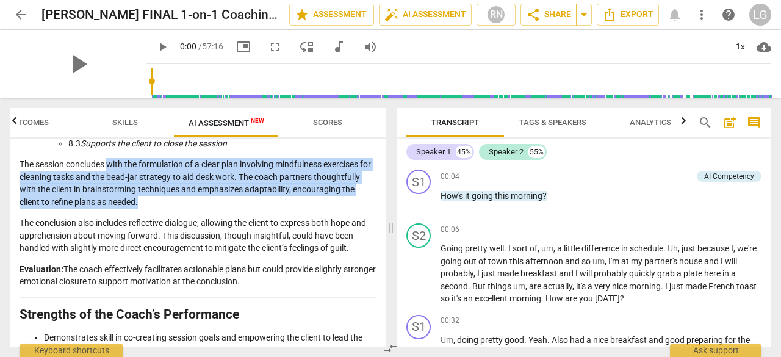
drag, startPoint x: 109, startPoint y: 162, endPoint x: 237, endPoint y: 194, distance: 132.7
click at [237, 194] on p "The session concludes with the formulation of a clear plan involving mindfulnes…" at bounding box center [198, 183] width 356 height 50
click at [237, 195] on p "The session concludes with the formulation of a clear plan involving mindfulnes…" at bounding box center [198, 183] width 356 height 50
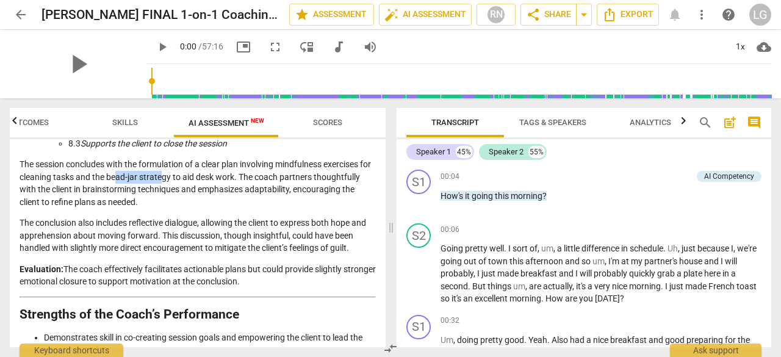
drag, startPoint x: 131, startPoint y: 175, endPoint x: 173, endPoint y: 176, distance: 42.1
click at [173, 176] on p "The session concludes with the formulation of a clear plan involving mindfulnes…" at bounding box center [198, 183] width 356 height 50
click at [223, 197] on p "The session concludes with the formulation of a clear plan involving mindfulnes…" at bounding box center [198, 183] width 356 height 50
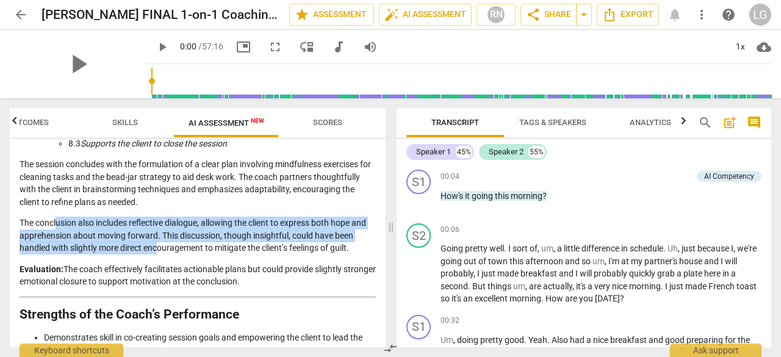
drag, startPoint x: 56, startPoint y: 220, endPoint x: 159, endPoint y: 247, distance: 106.7
click at [159, 247] on p "The conclusion also includes reflective dialogue, allowing the client to expres…" at bounding box center [198, 235] width 356 height 38
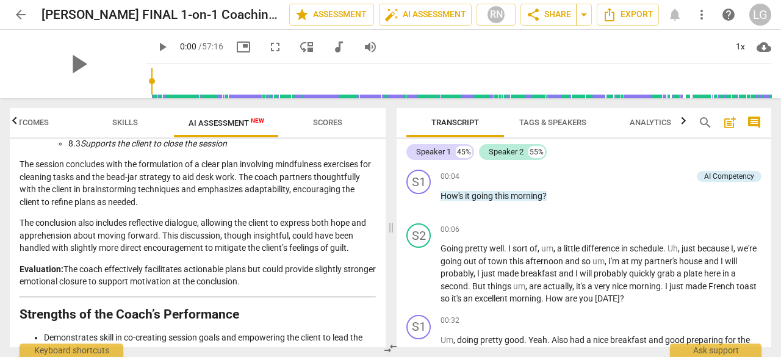
click at [202, 246] on p "The conclusion also includes reflective dialogue, allowing the client to expres…" at bounding box center [198, 235] width 356 height 38
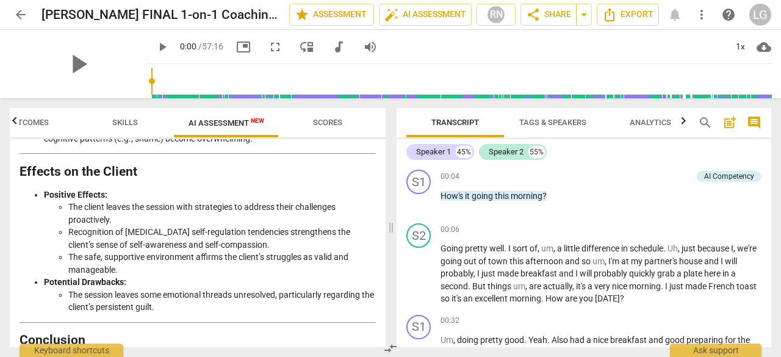
scroll to position [2195, 0]
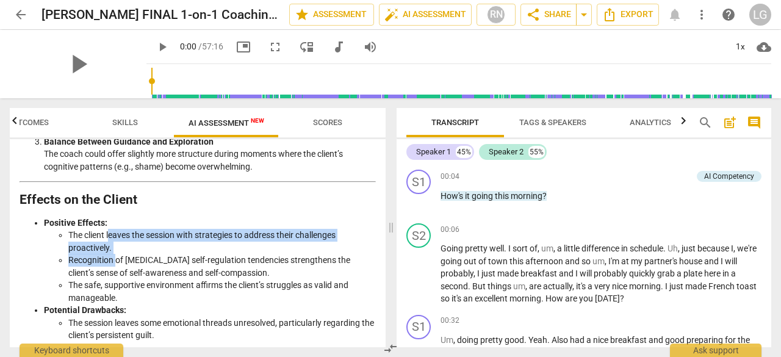
drag, startPoint x: 110, startPoint y: 231, endPoint x: 117, endPoint y: 257, distance: 26.6
click at [117, 257] on ul "The client leaves the session with strategies to address their challenges proac…" at bounding box center [210, 266] width 332 height 75
click at [117, 257] on li "Recognition of ADHD self-regulation tendencies strengthens the client’s sense o…" at bounding box center [221, 266] width 307 height 25
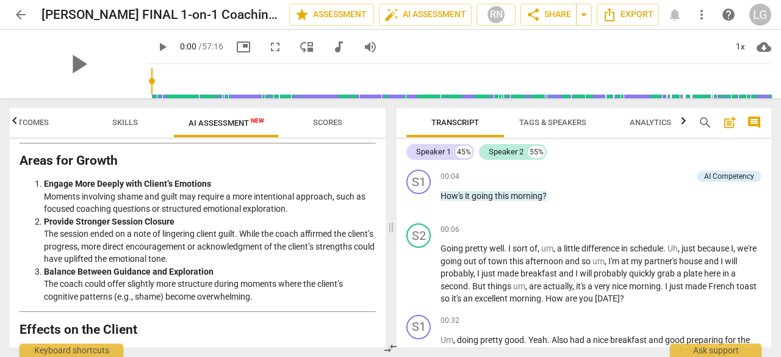
scroll to position [2012, 0]
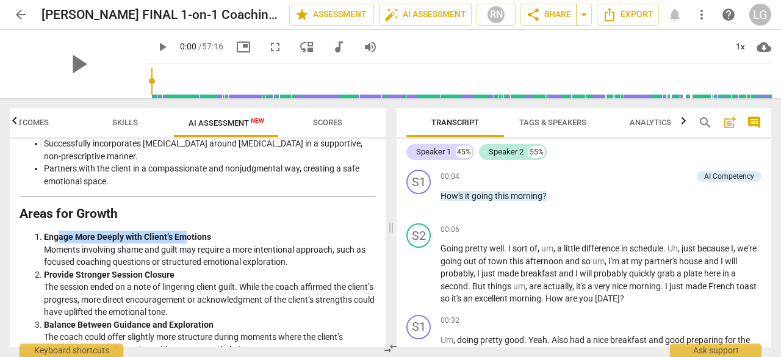
drag, startPoint x: 60, startPoint y: 233, endPoint x: 185, endPoint y: 234, distance: 125.0
click at [185, 234] on strong "Engage More Deeply with Client’s Emotions" at bounding box center [127, 237] width 167 height 10
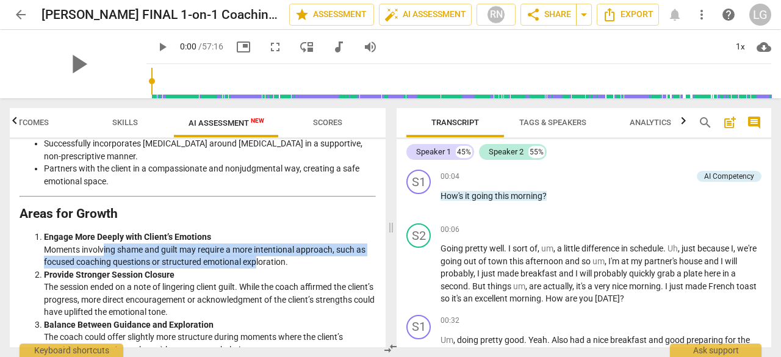
drag, startPoint x: 102, startPoint y: 245, endPoint x: 256, endPoint y: 257, distance: 154.2
click at [256, 257] on li "Engage More Deeply with Client’s Emotions Moments involving shame and guilt may…" at bounding box center [210, 250] width 332 height 38
click at [256, 258] on li "Engage More Deeply with Client’s Emotions Moments involving shame and guilt may…" at bounding box center [210, 250] width 332 height 38
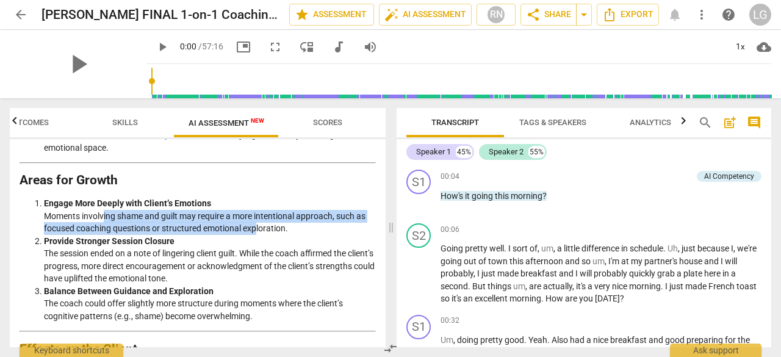
scroll to position [2073, 0]
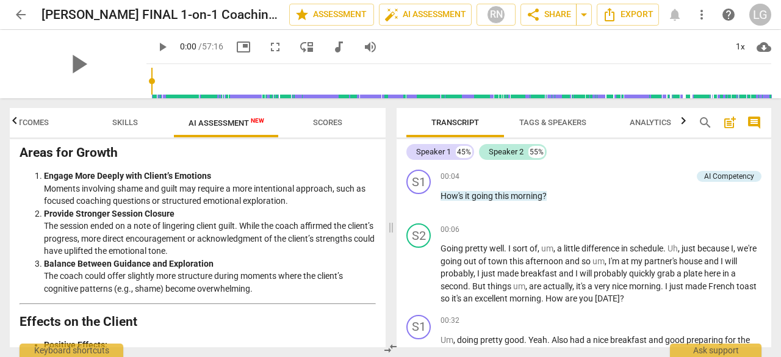
click at [110, 214] on strong "Provide Stronger Session Closure" at bounding box center [109, 214] width 131 height 10
drag, startPoint x: 74, startPoint y: 220, endPoint x: 184, endPoint y: 222, distance: 109.2
click at [184, 222] on li "Provide Stronger Session Closure The session ended on a note of lingering clien…" at bounding box center [210, 232] width 332 height 50
click at [218, 224] on li "Provide Stronger Session Closure The session ended on a note of lingering clien…" at bounding box center [210, 232] width 332 height 50
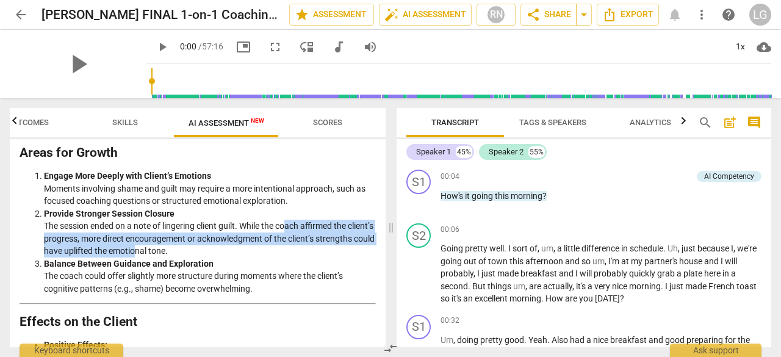
drag, startPoint x: 289, startPoint y: 222, endPoint x: 198, endPoint y: 242, distance: 93.7
click at [198, 242] on li "Provide Stronger Session Closure The session ended on a note of lingering clien…" at bounding box center [210, 232] width 332 height 50
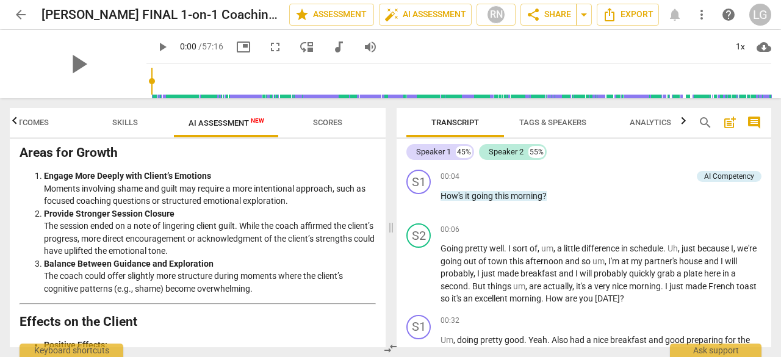
click at [229, 246] on li "Provide Stronger Session Closure The session ended on a note of lingering clien…" at bounding box center [210, 232] width 332 height 50
drag, startPoint x: 101, startPoint y: 286, endPoint x: 184, endPoint y: 286, distance: 82.9
click at [184, 286] on li "Balance Between Guidance and Exploration The coach could offer slightly more st…" at bounding box center [210, 276] width 332 height 38
drag, startPoint x: 184, startPoint y: 286, endPoint x: 190, endPoint y: 285, distance: 6.8
click at [184, 286] on li "Balance Between Guidance and Exploration The coach could offer slightly more st…" at bounding box center [210, 276] width 332 height 38
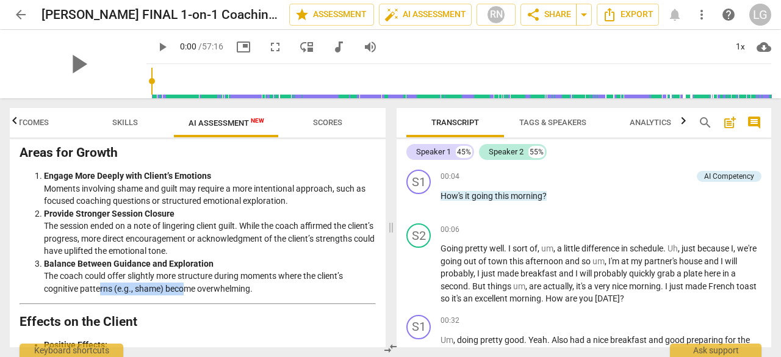
click at [322, 126] on span "Scores" at bounding box center [327, 122] width 29 height 9
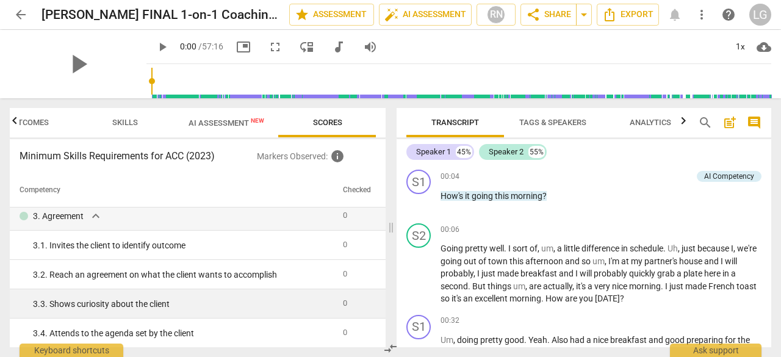
scroll to position [0, 0]
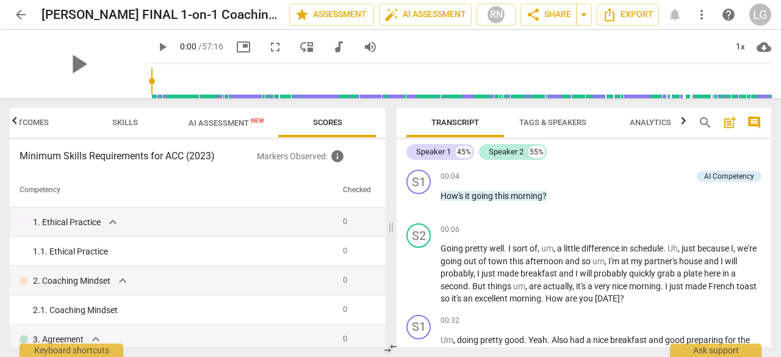
click at [16, 15] on span "arrow_back" at bounding box center [20, 14] width 15 height 15
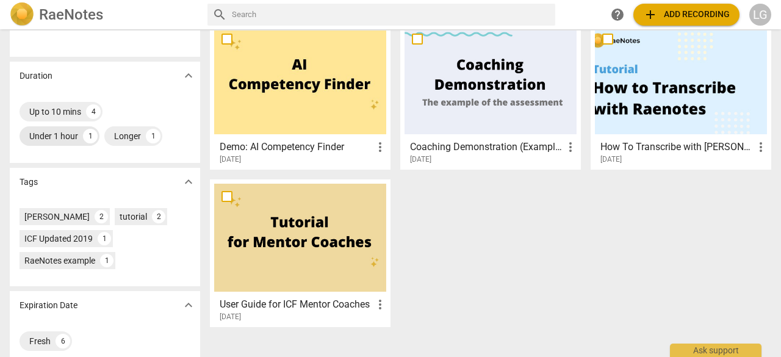
scroll to position [238, 0]
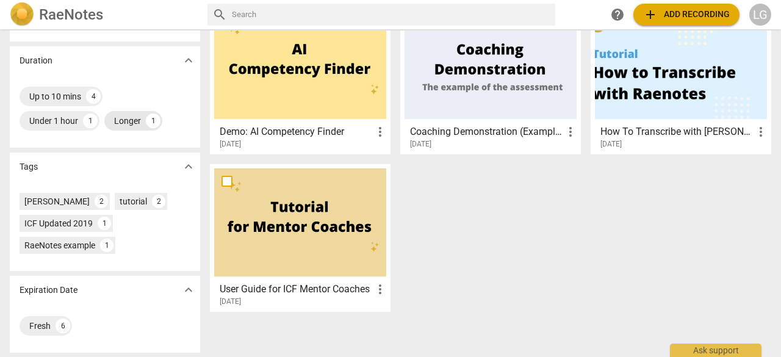
click at [121, 126] on div "Longer" at bounding box center [127, 121] width 27 height 12
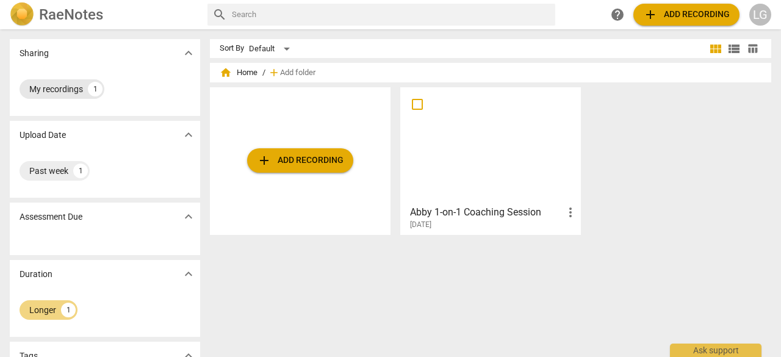
click at [77, 97] on div "My recordings 1" at bounding box center [62, 89] width 85 height 20
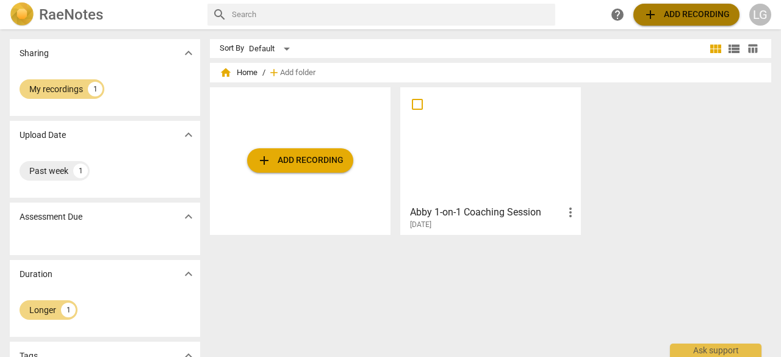
click at [660, 16] on span "add Add recording" at bounding box center [686, 14] width 87 height 15
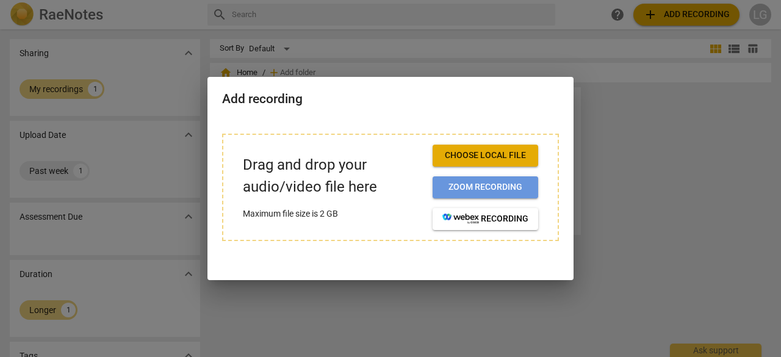
click at [477, 185] on span "Zoom recording" at bounding box center [485, 187] width 86 height 12
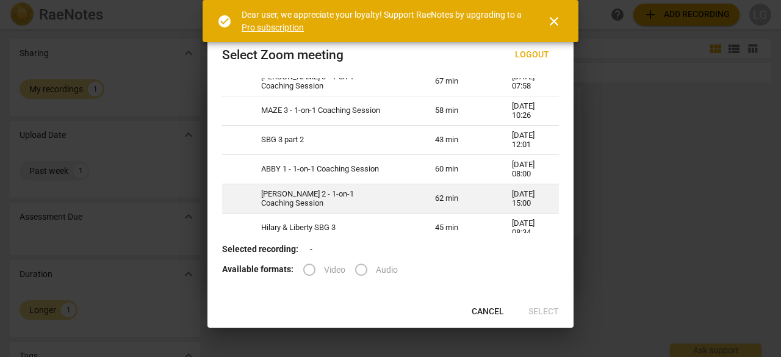
scroll to position [427, 0]
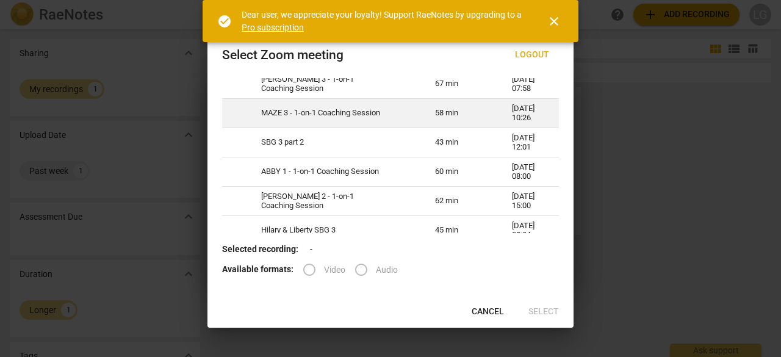
click at [321, 128] on td "MAZE 3 - 1-on-1 Coaching Session" at bounding box center [333, 113] width 174 height 29
radio input "true"
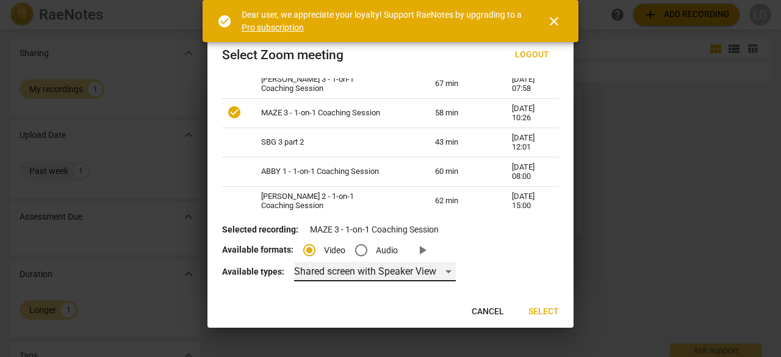
click at [333, 265] on div "Shared screen with Speaker View" at bounding box center [375, 272] width 162 height 20
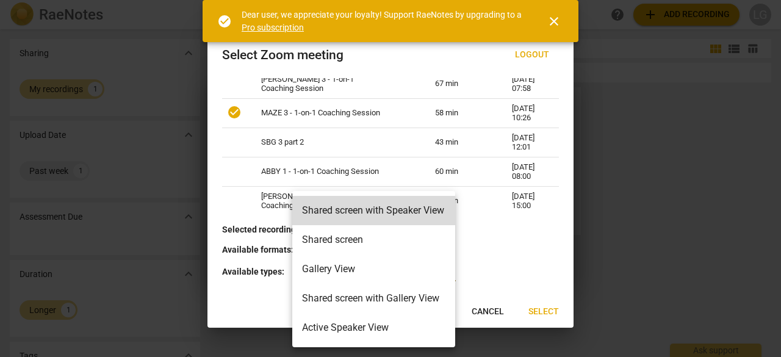
click at [249, 293] on div at bounding box center [390, 178] width 781 height 357
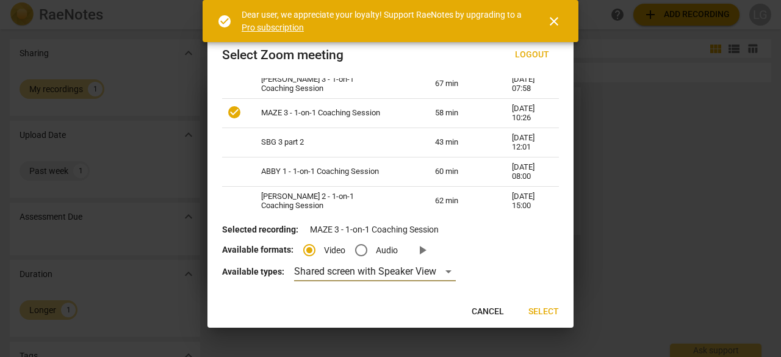
click at [545, 313] on span "Select" at bounding box center [543, 312] width 30 height 12
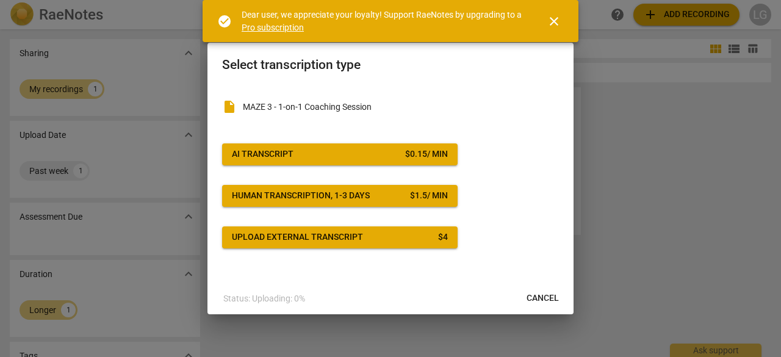
click at [370, 154] on span "AI Transcript $ 0.15 / min" at bounding box center [340, 154] width 216 height 12
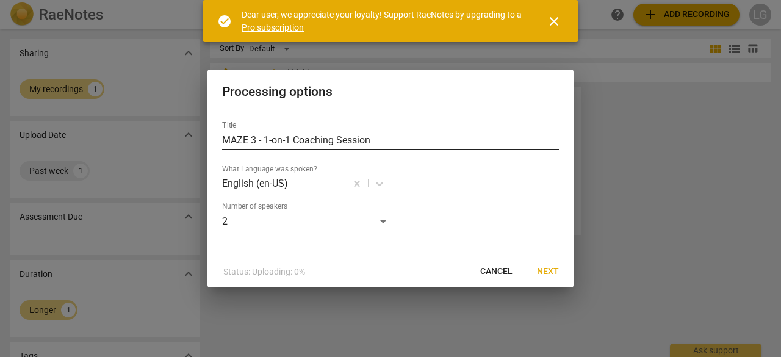
click at [256, 139] on input "MAZE 3 - 1-on-1 Coaching Session" at bounding box center [390, 141] width 337 height 20
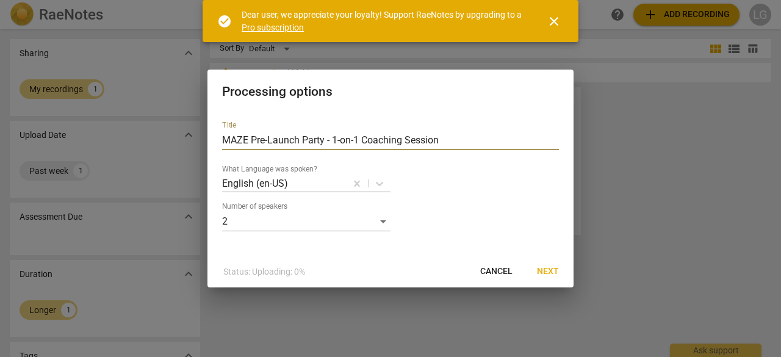
type input "MAZE Pre-Launch Party - 1-on-1 Coaching Session"
click at [545, 268] on span "Next" at bounding box center [548, 271] width 22 height 12
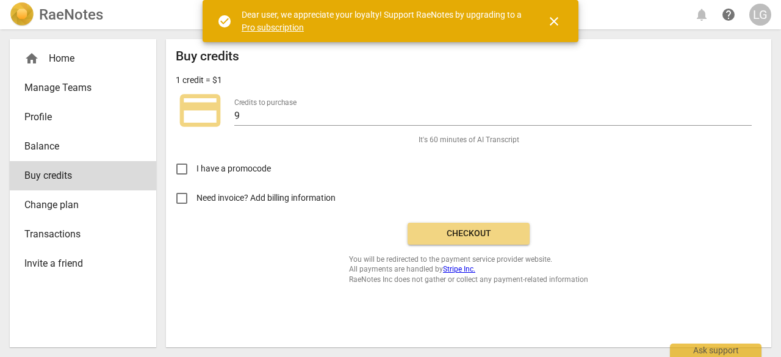
click at [485, 231] on span "Checkout" at bounding box center [468, 233] width 102 height 12
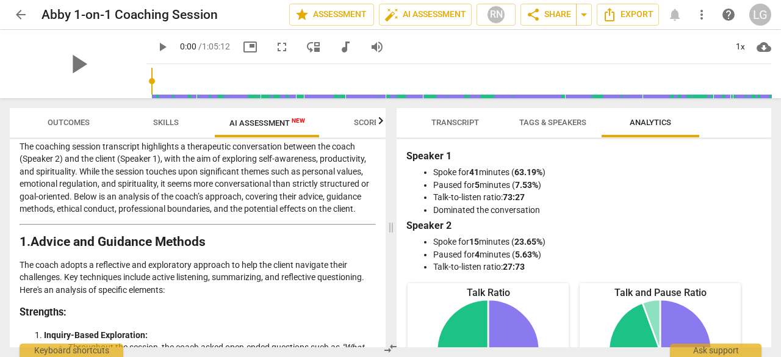
scroll to position [122, 0]
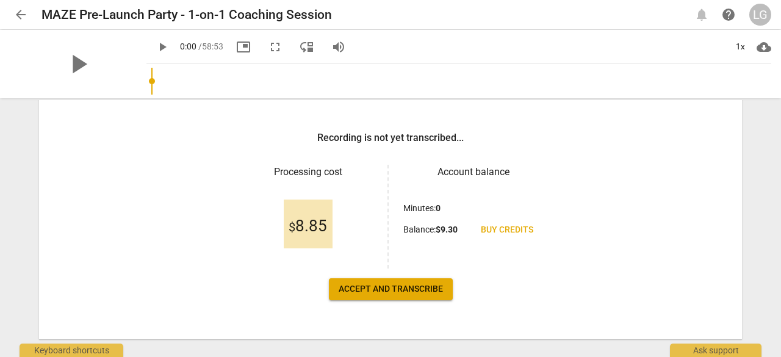
scroll to position [193, 0]
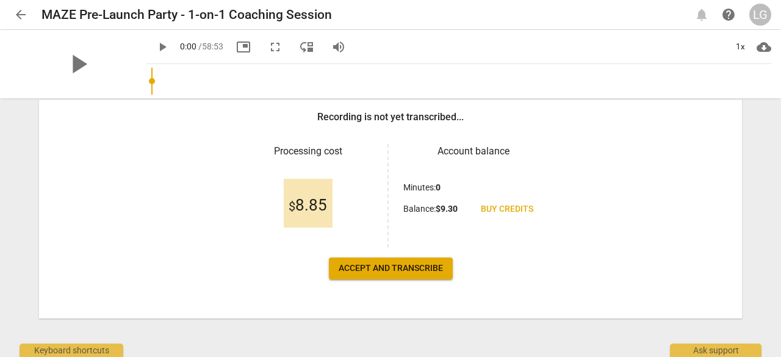
click at [410, 268] on span "Accept and transcribe" at bounding box center [390, 268] width 104 height 12
